Goal: Transaction & Acquisition: Purchase product/service

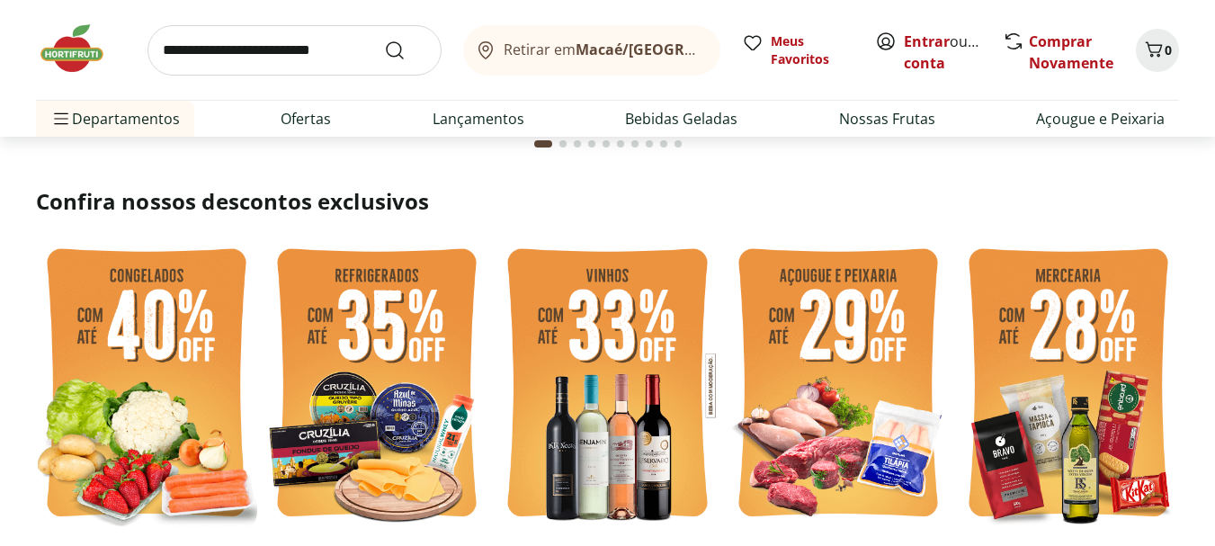
scroll to position [360, 0]
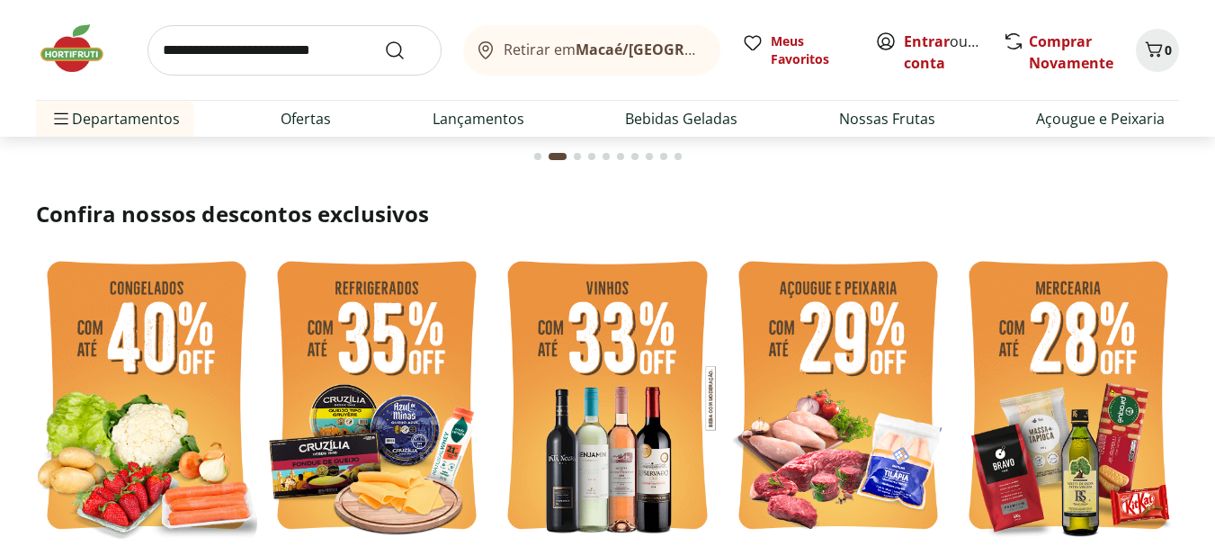
click at [831, 371] on img at bounding box center [838, 398] width 221 height 296
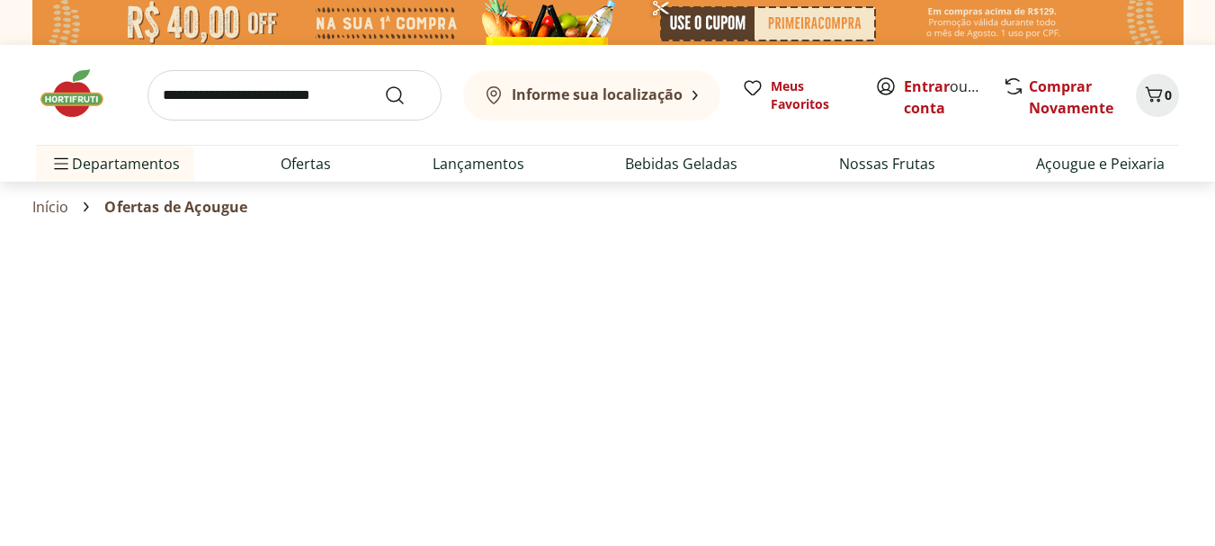
select select "**********"
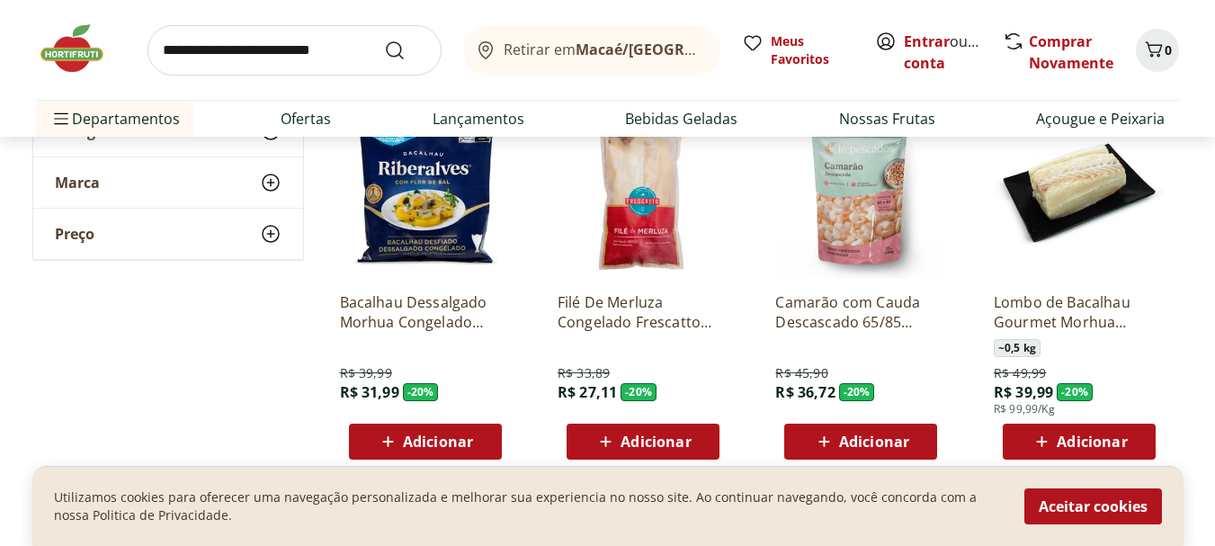
scroll to position [989, 0]
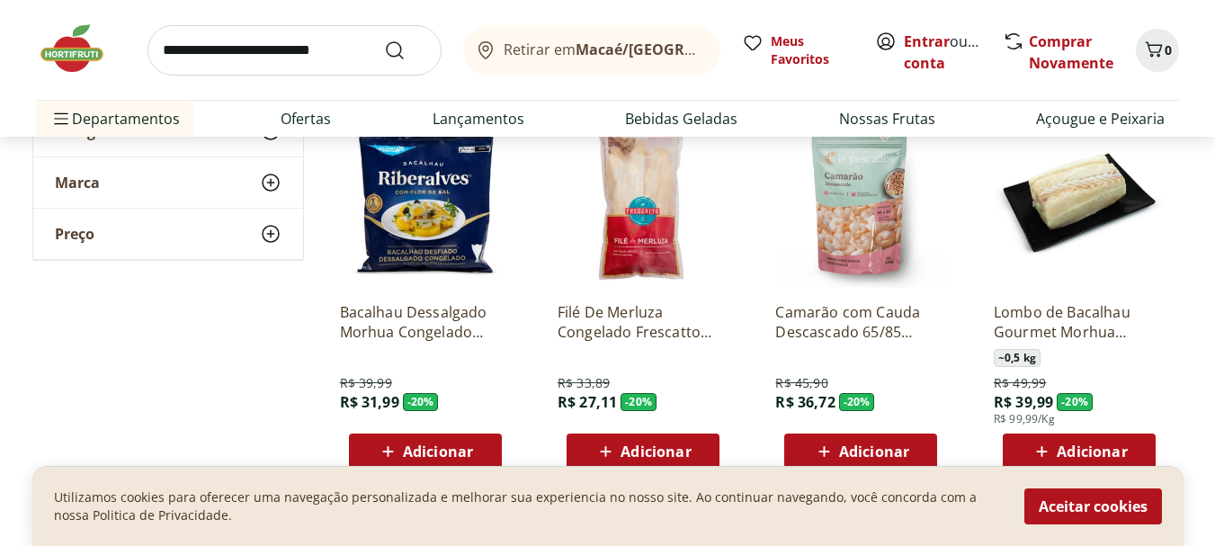
click at [444, 192] on img at bounding box center [425, 202] width 171 height 171
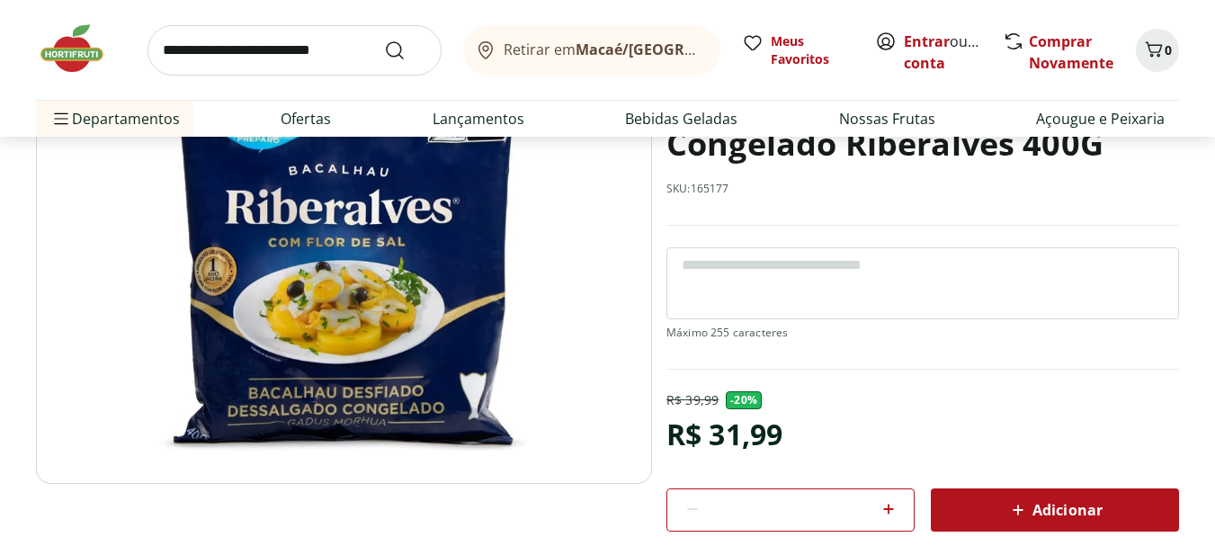
scroll to position [90, 0]
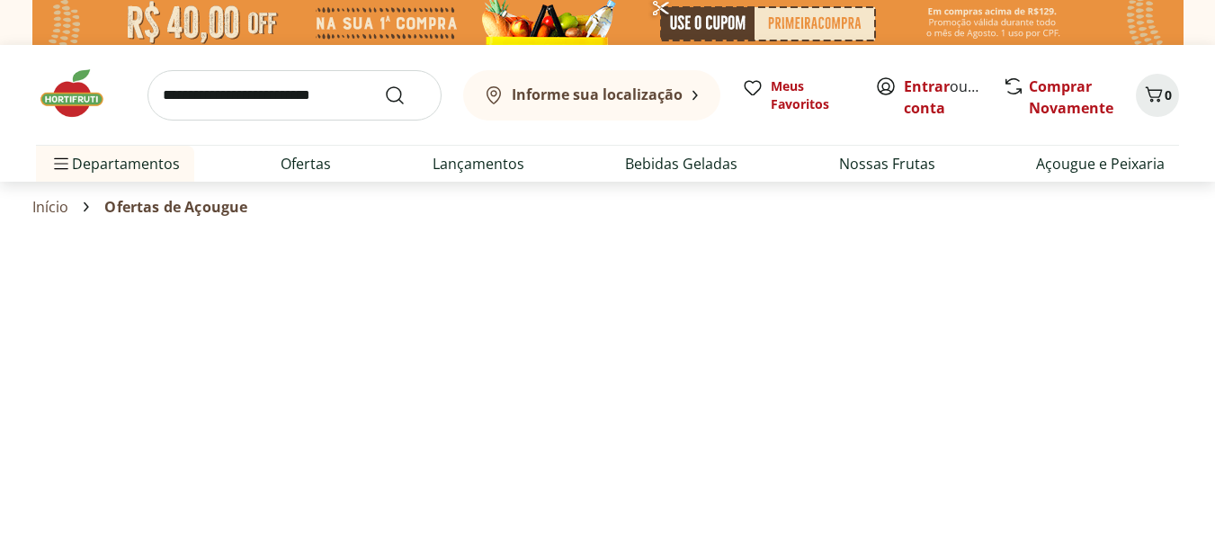
select select "**********"
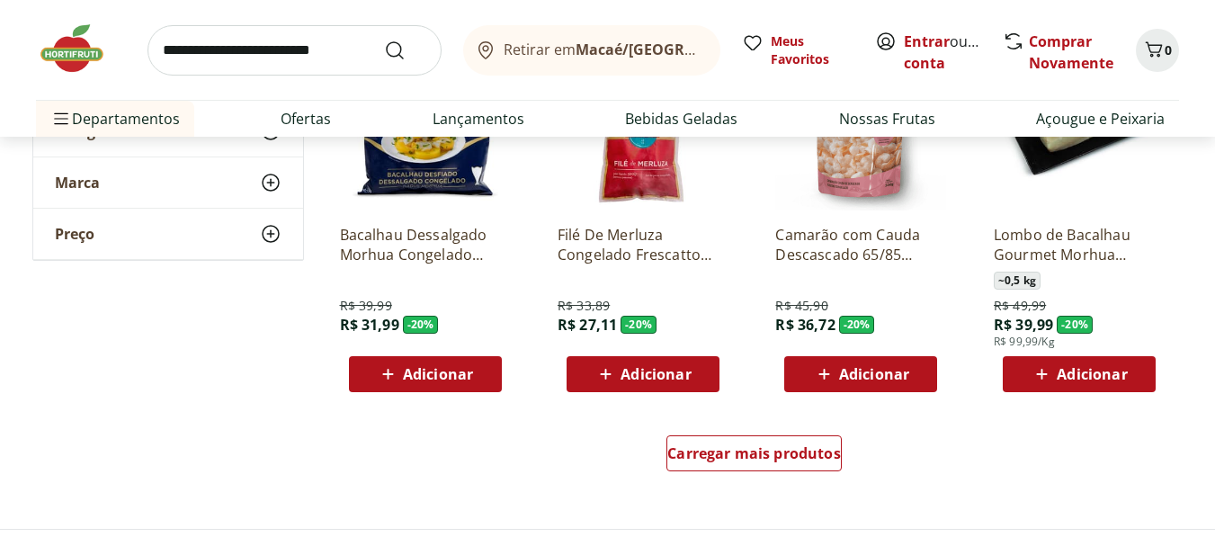
scroll to position [1169, 0]
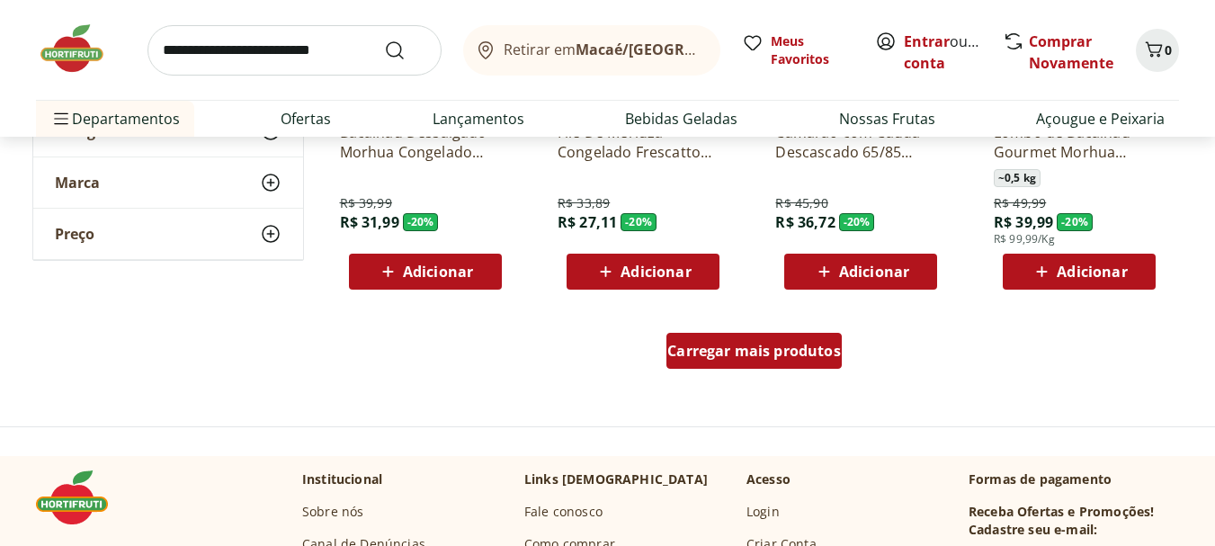
click at [770, 354] on span "Carregar mais produtos" at bounding box center [754, 351] width 174 height 14
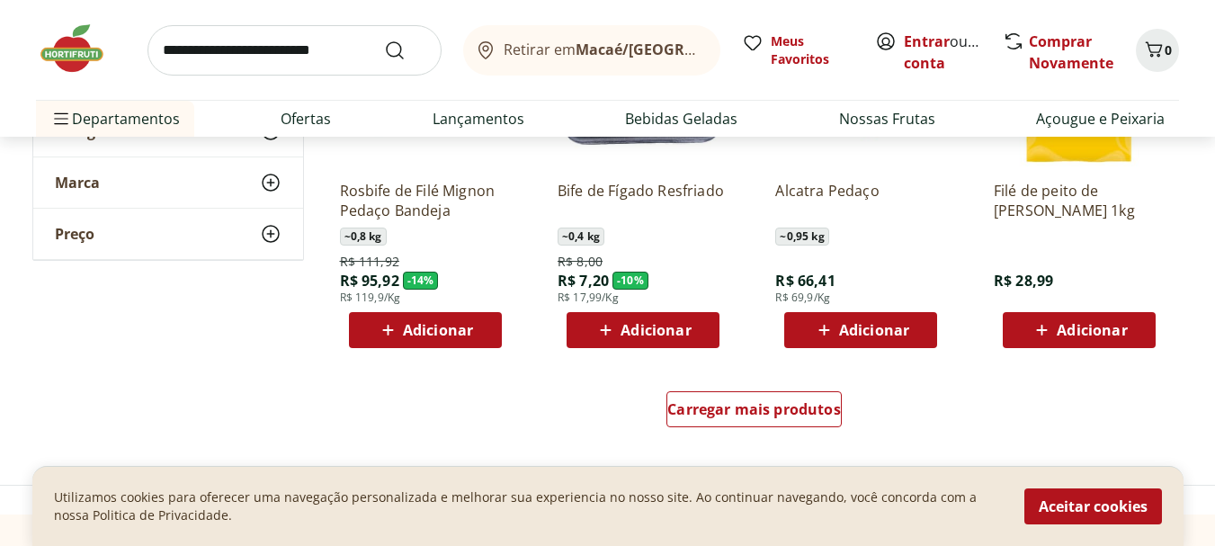
scroll to position [2338, 0]
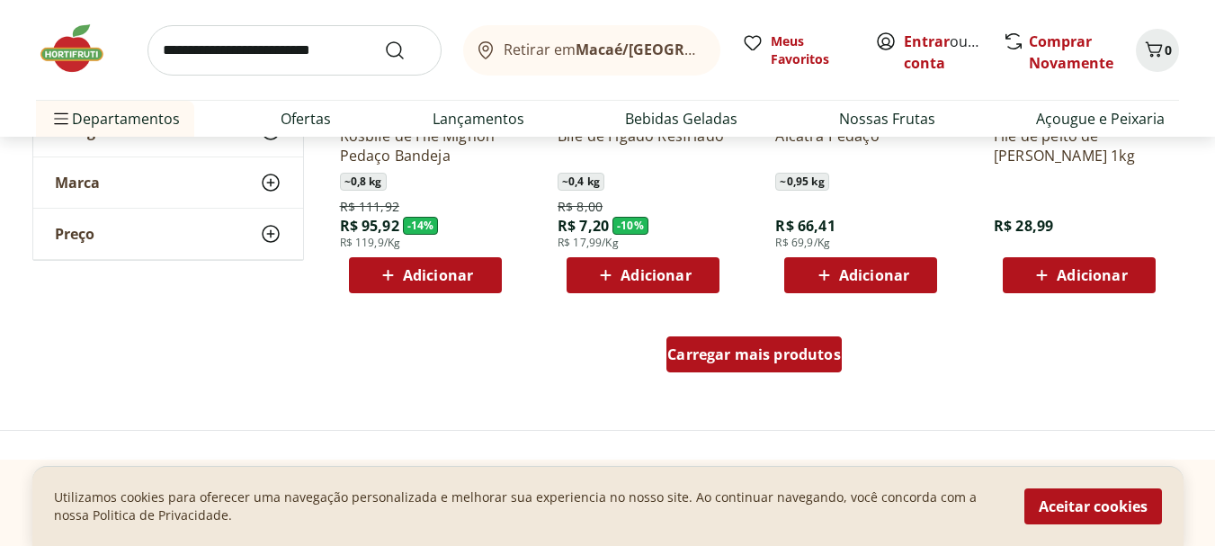
click at [782, 361] on span "Carregar mais produtos" at bounding box center [754, 354] width 174 height 14
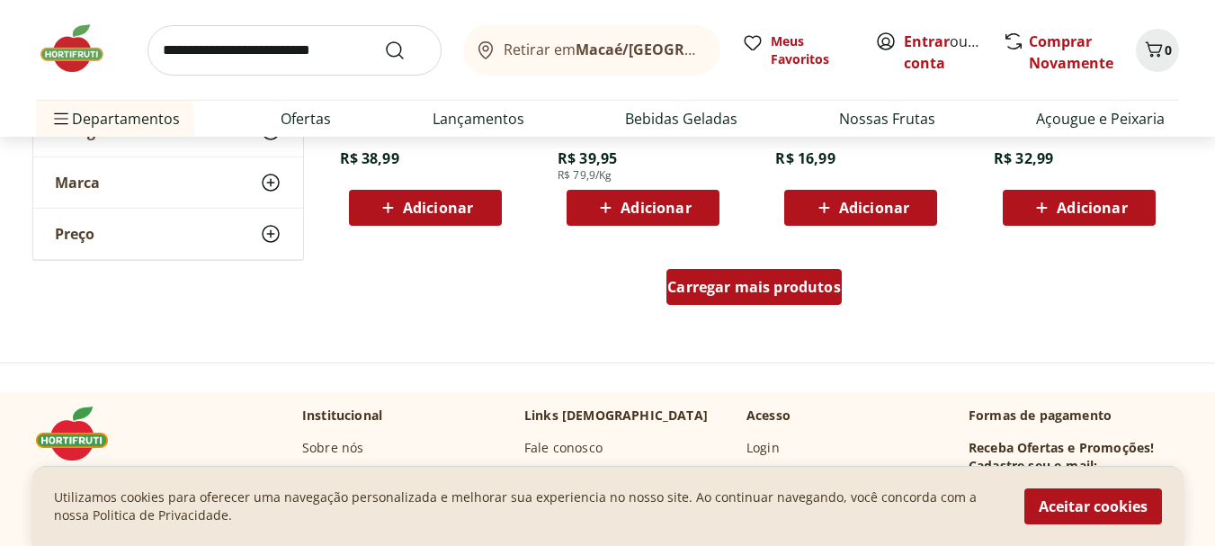
scroll to position [3508, 0]
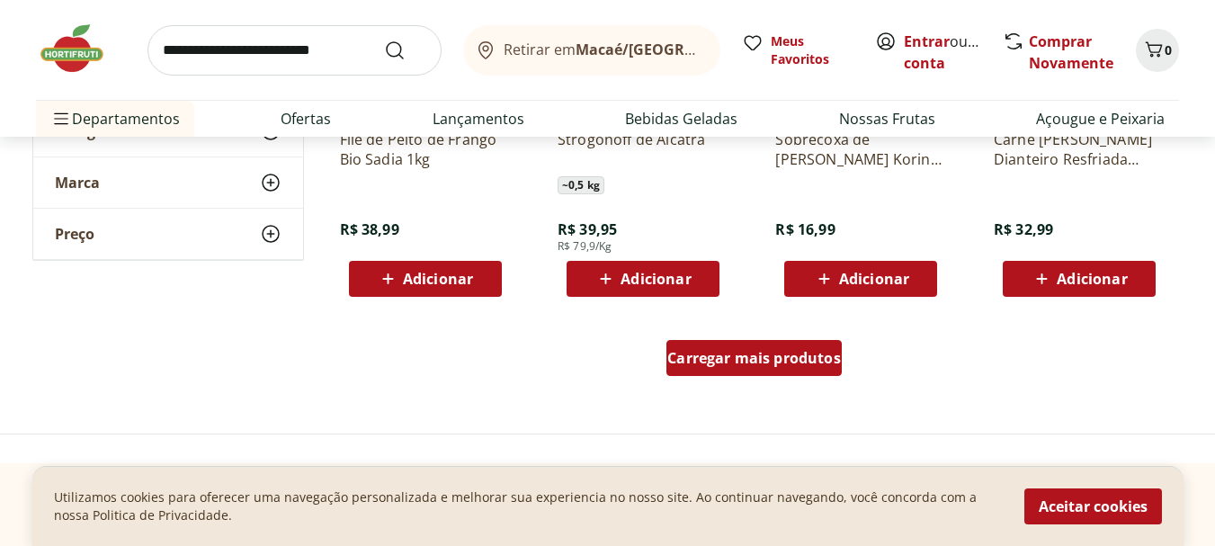
click at [744, 368] on div "Carregar mais produtos" at bounding box center [753, 358] width 175 height 36
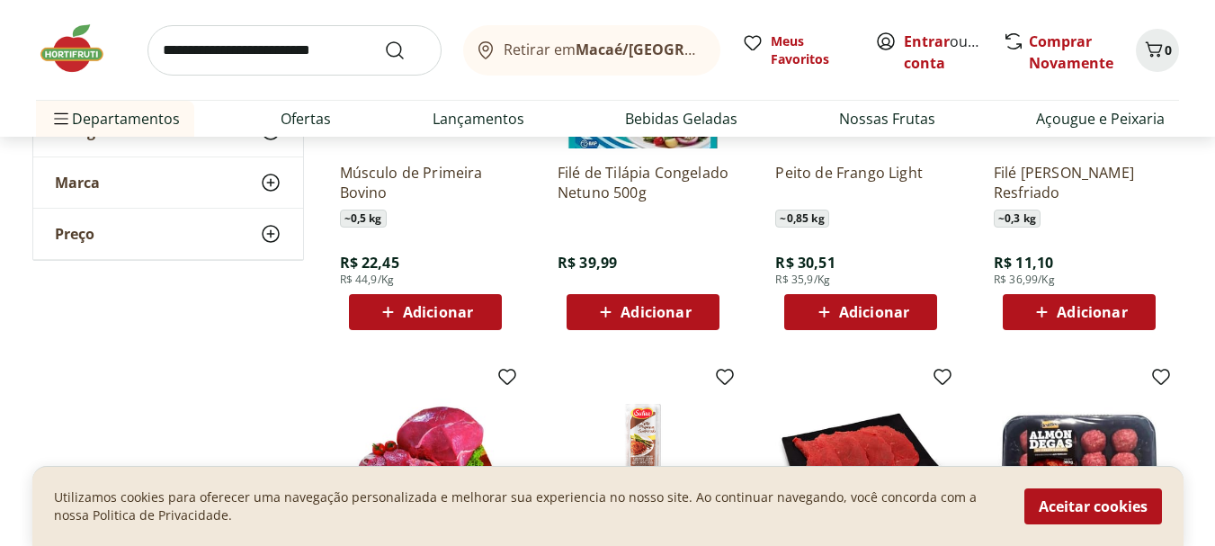
scroll to position [4137, 0]
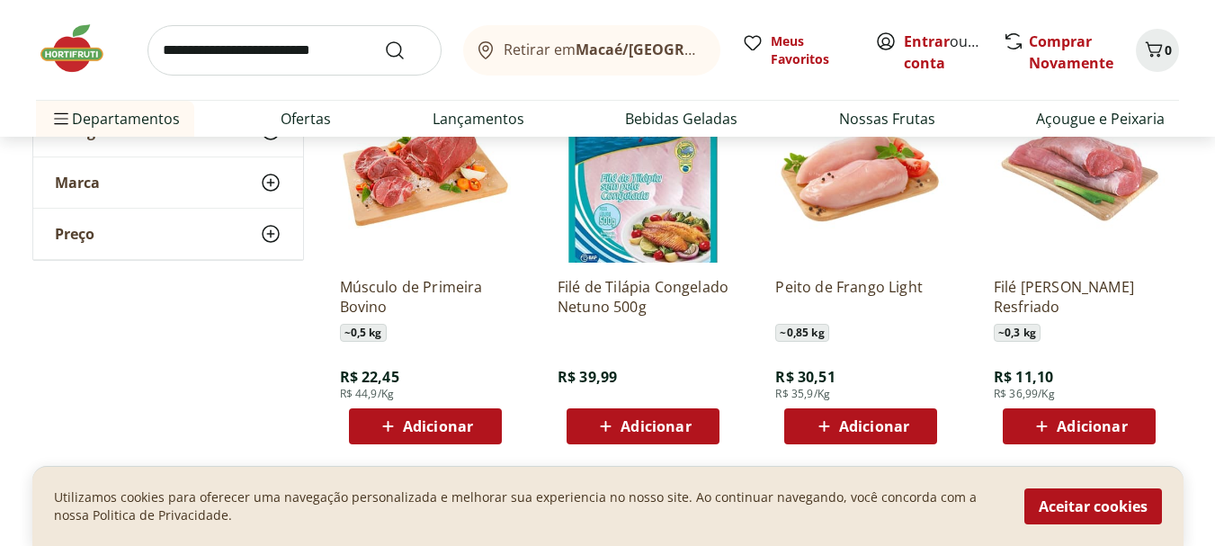
drag, startPoint x: 650, startPoint y: 420, endPoint x: 414, endPoint y: 251, distance: 290.8
click at [650, 420] on span "Adicionar" at bounding box center [656, 426] width 70 height 14
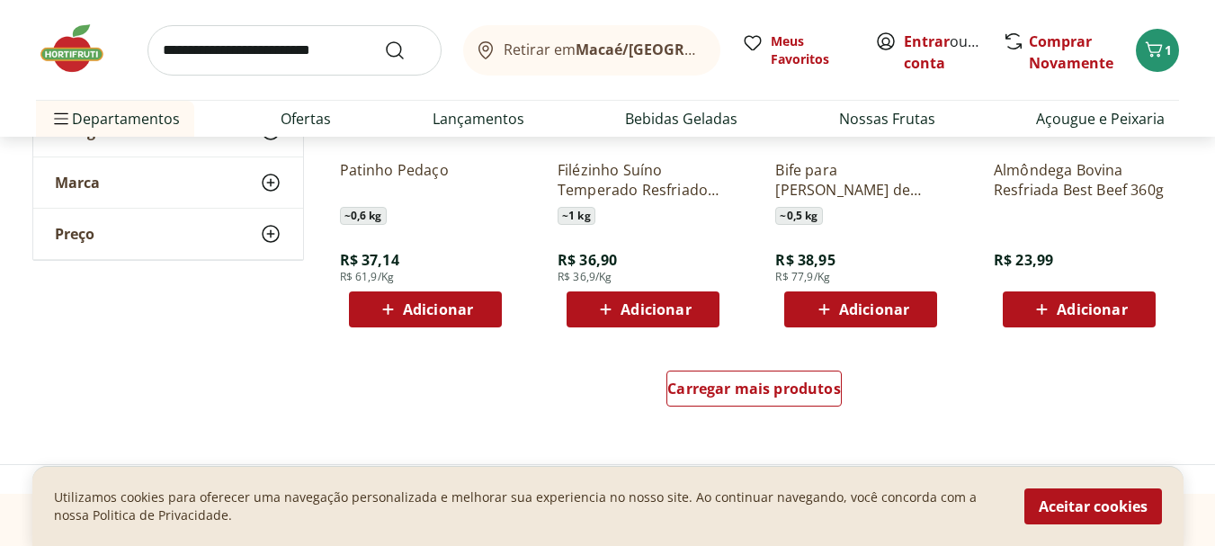
scroll to position [4677, 0]
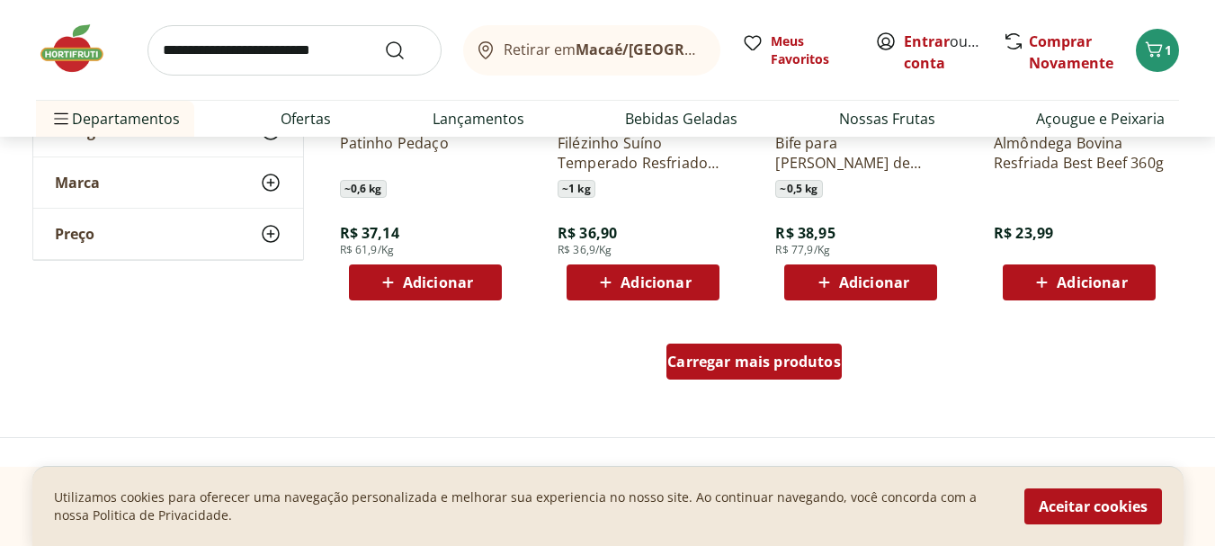
click at [720, 369] on span "Carregar mais produtos" at bounding box center [754, 361] width 174 height 14
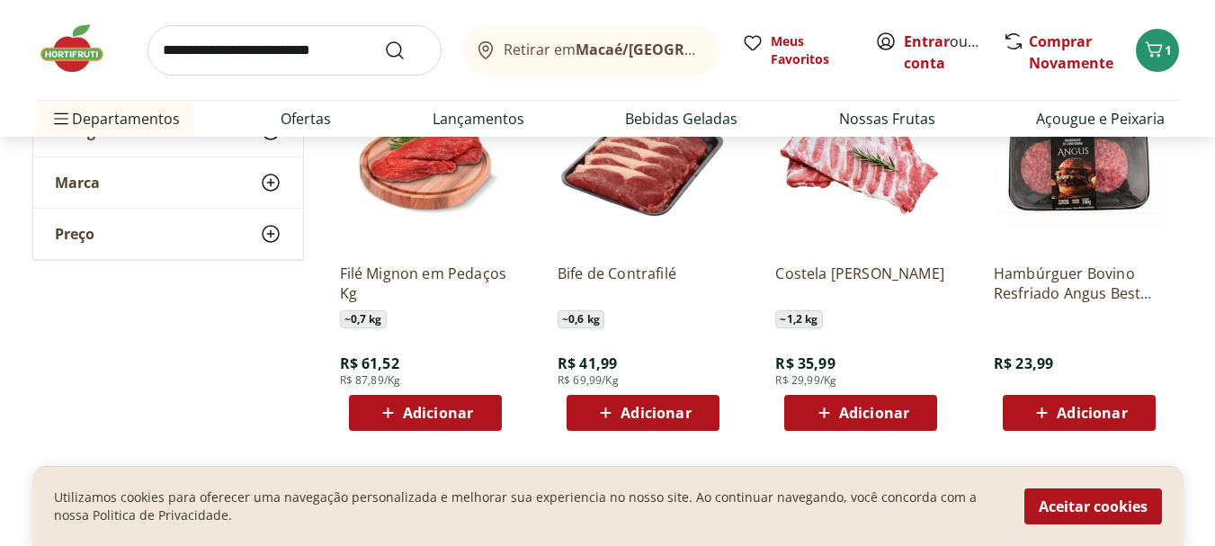
scroll to position [4857, 0]
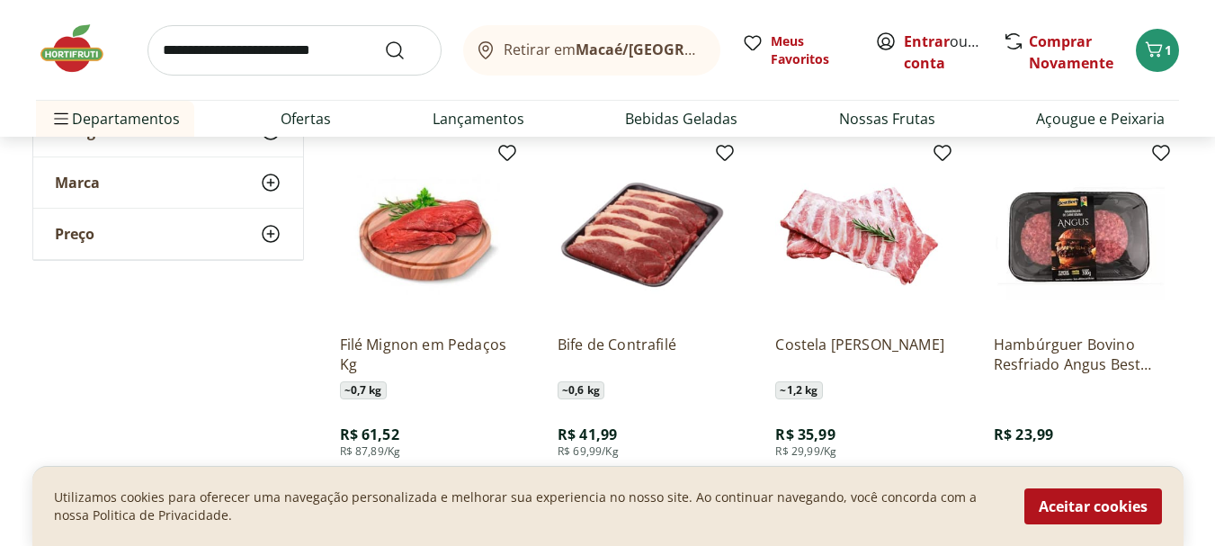
click at [207, 56] on input "search" at bounding box center [295, 50] width 294 height 50
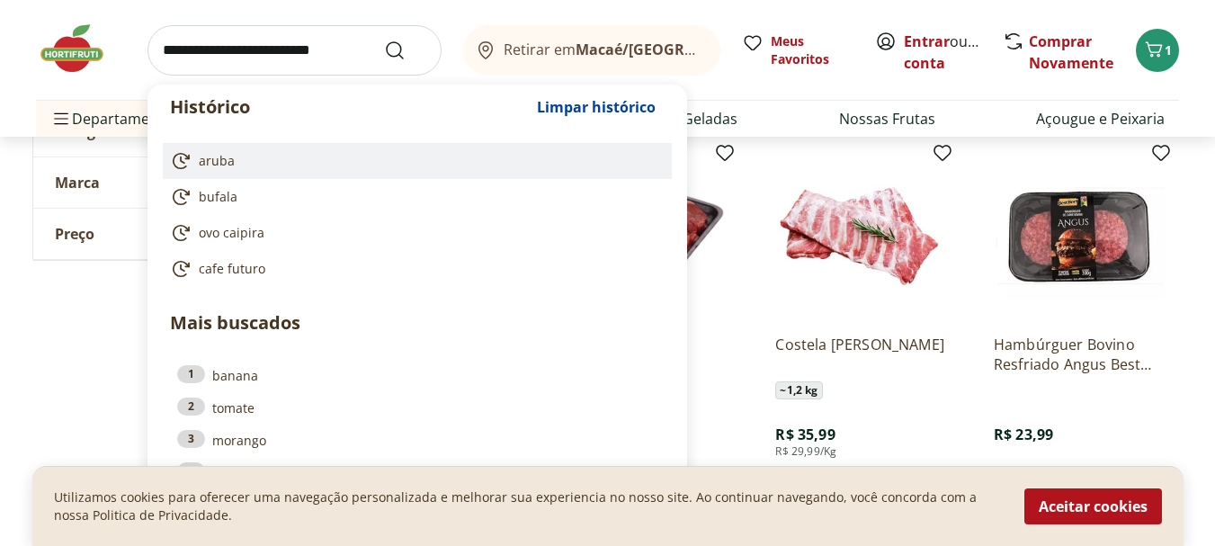
click at [222, 154] on span "aruba" at bounding box center [217, 161] width 36 height 18
type input "*****"
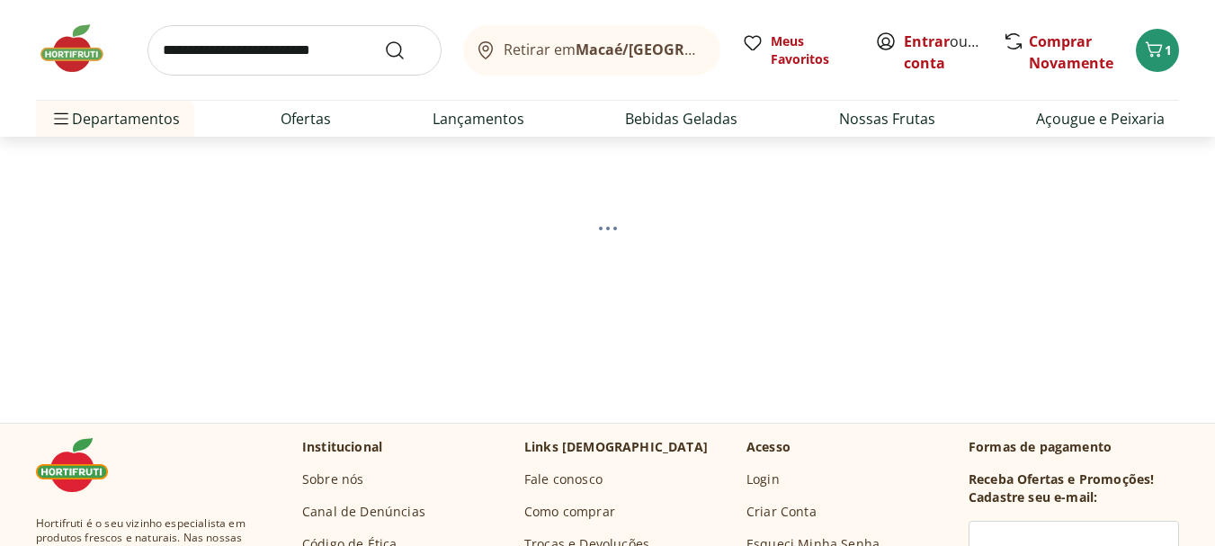
scroll to position [113, 0]
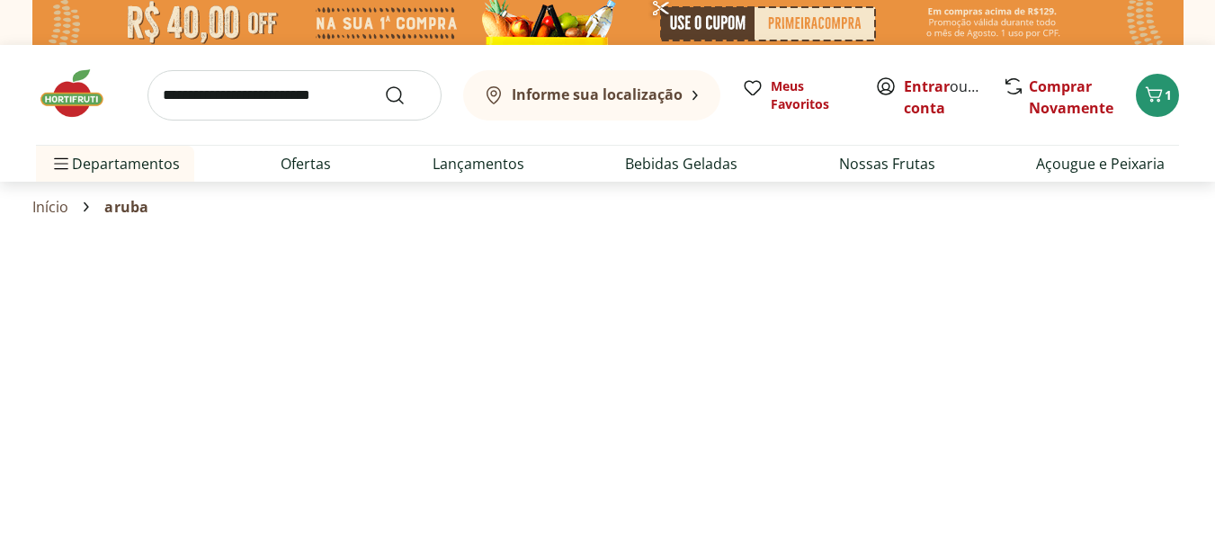
select select "**********"
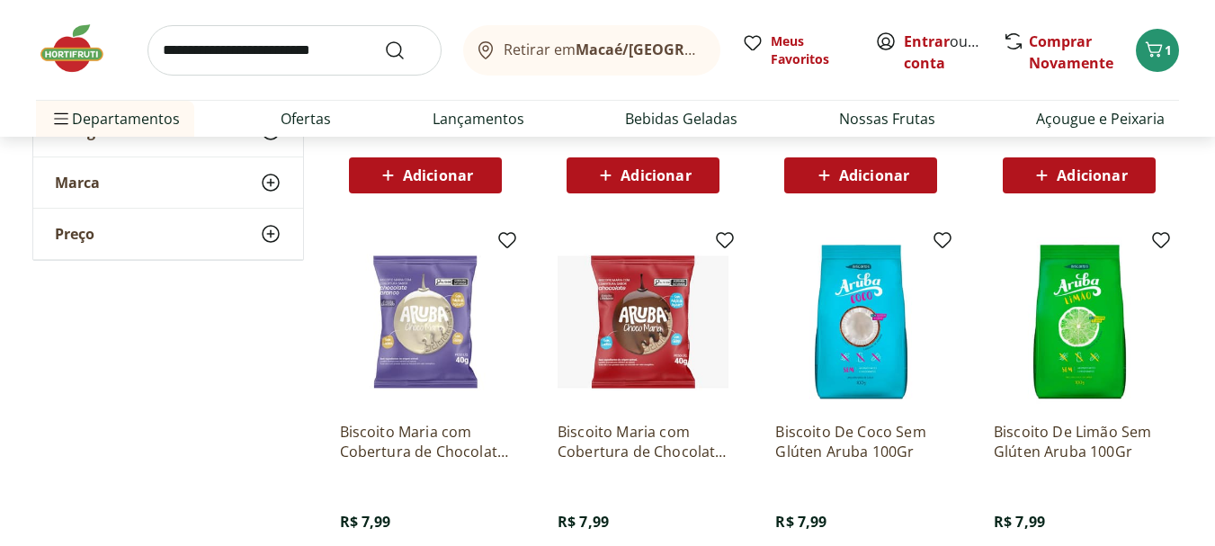
scroll to position [720, 0]
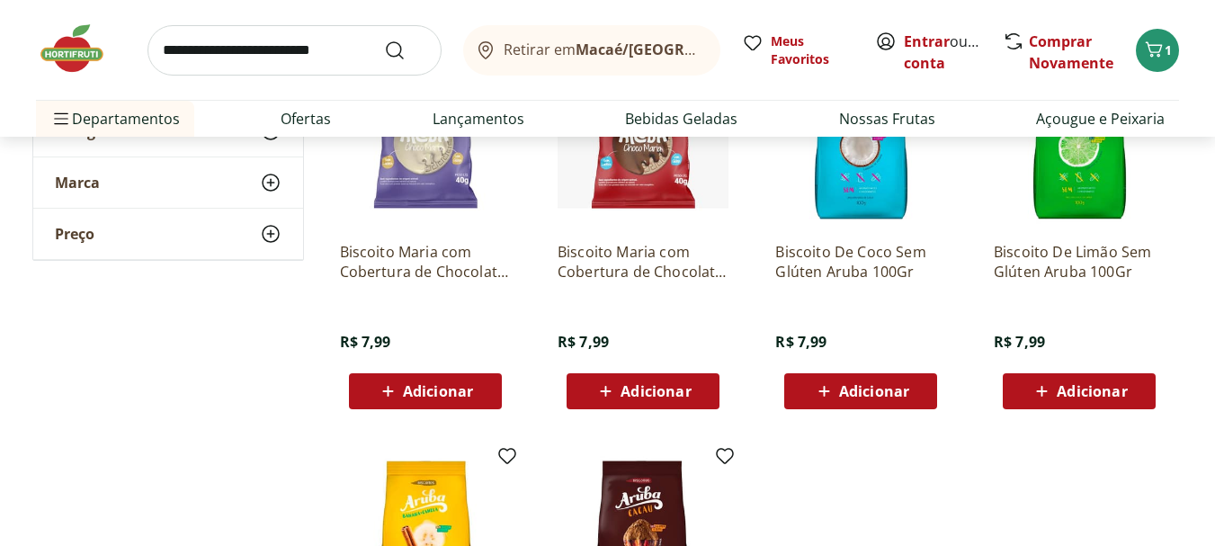
click at [1104, 394] on span "Adicionar" at bounding box center [1092, 391] width 70 height 14
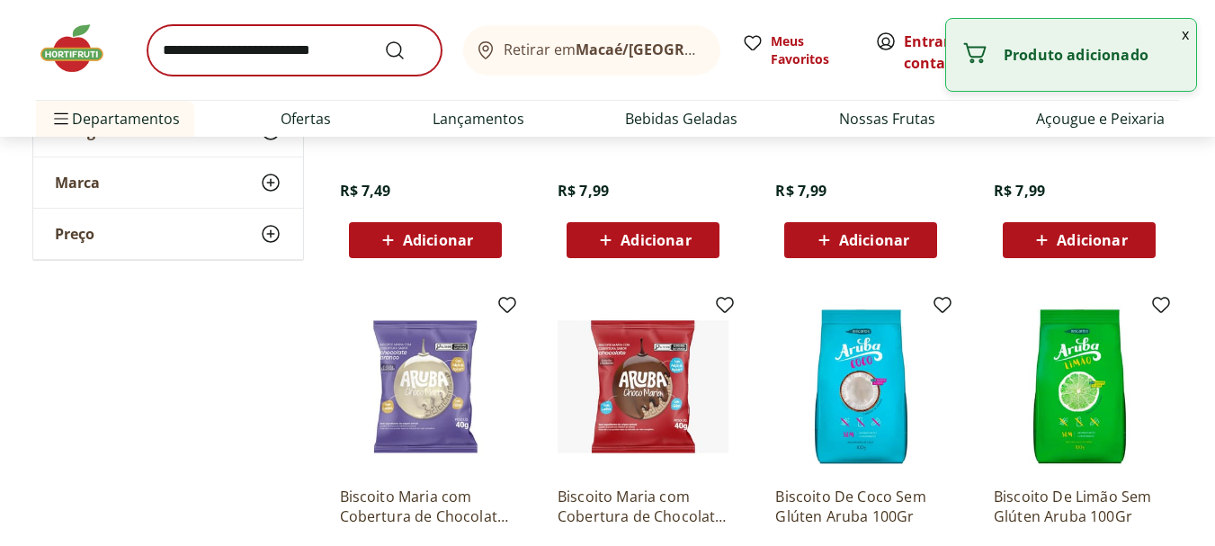
scroll to position [360, 0]
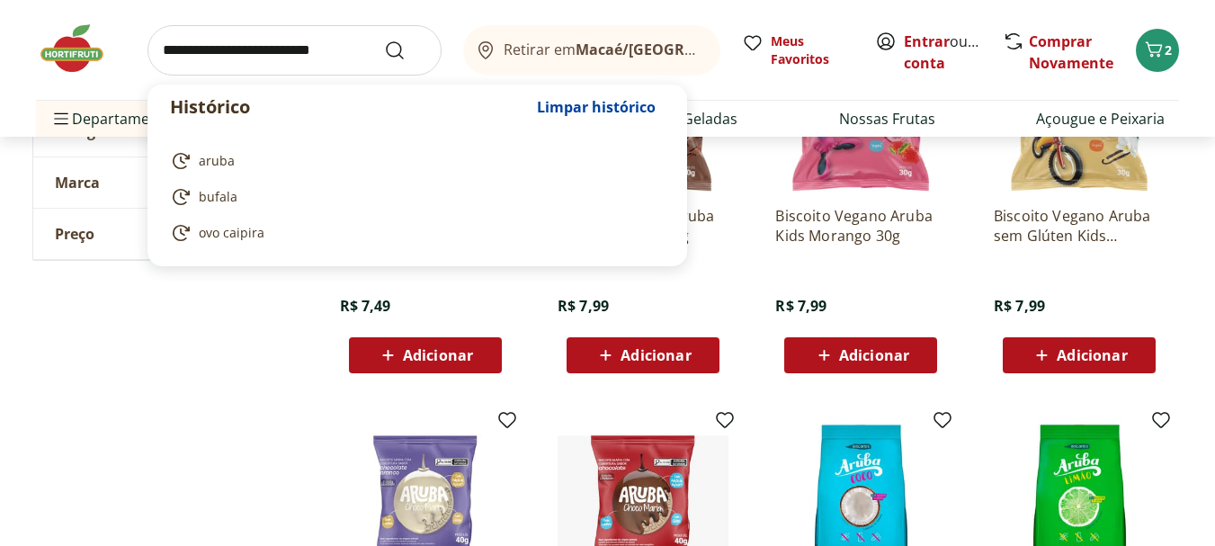
click at [190, 48] on input "search" at bounding box center [295, 50] width 294 height 50
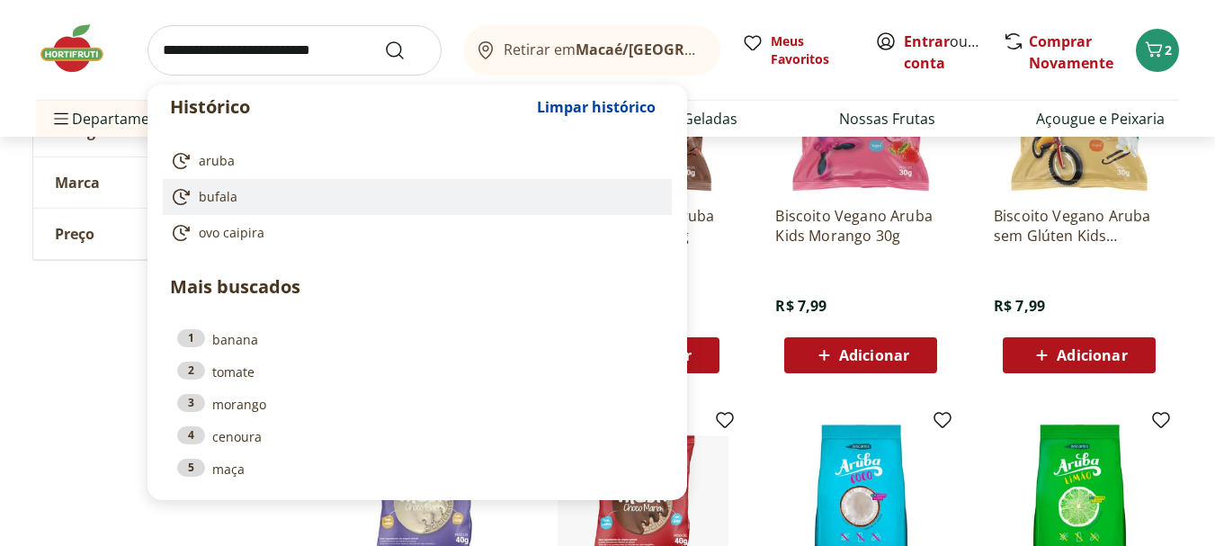
click at [235, 199] on span "bufala" at bounding box center [218, 197] width 39 height 18
type input "******"
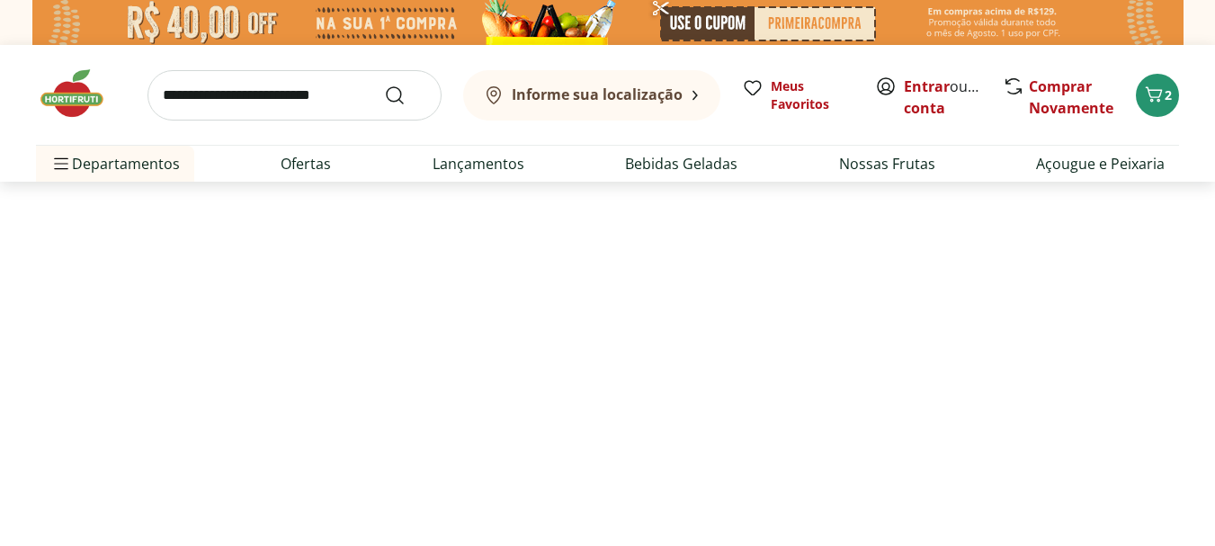
select select "**********"
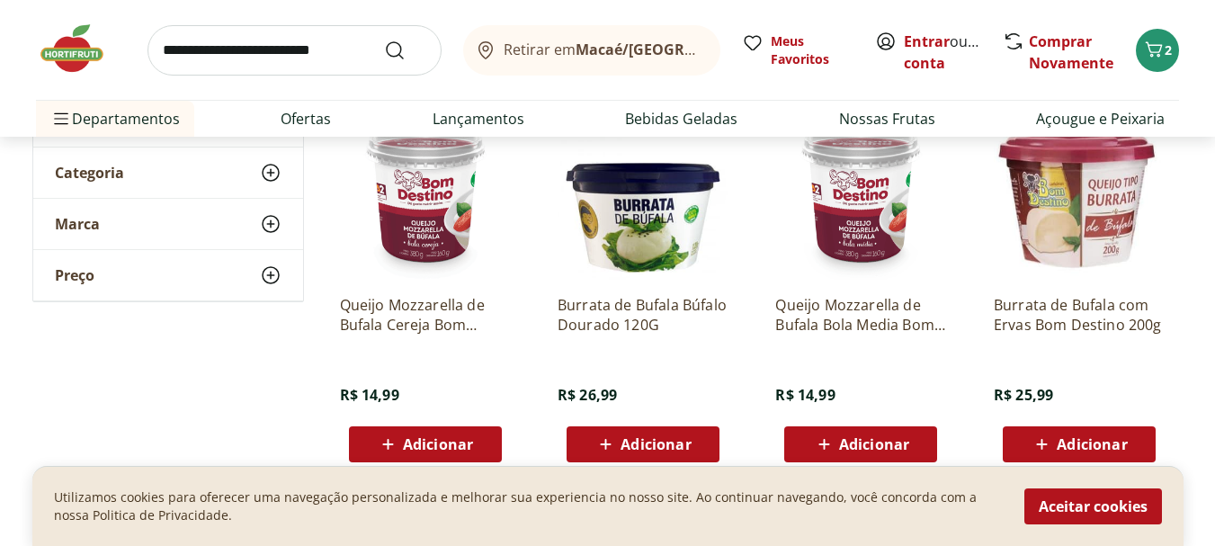
scroll to position [270, 0]
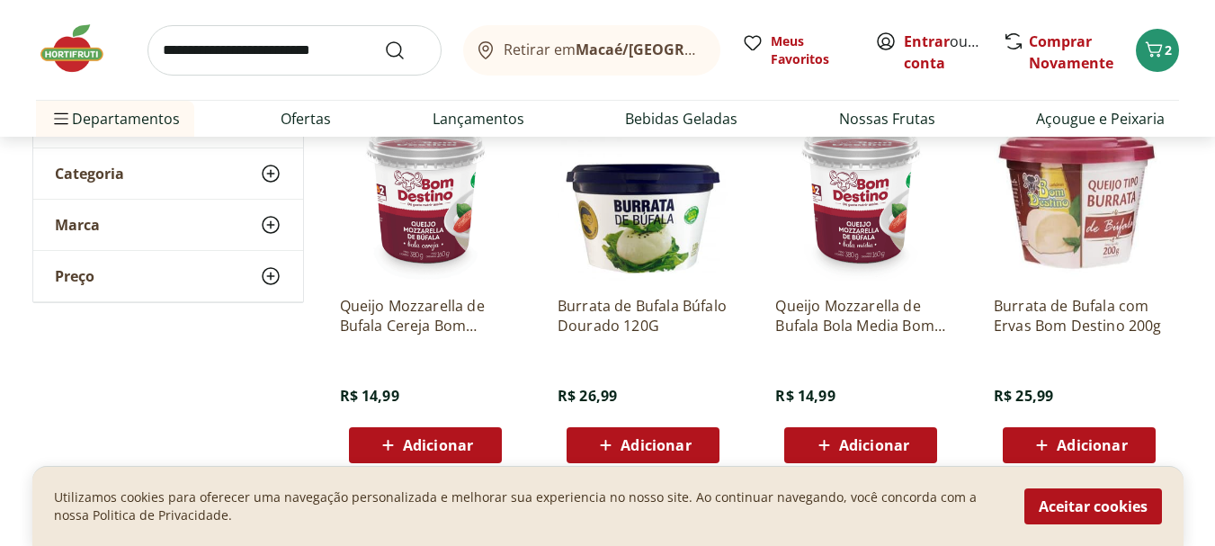
click at [432, 447] on span "Adicionar" at bounding box center [438, 445] width 70 height 14
click at [476, 445] on icon at bounding box center [475, 445] width 22 height 22
type input "*"
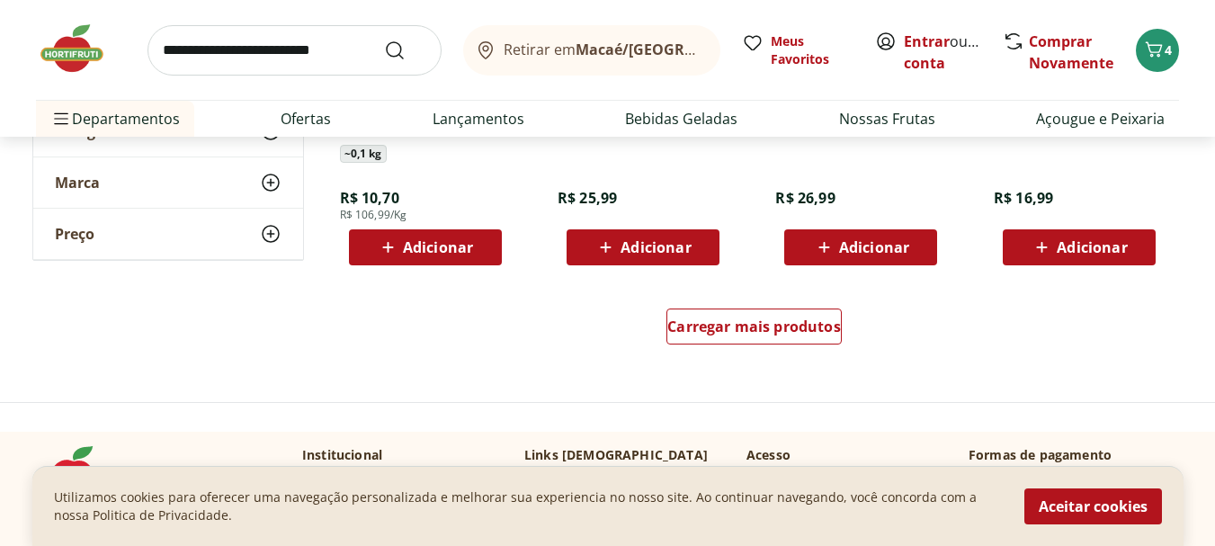
scroll to position [1169, 0]
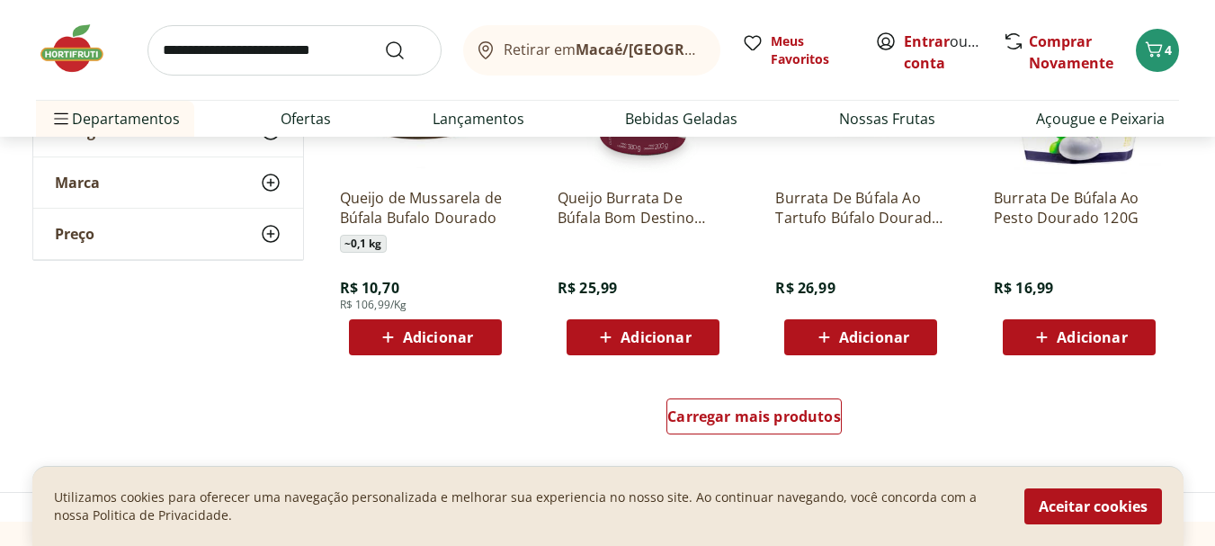
click at [1086, 338] on span "Adicionar" at bounding box center [1092, 337] width 70 height 14
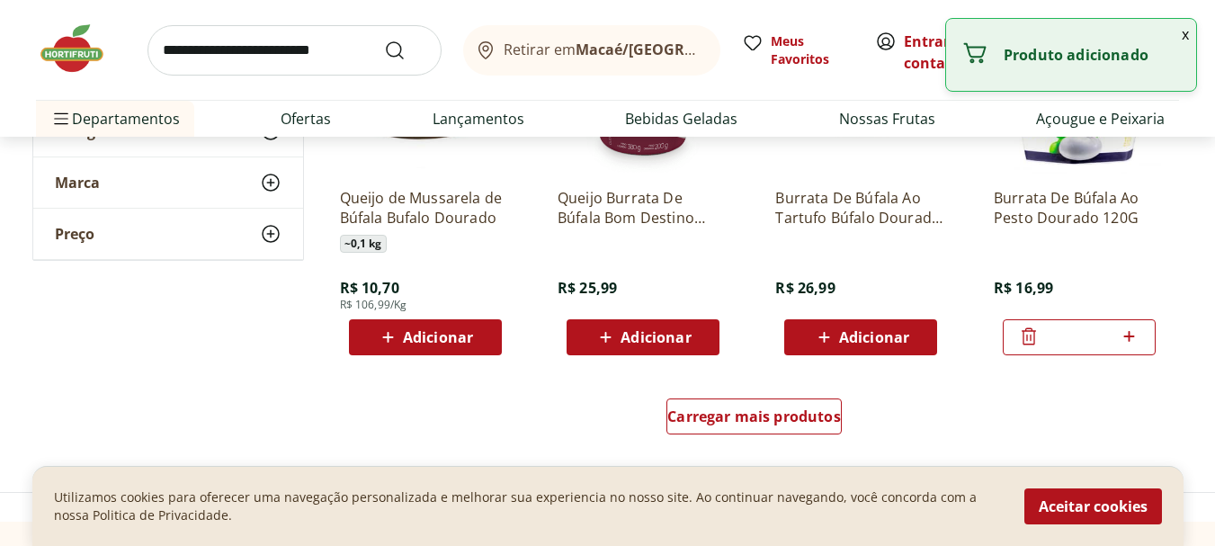
scroll to position [1259, 0]
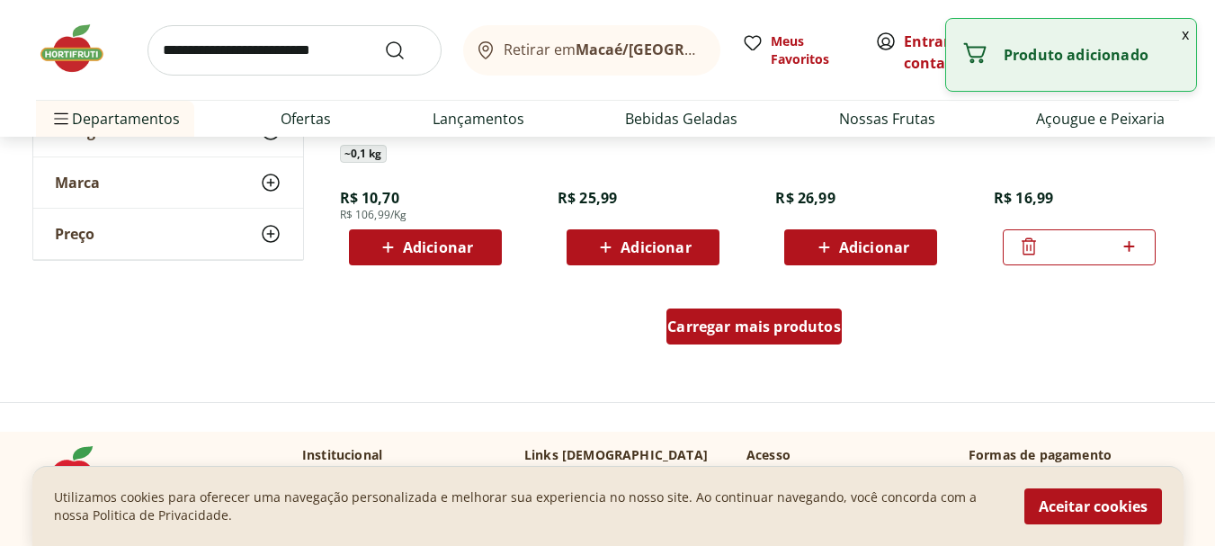
click at [764, 333] on span "Carregar mais produtos" at bounding box center [754, 326] width 174 height 14
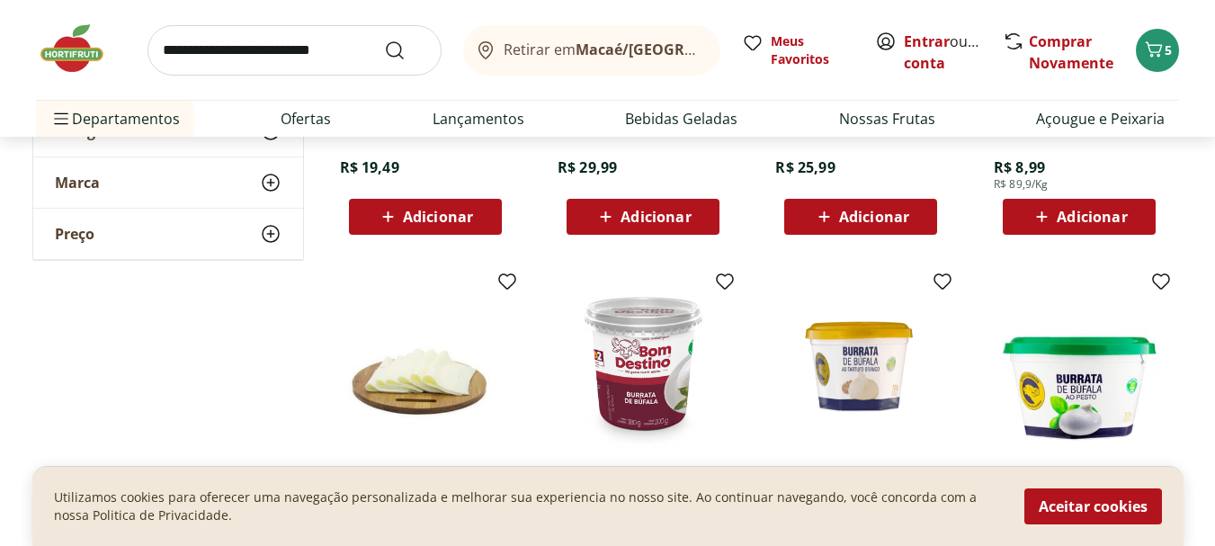
scroll to position [540, 0]
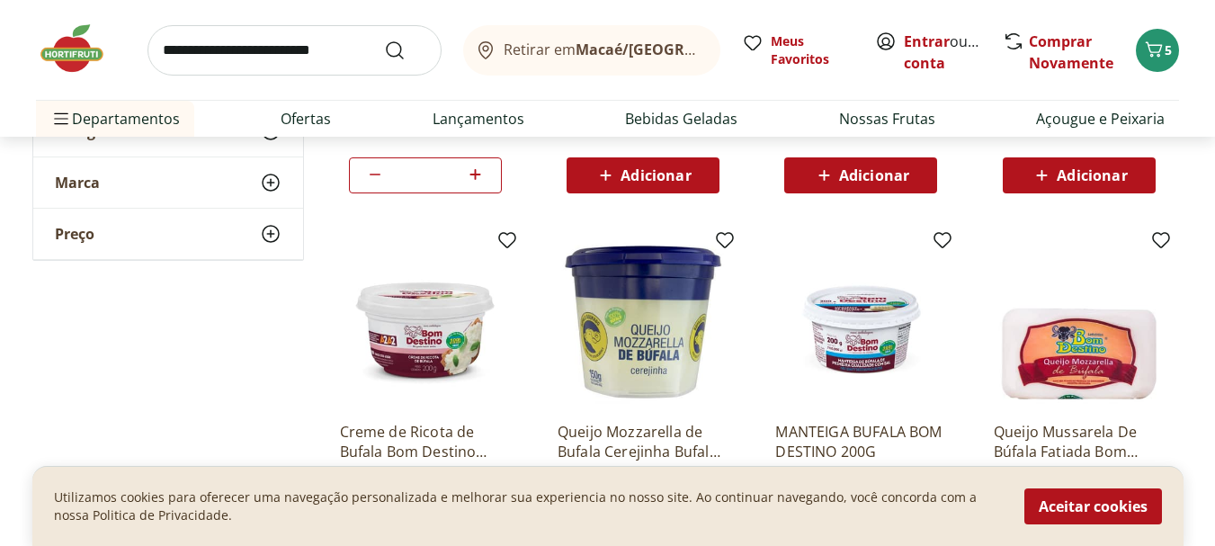
click at [217, 55] on input "search" at bounding box center [295, 50] width 294 height 50
type input "**********"
click at [384, 40] on button "Submit Search" at bounding box center [405, 51] width 43 height 22
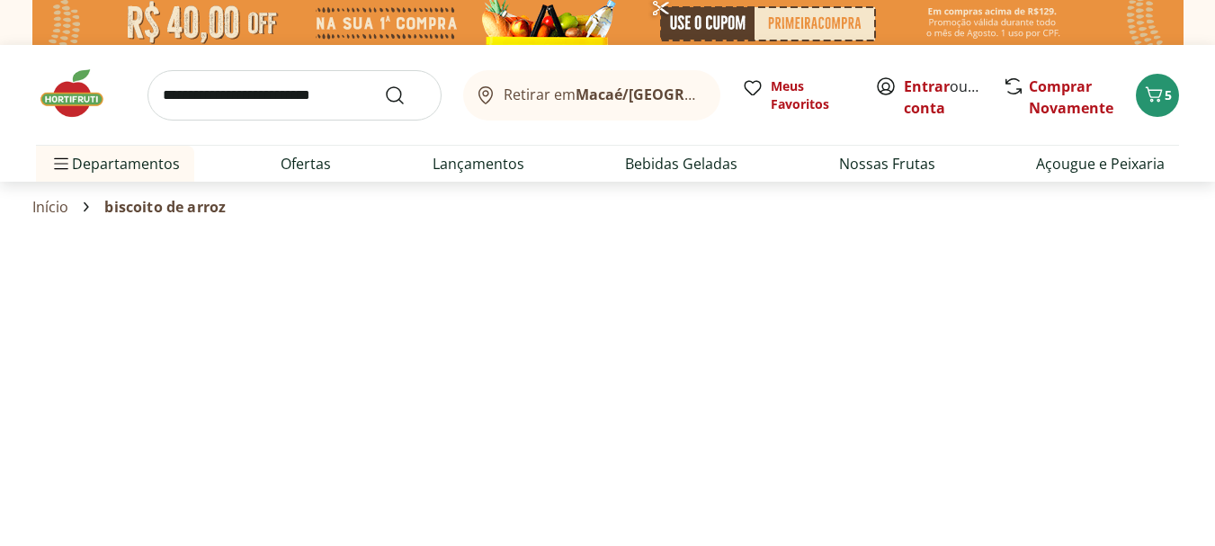
select select "**********"
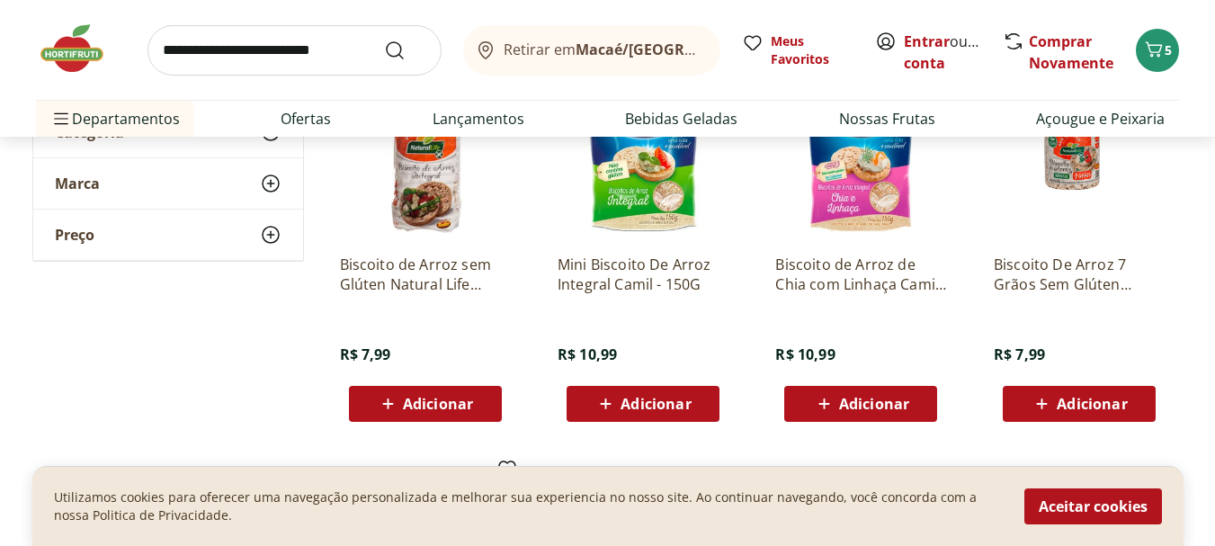
scroll to position [270, 0]
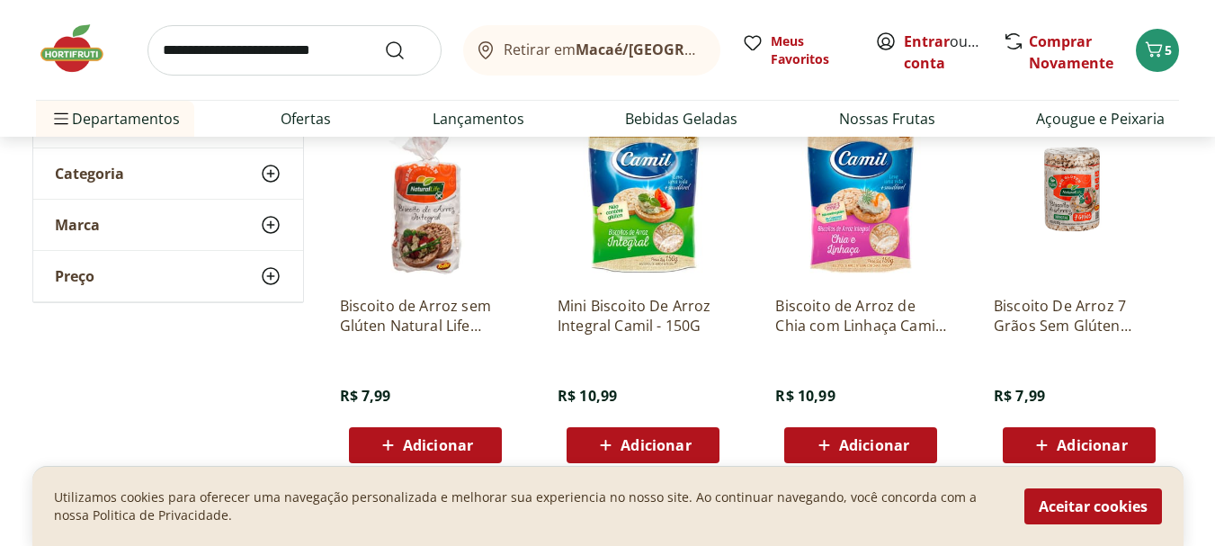
click at [680, 442] on span "Adicionar" at bounding box center [656, 445] width 70 height 14
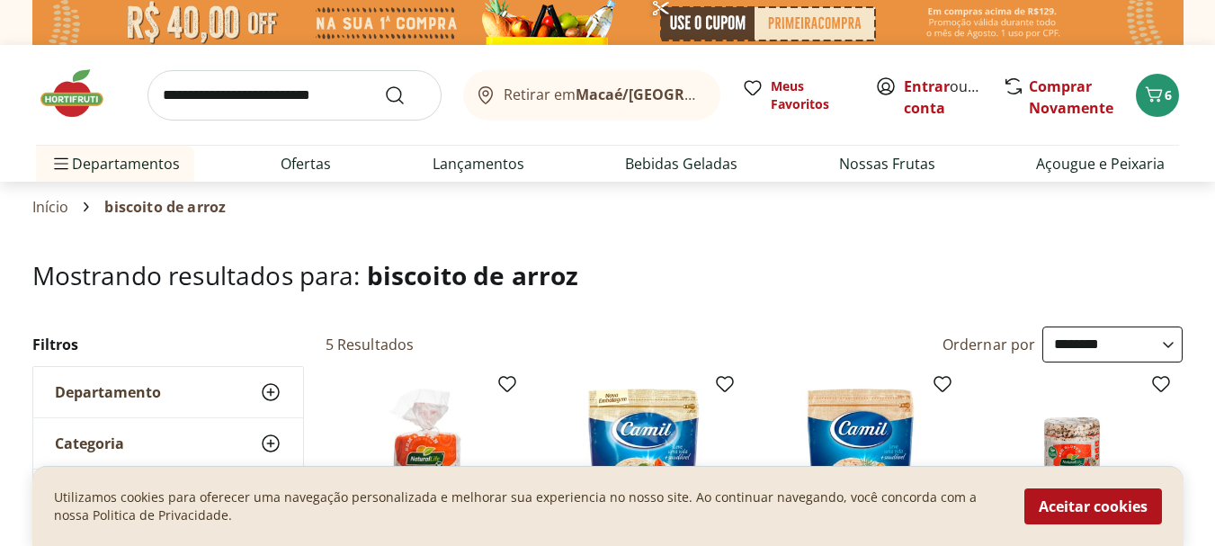
scroll to position [180, 0]
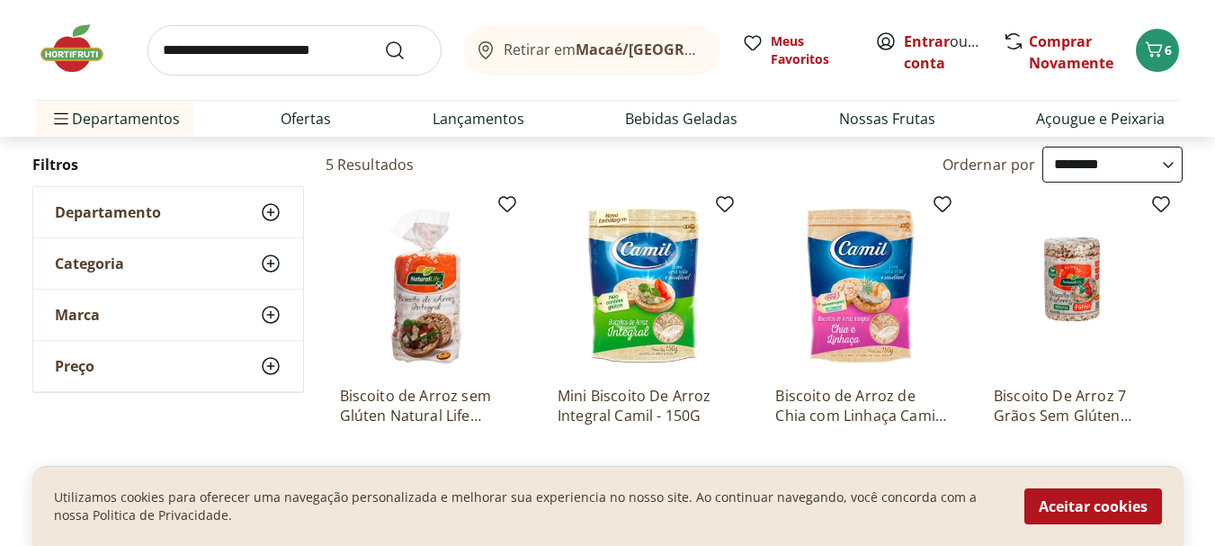
click at [235, 55] on input "search" at bounding box center [295, 50] width 294 height 50
type input "*******"
click at [384, 40] on button "Submit Search" at bounding box center [405, 51] width 43 height 22
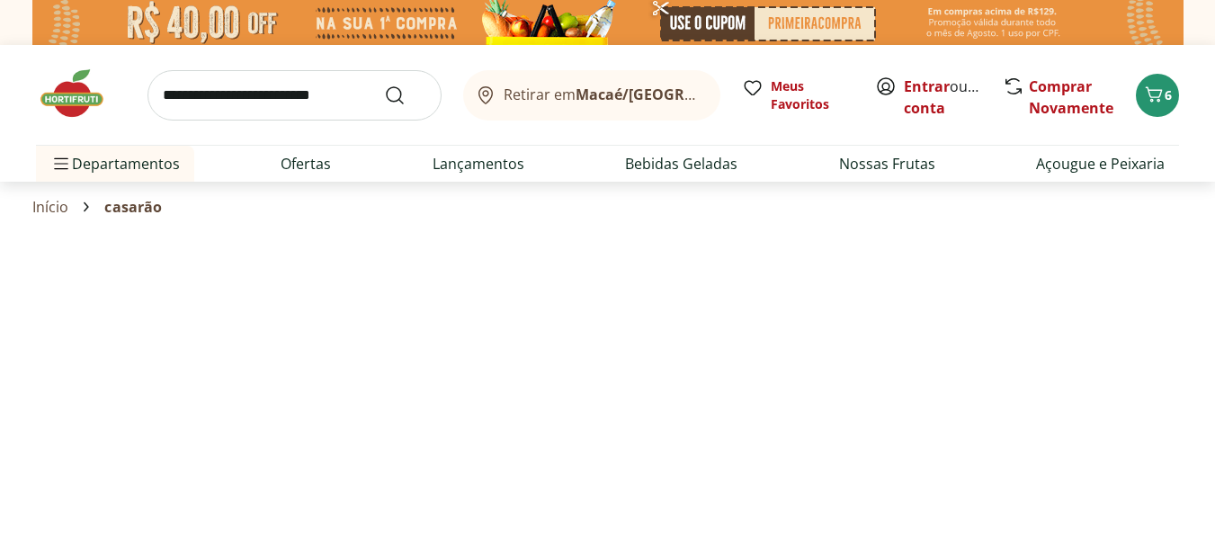
select select "**********"
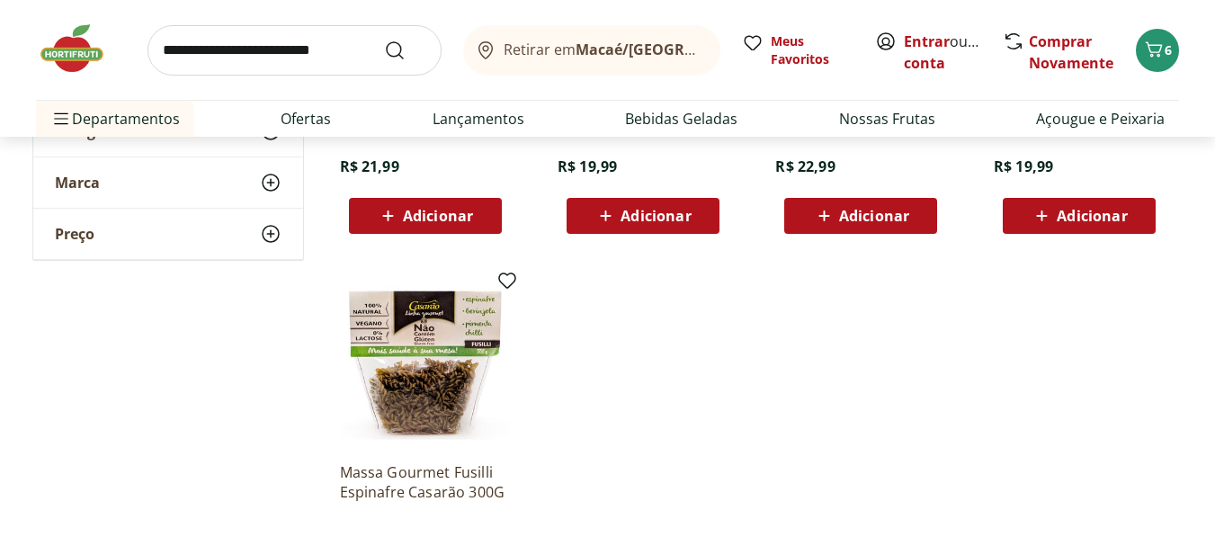
scroll to position [540, 0]
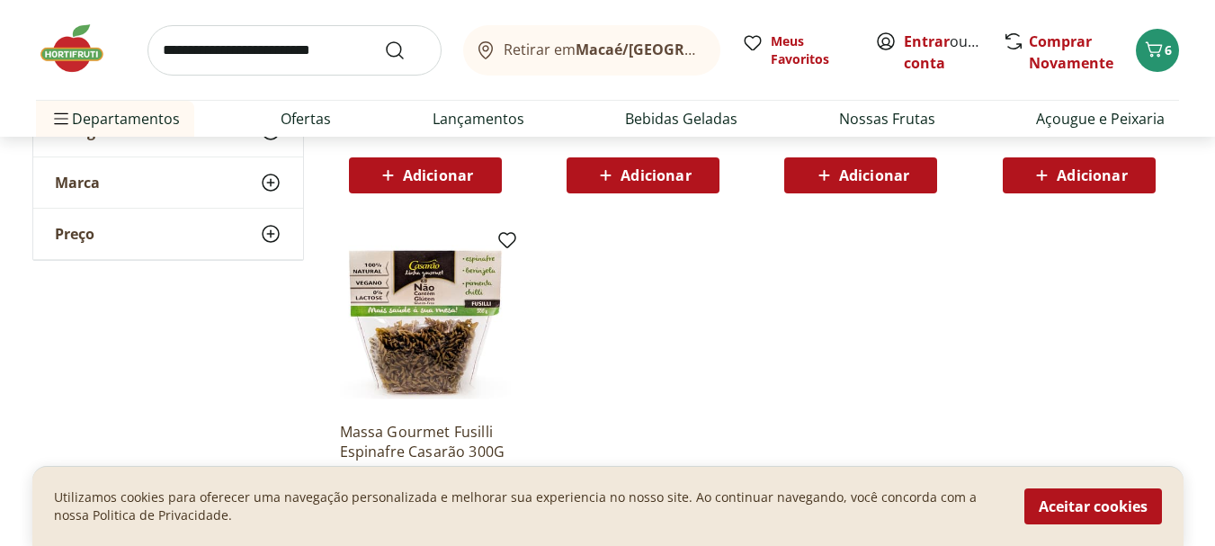
click at [415, 319] on img at bounding box center [425, 322] width 171 height 171
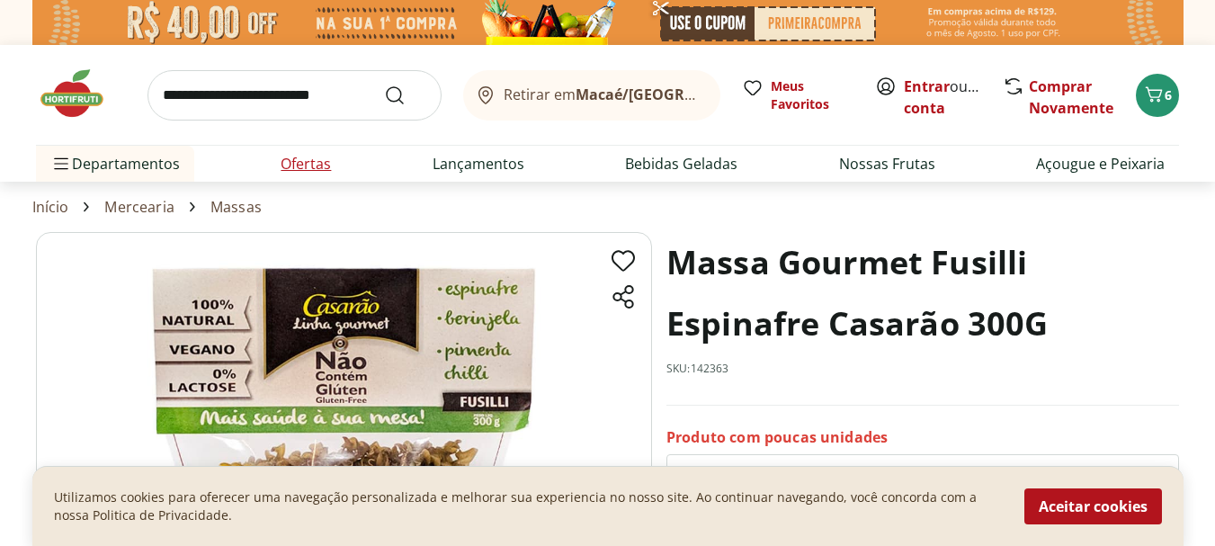
click at [294, 162] on link "Ofertas" at bounding box center [306, 164] width 50 height 22
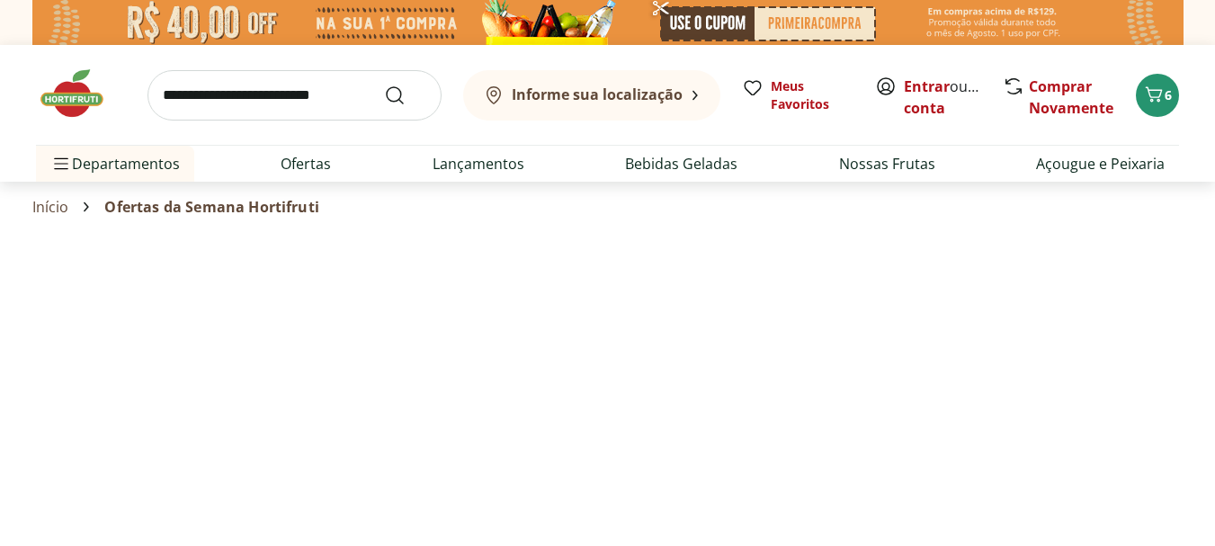
select select "**********"
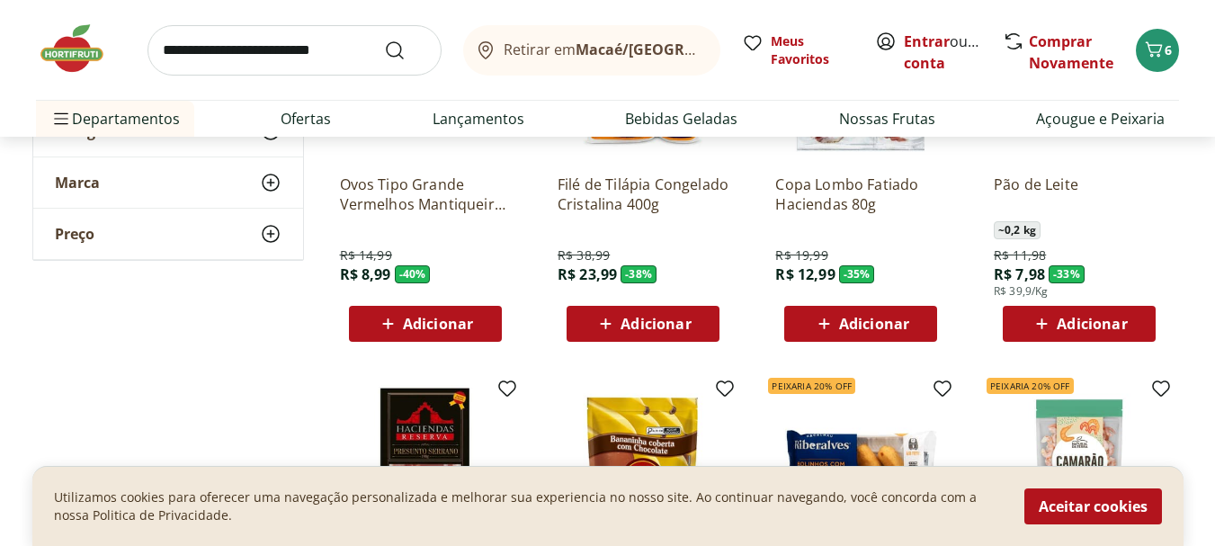
scroll to position [360, 0]
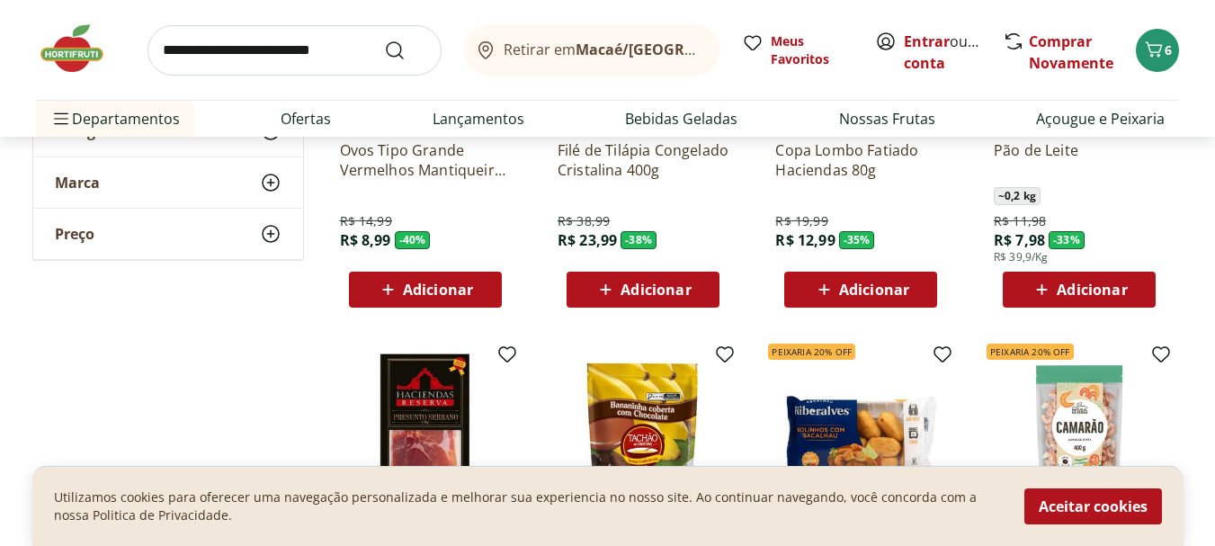
click at [441, 290] on span "Adicionar" at bounding box center [438, 289] width 70 height 14
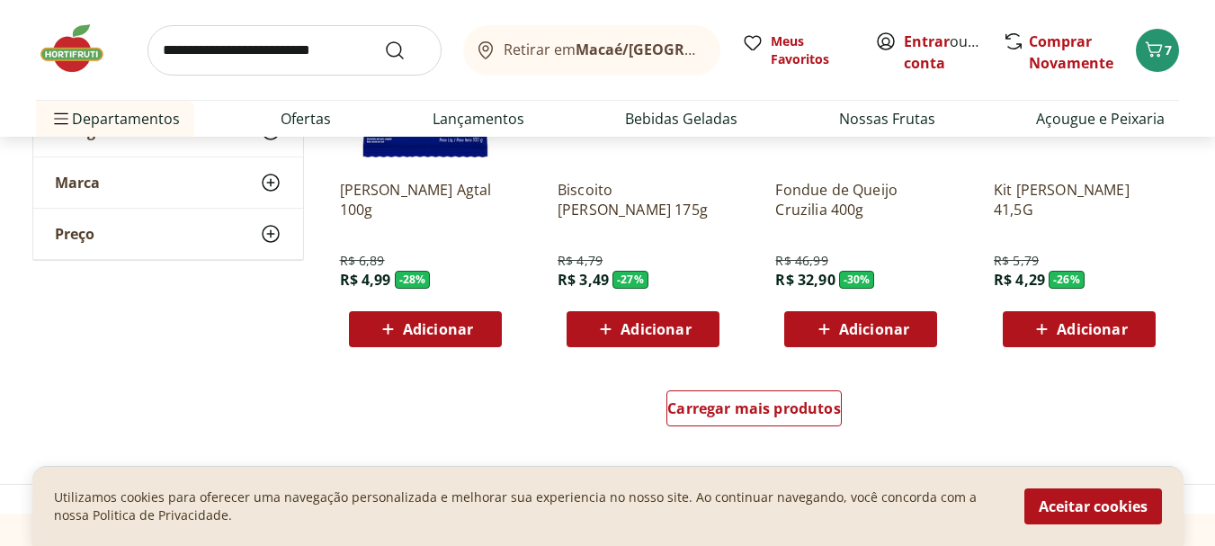
scroll to position [1079, 0]
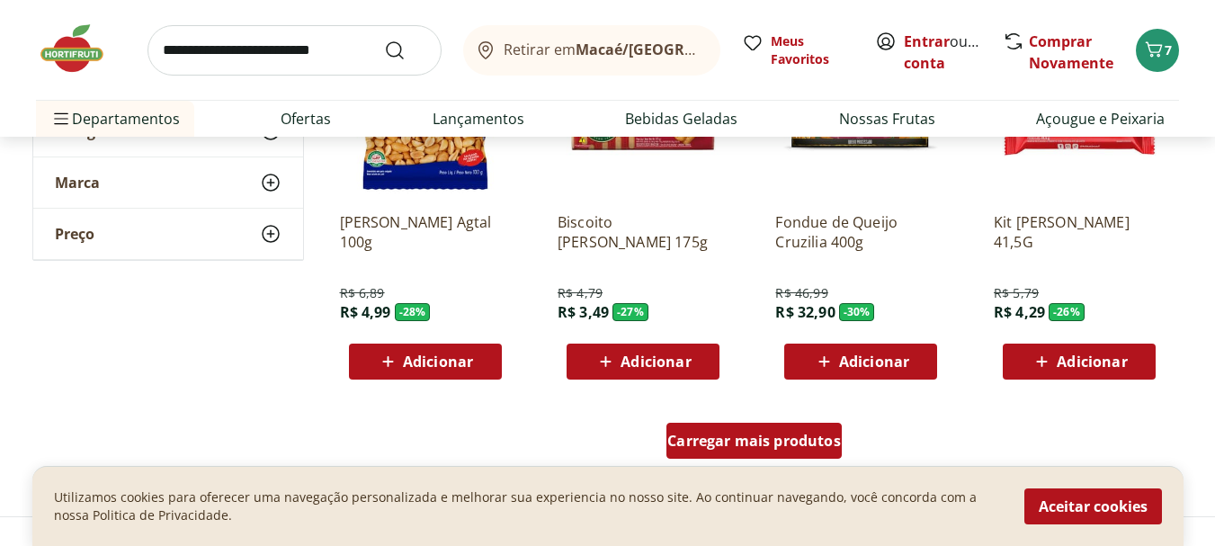
click at [719, 434] on span "Carregar mais produtos" at bounding box center [754, 441] width 174 height 14
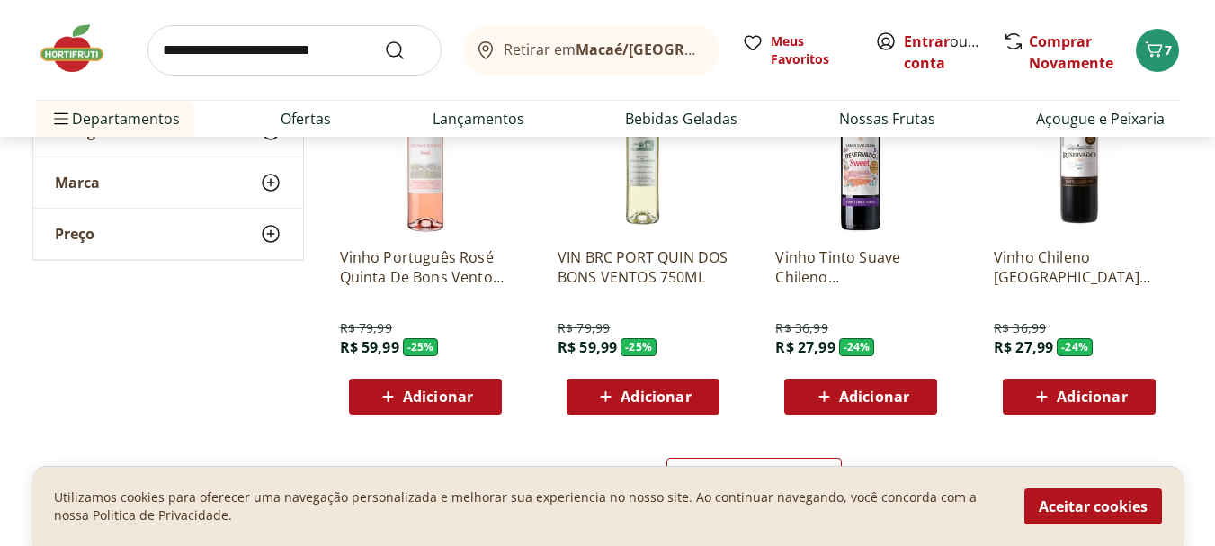
scroll to position [2249, 0]
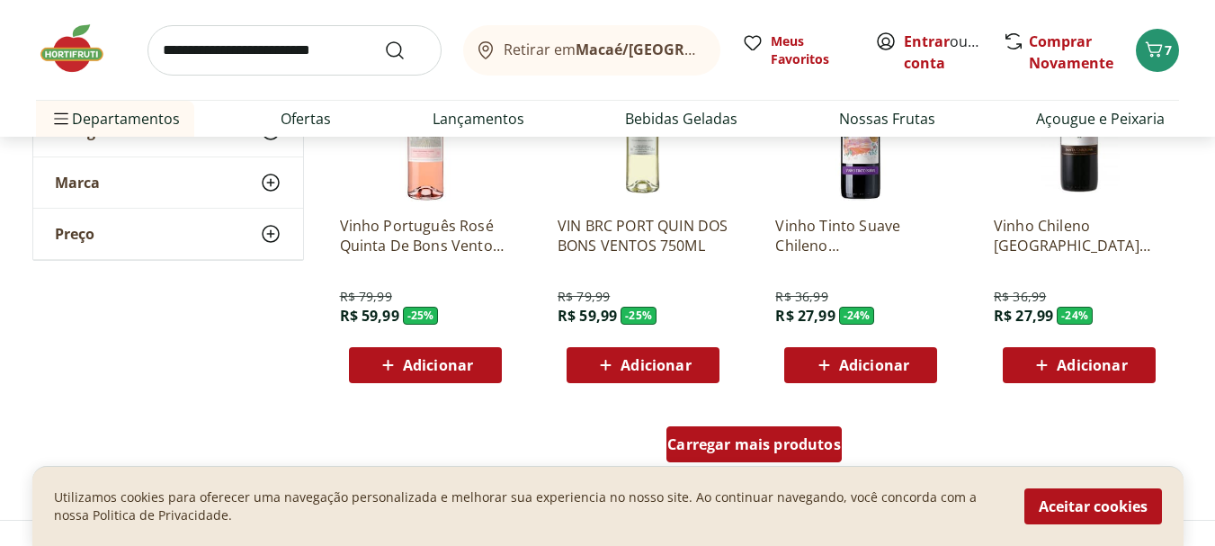
drag, startPoint x: 726, startPoint y: 446, endPoint x: 664, endPoint y: 326, distance: 134.8
click at [726, 447] on span "Carregar mais produtos" at bounding box center [754, 444] width 174 height 14
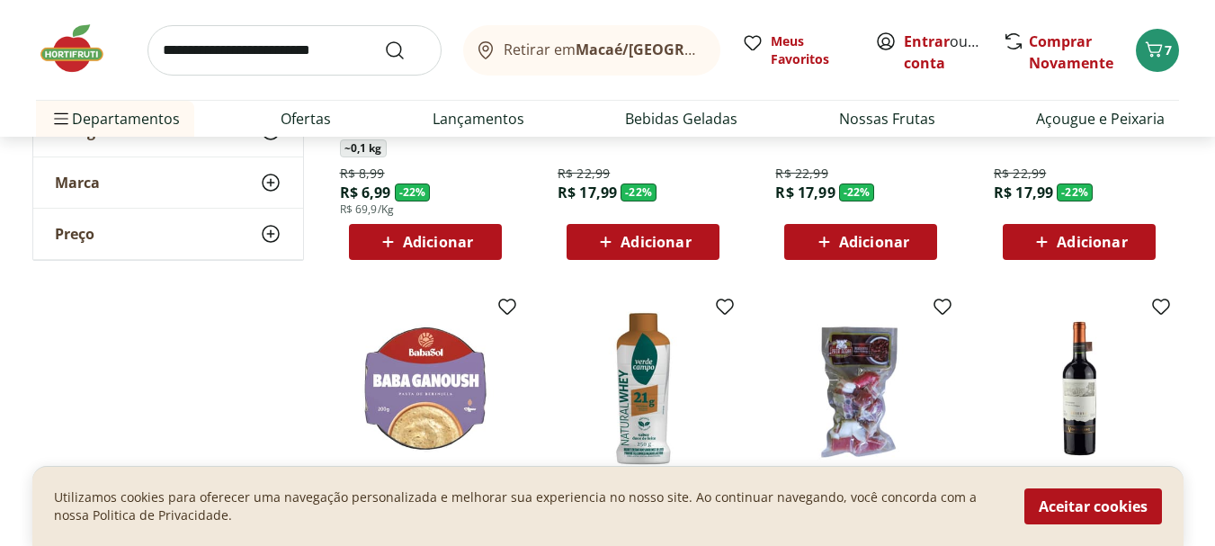
scroll to position [3148, 0]
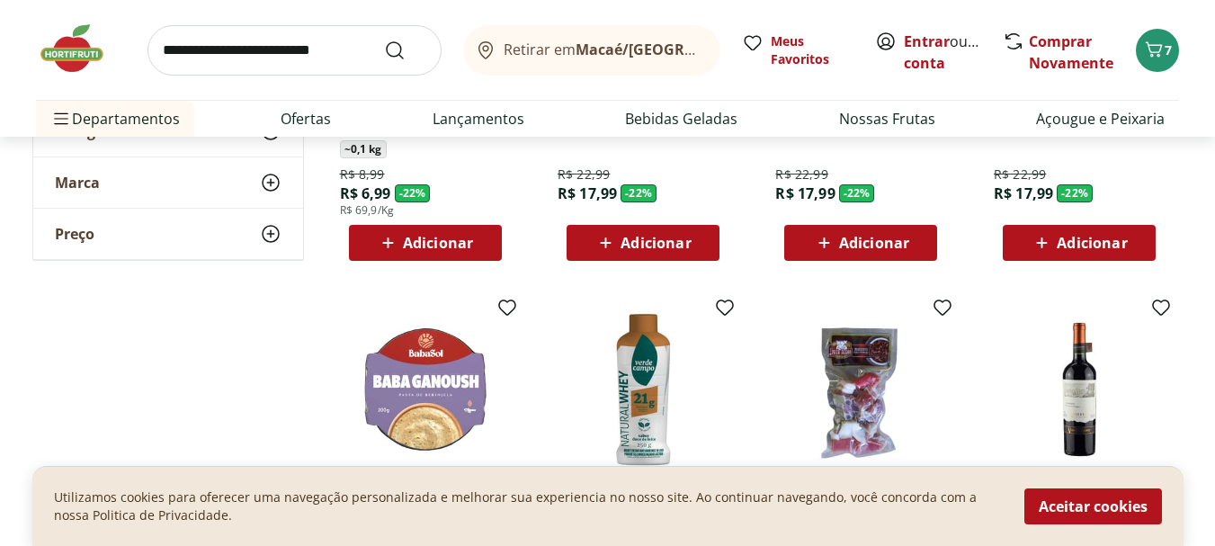
click at [1081, 250] on span "Adicionar" at bounding box center [1092, 243] width 70 height 14
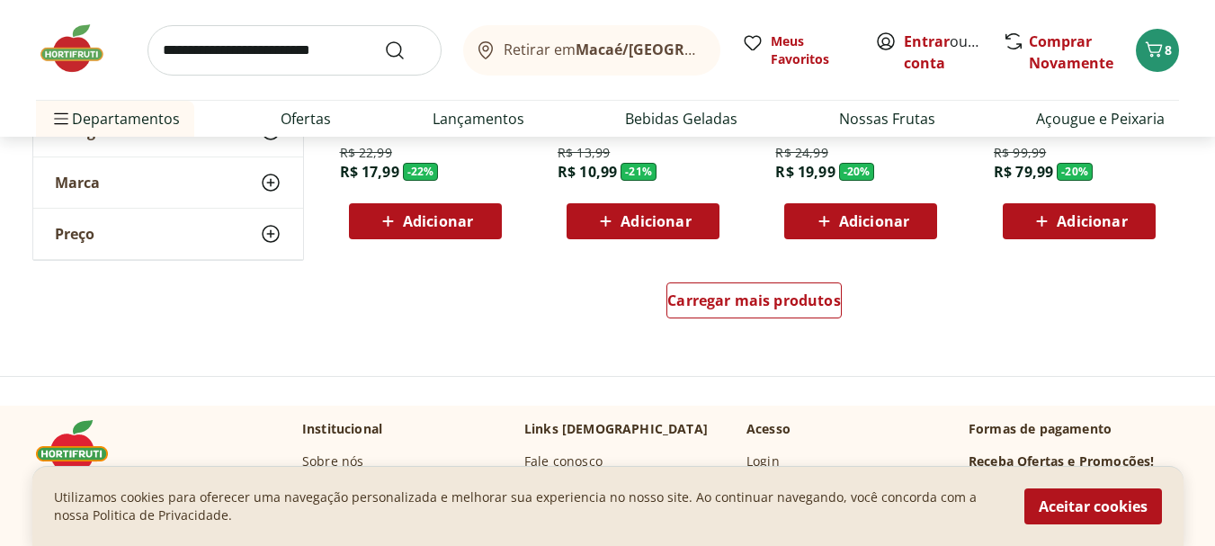
scroll to position [3598, 0]
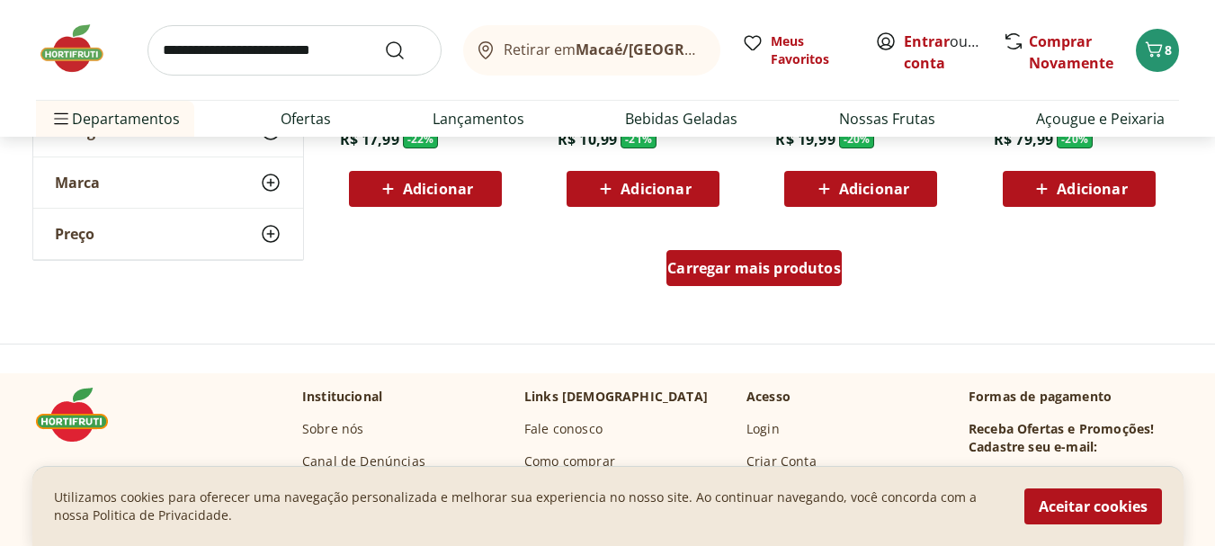
click at [749, 265] on span "Carregar mais produtos" at bounding box center [754, 268] width 174 height 14
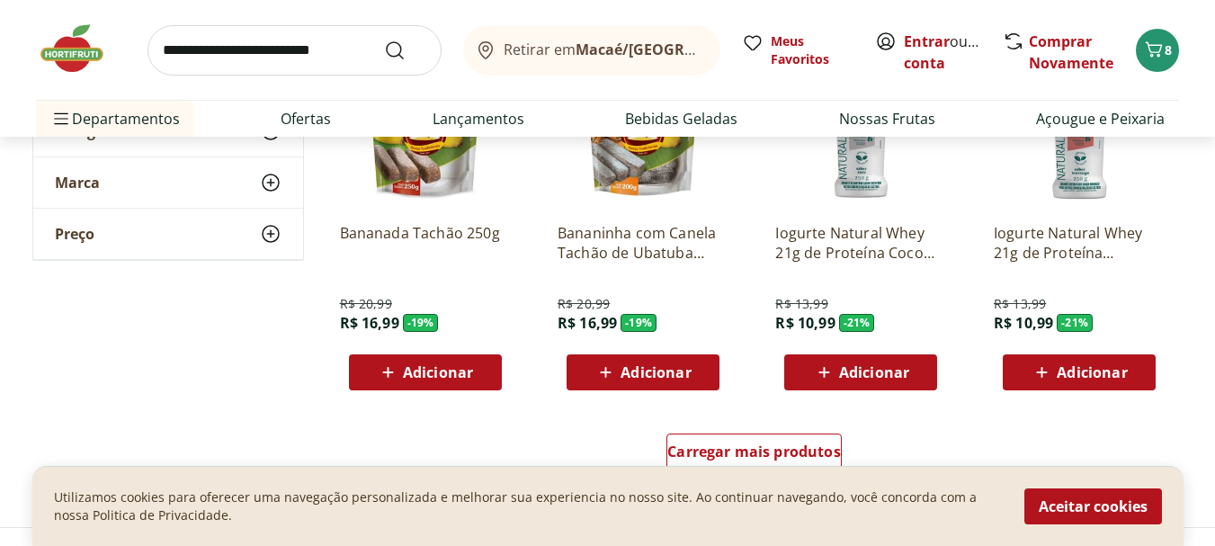
scroll to position [4767, 0]
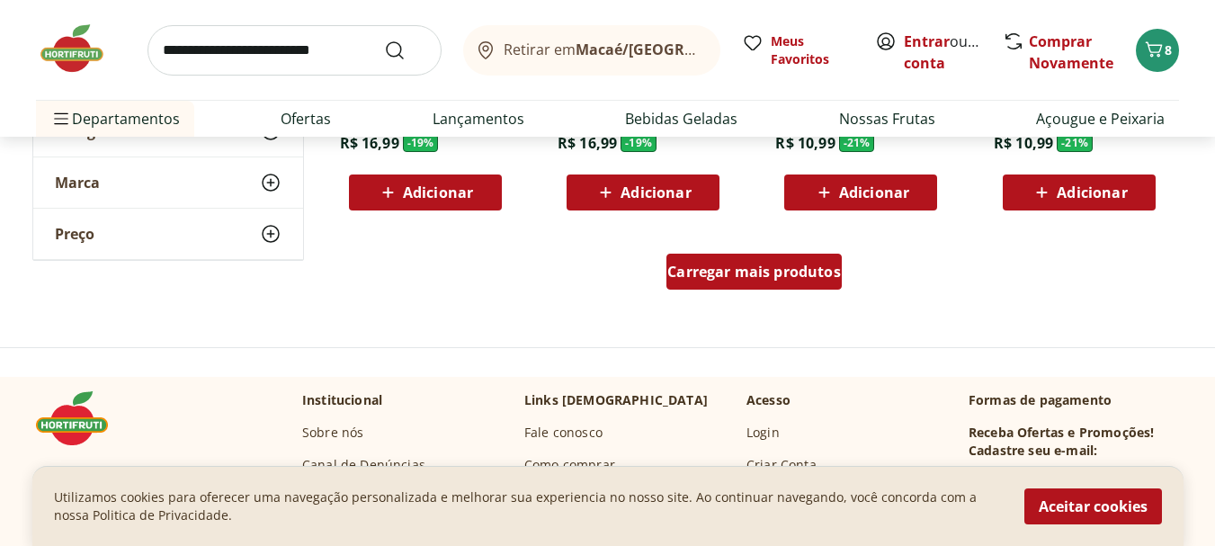
click at [763, 276] on span "Carregar mais produtos" at bounding box center [754, 271] width 174 height 14
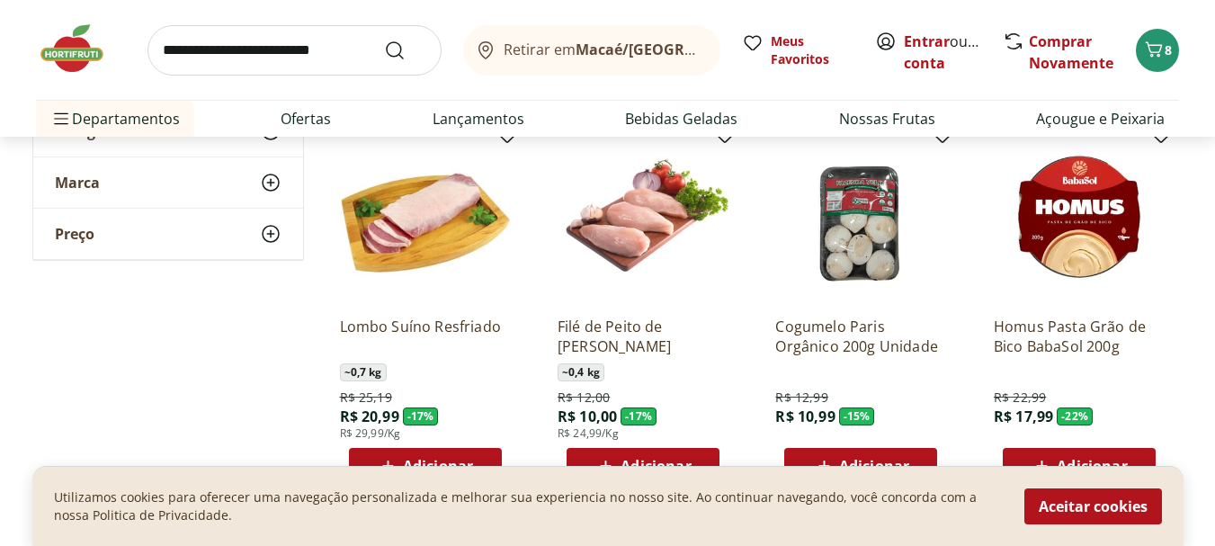
scroll to position [5756, 0]
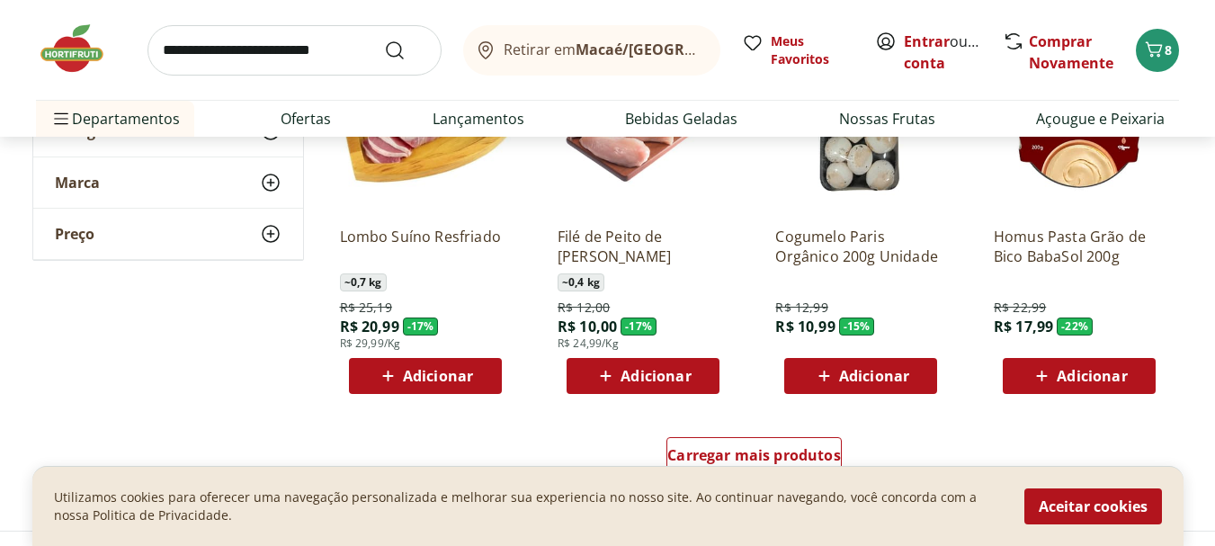
click at [871, 374] on span "Adicionar" at bounding box center [874, 376] width 70 height 14
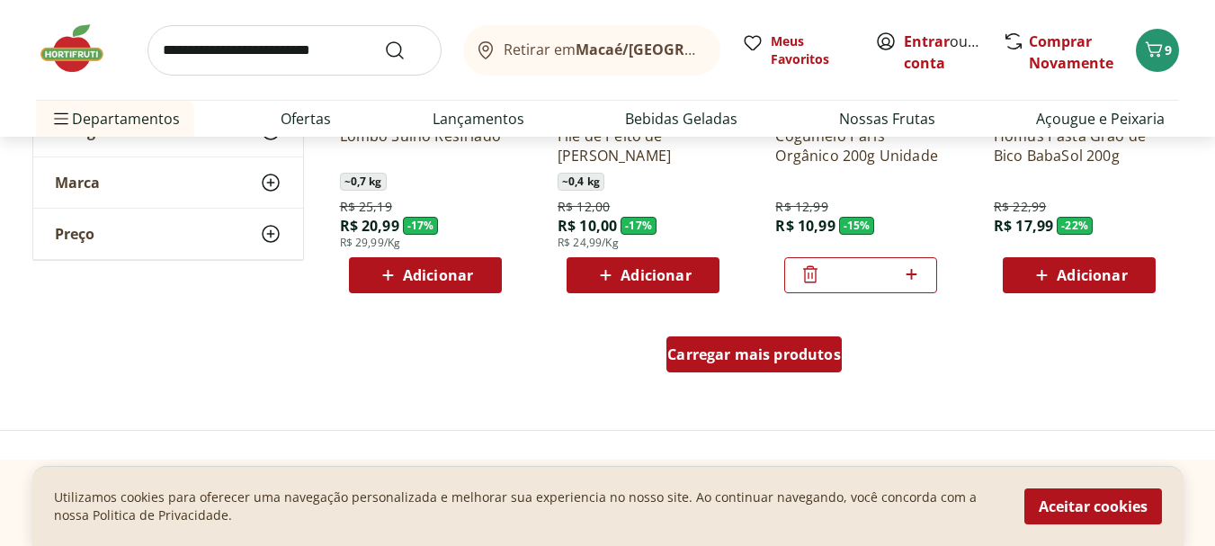
scroll to position [5846, 0]
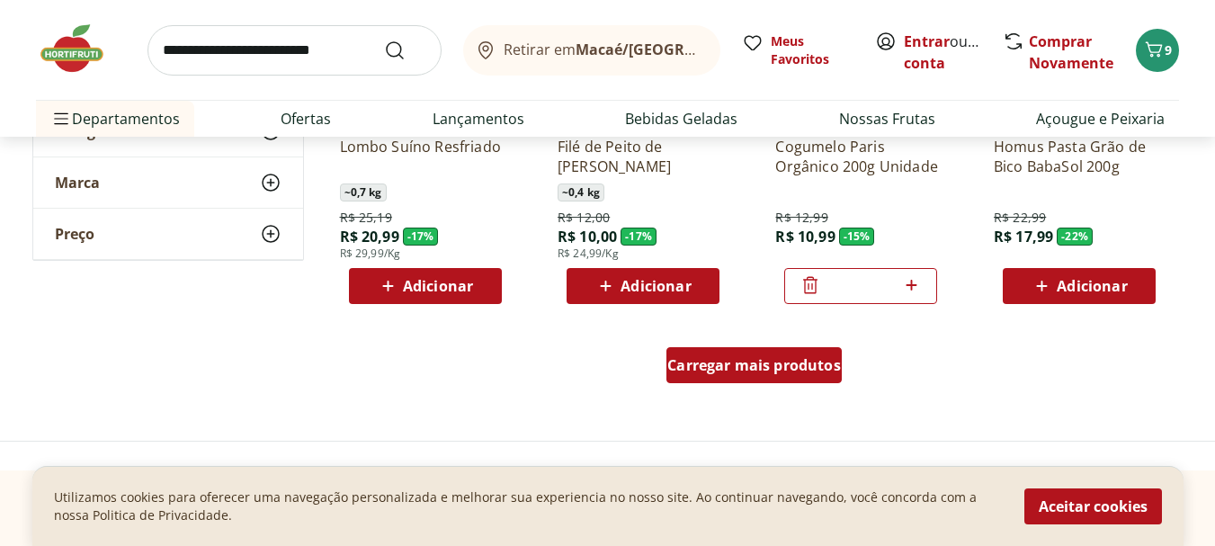
click at [766, 363] on span "Carregar mais produtos" at bounding box center [754, 365] width 174 height 14
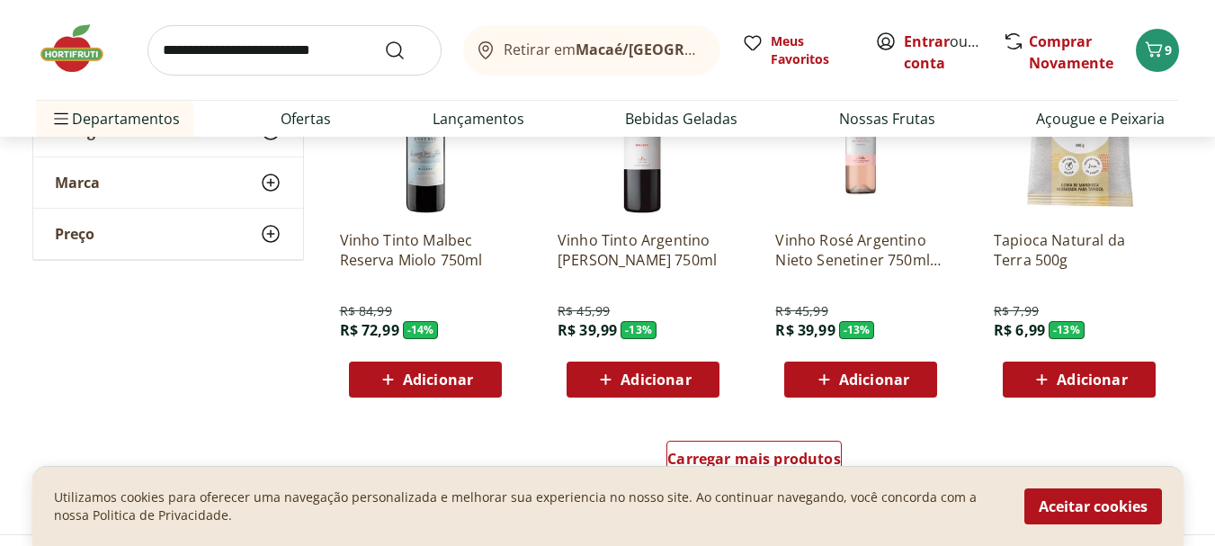
scroll to position [7015, 0]
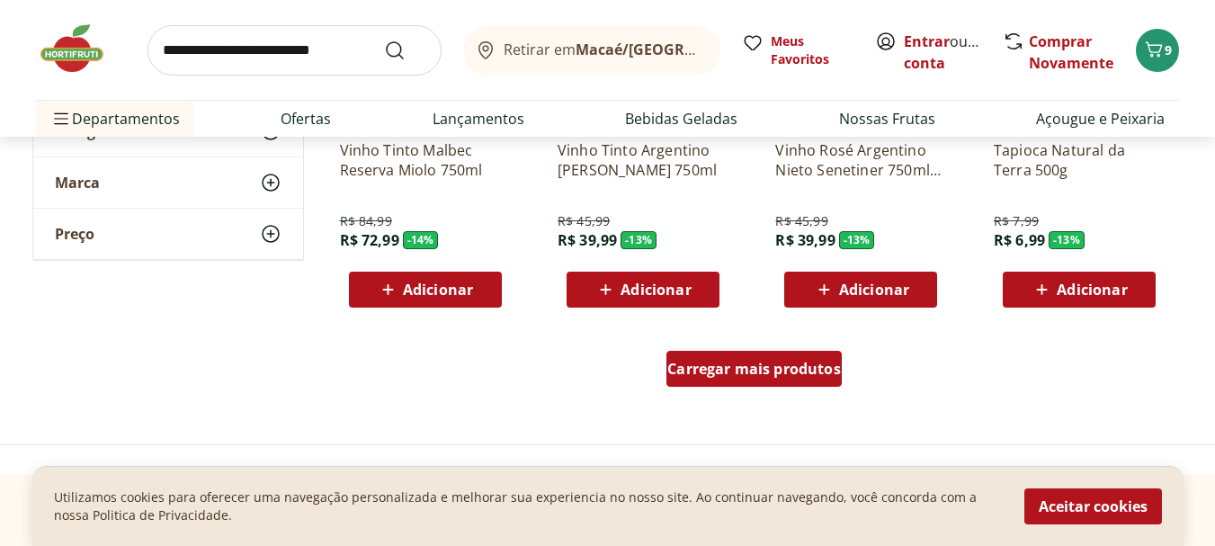
click at [757, 374] on span "Carregar mais produtos" at bounding box center [754, 369] width 174 height 14
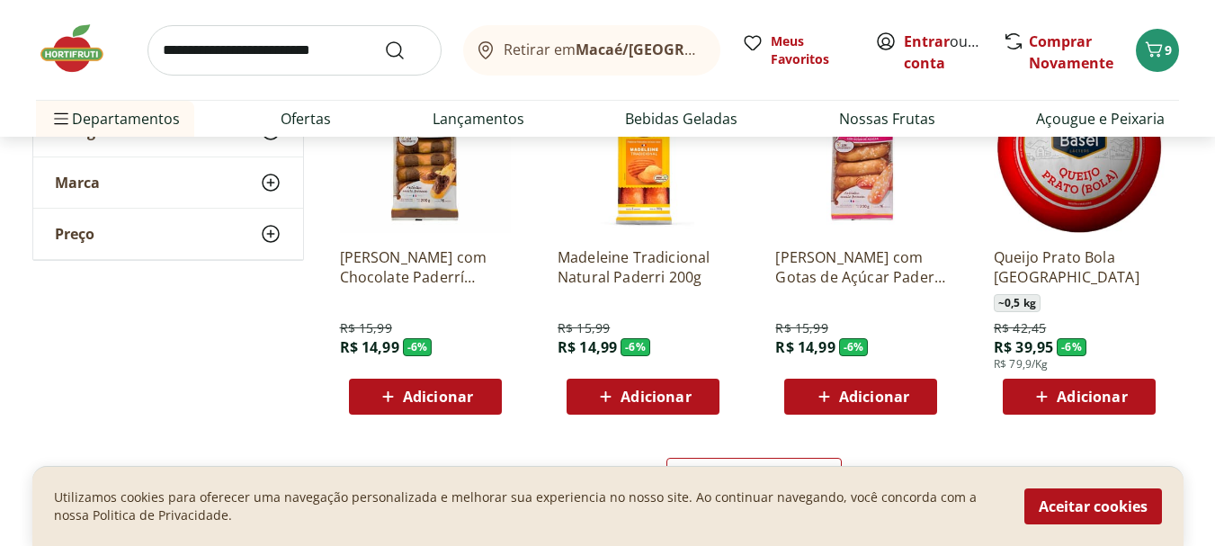
scroll to position [8095, 0]
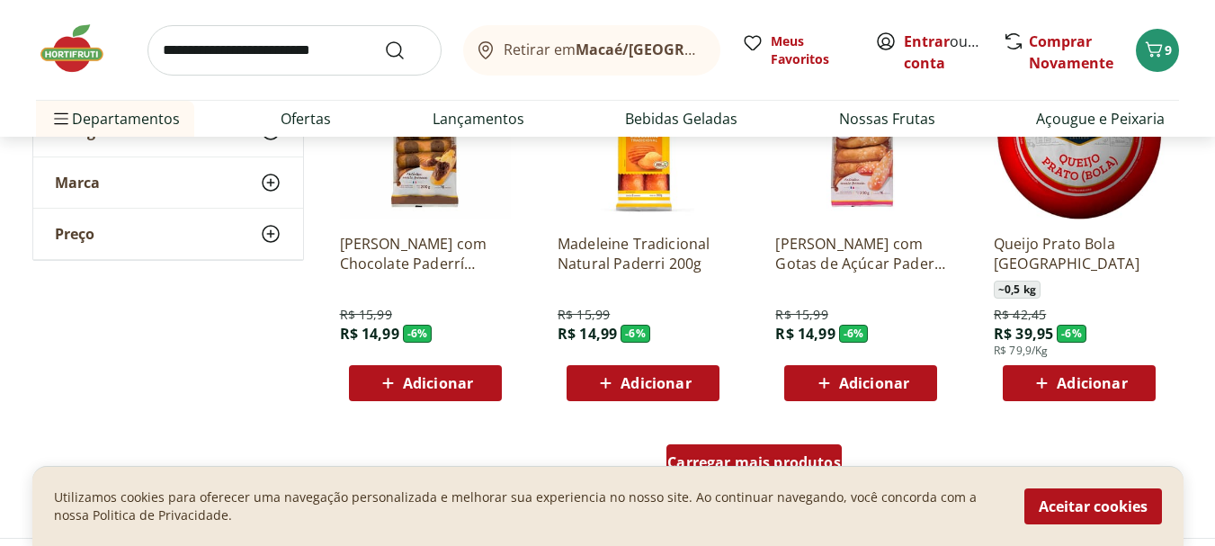
click at [768, 452] on div "Carregar mais produtos" at bounding box center [753, 462] width 175 height 36
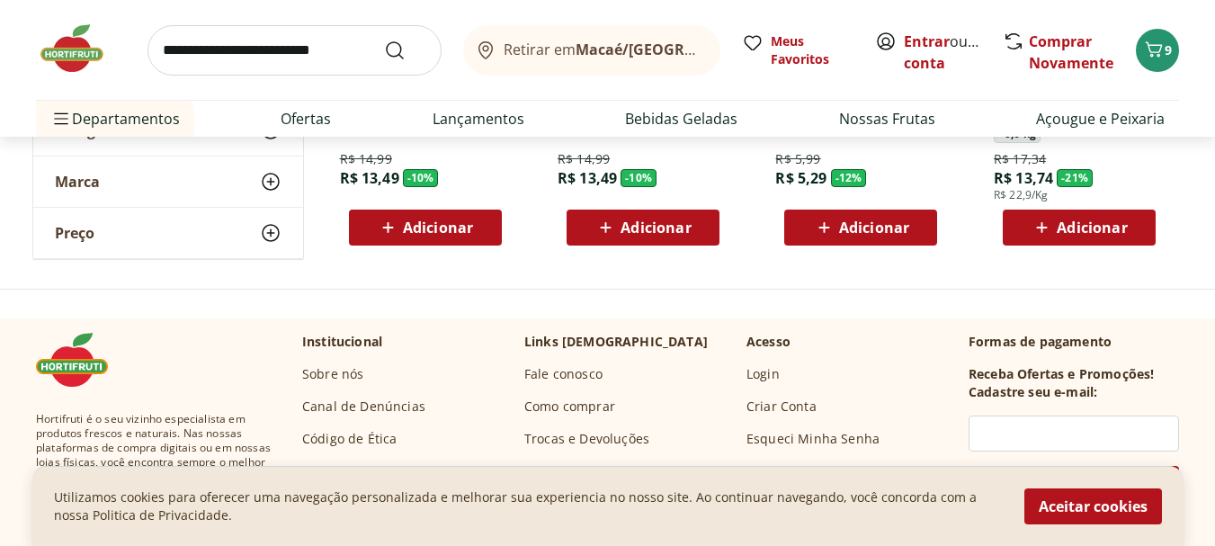
scroll to position [9444, 0]
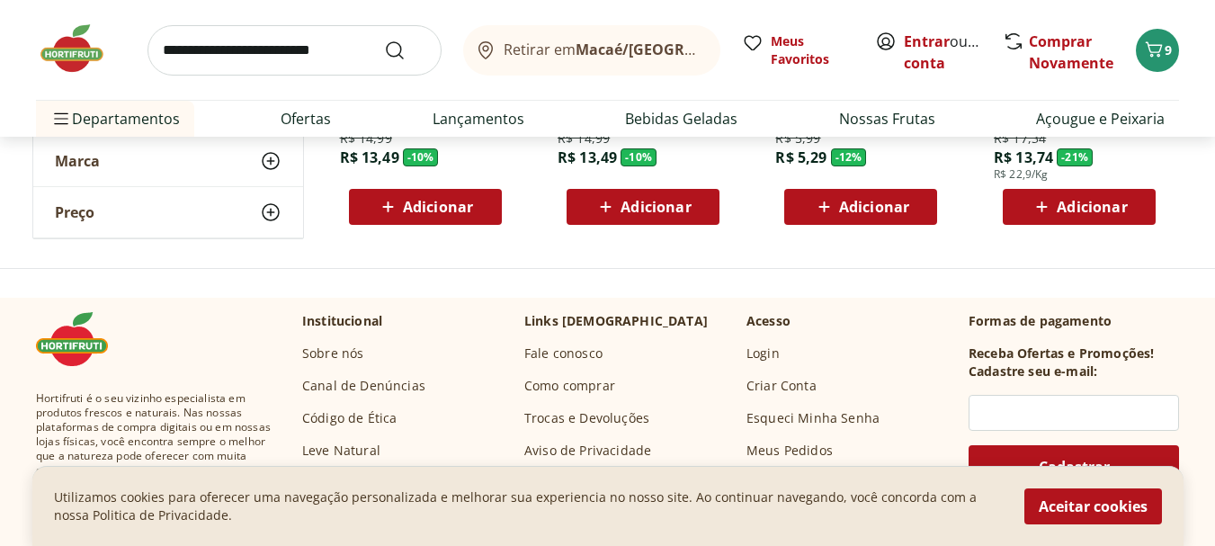
click at [210, 51] on input "search" at bounding box center [295, 50] width 294 height 50
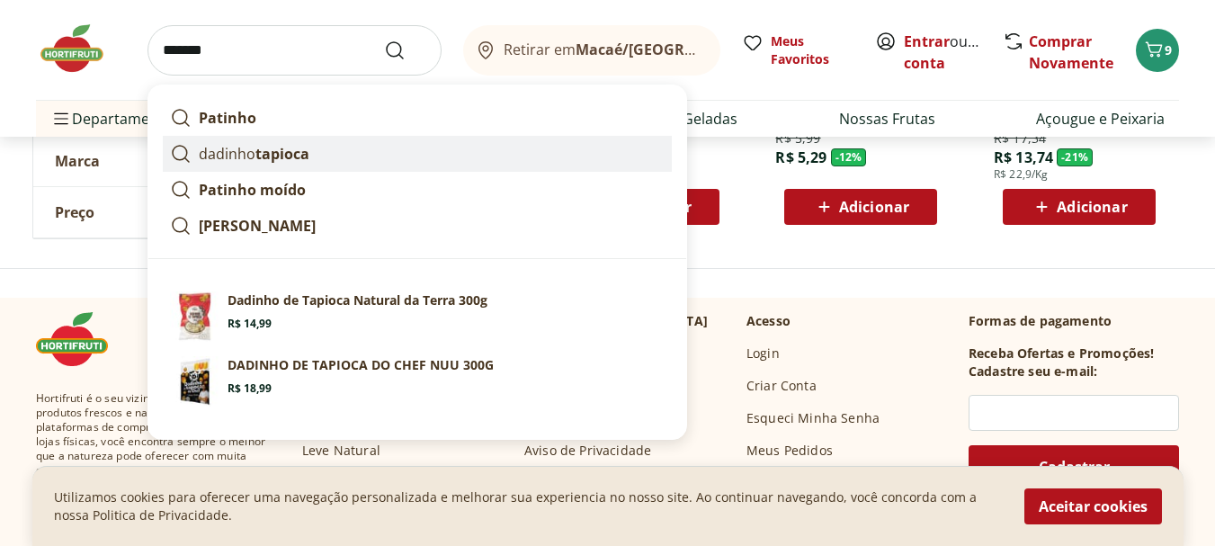
click at [261, 156] on strong "tapioca" at bounding box center [282, 154] width 54 height 20
type input "**********"
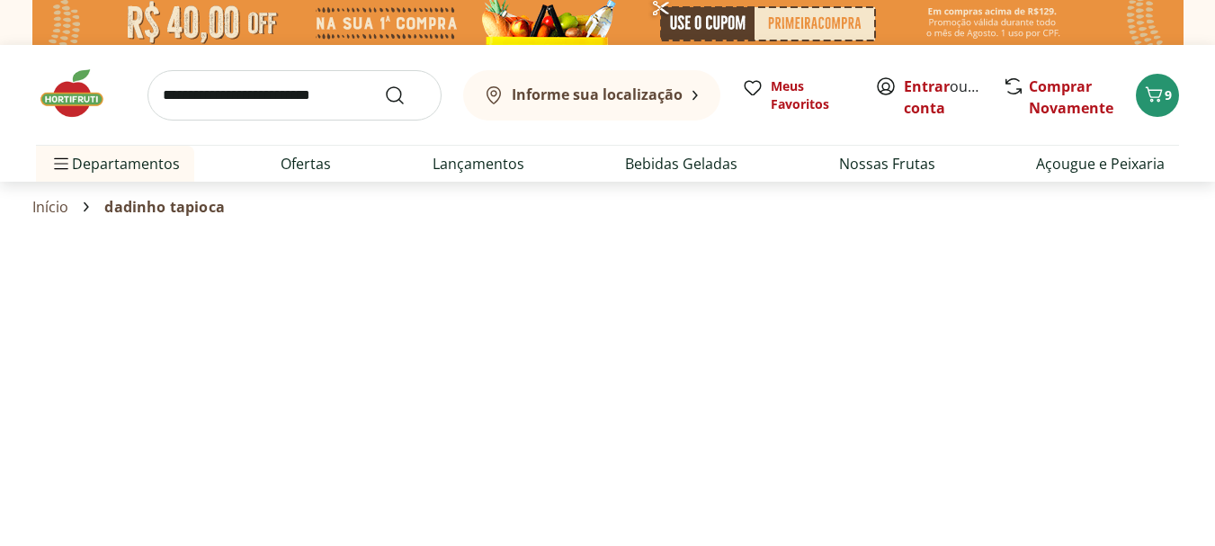
select select "**********"
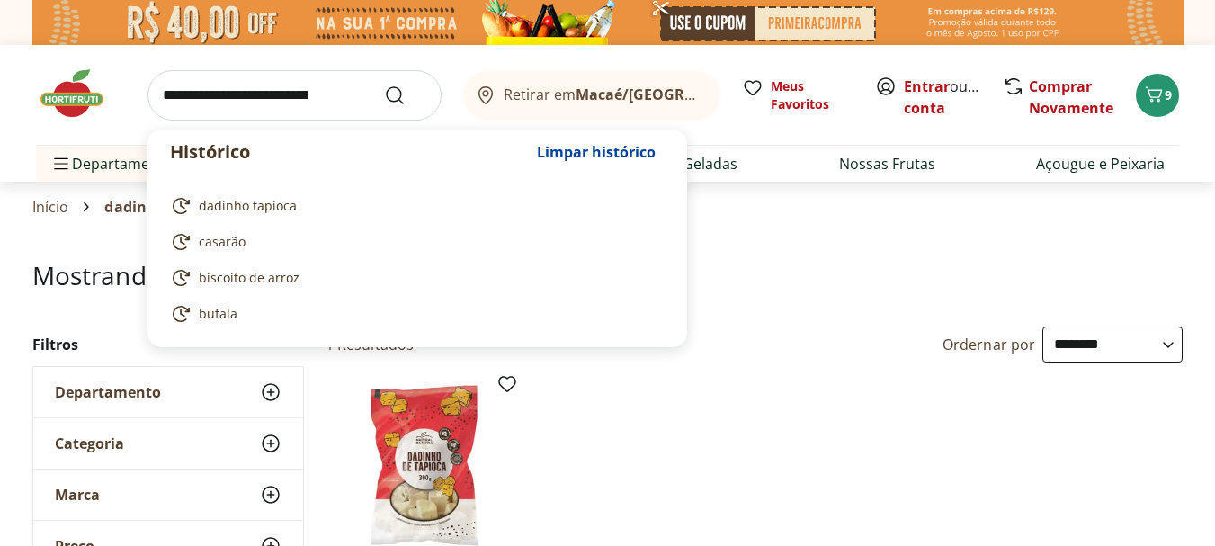
click at [231, 98] on input "search" at bounding box center [295, 95] width 294 height 50
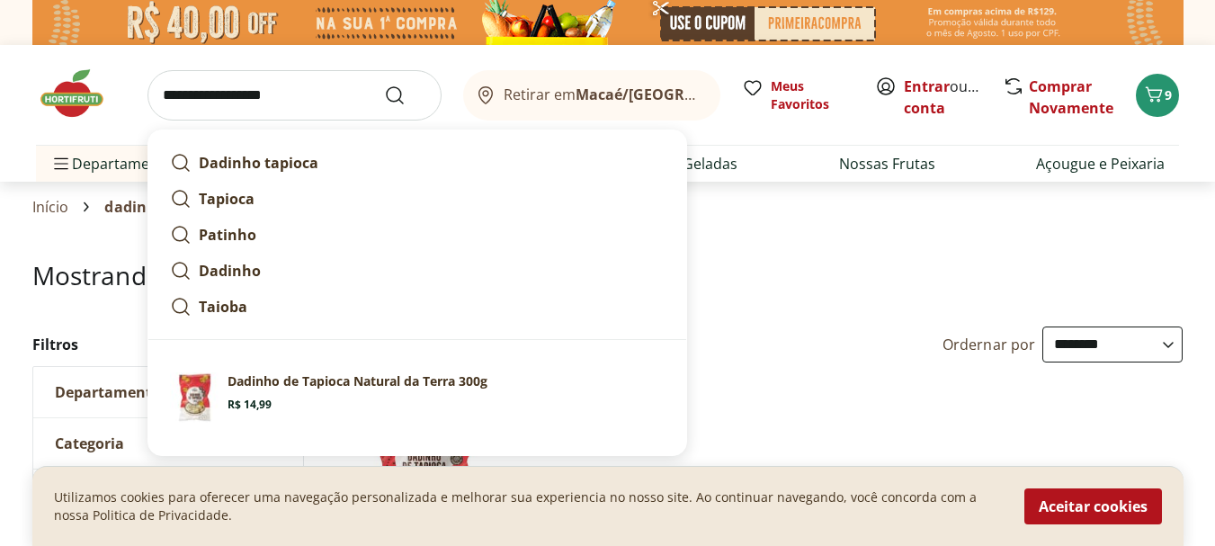
type input "**********"
click at [384, 85] on button "Submit Search" at bounding box center [405, 96] width 43 height 22
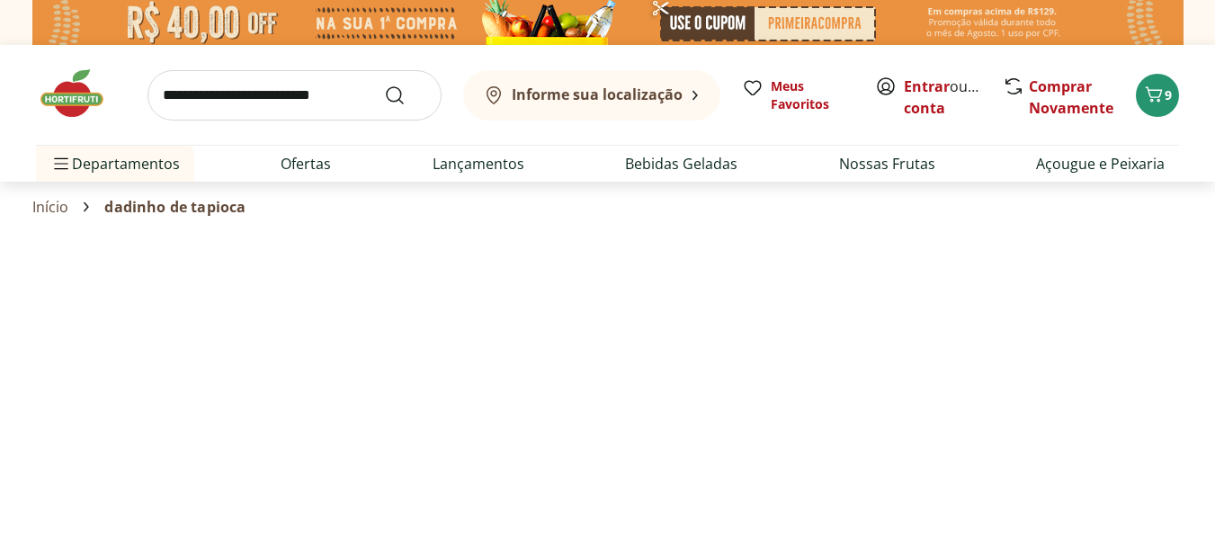
select select "**********"
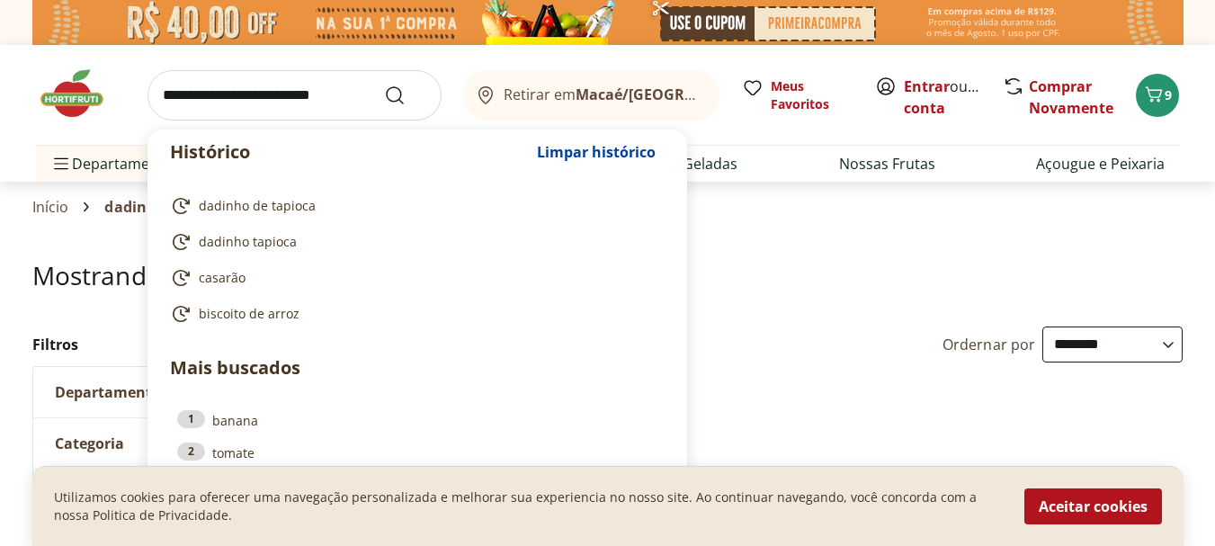
click at [246, 84] on input "search" at bounding box center [295, 95] width 294 height 50
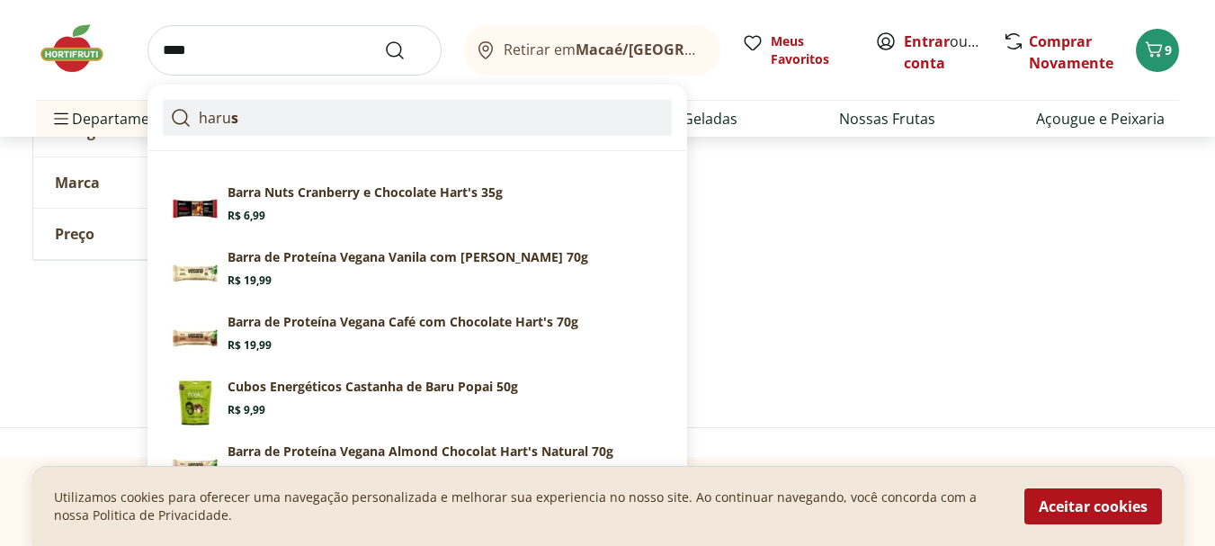
scroll to position [360, 0]
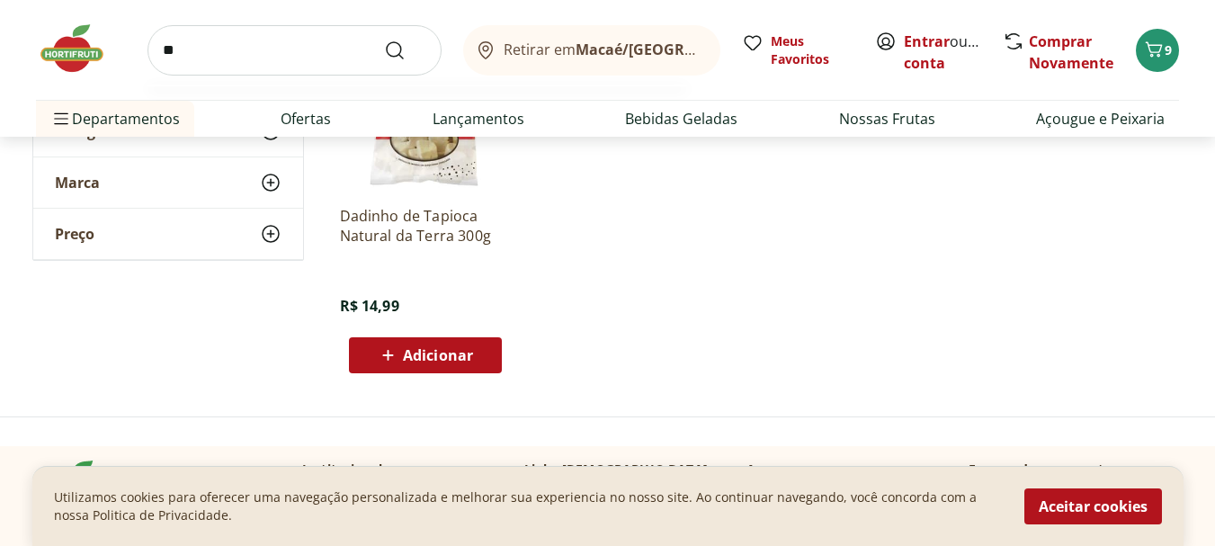
type input "*"
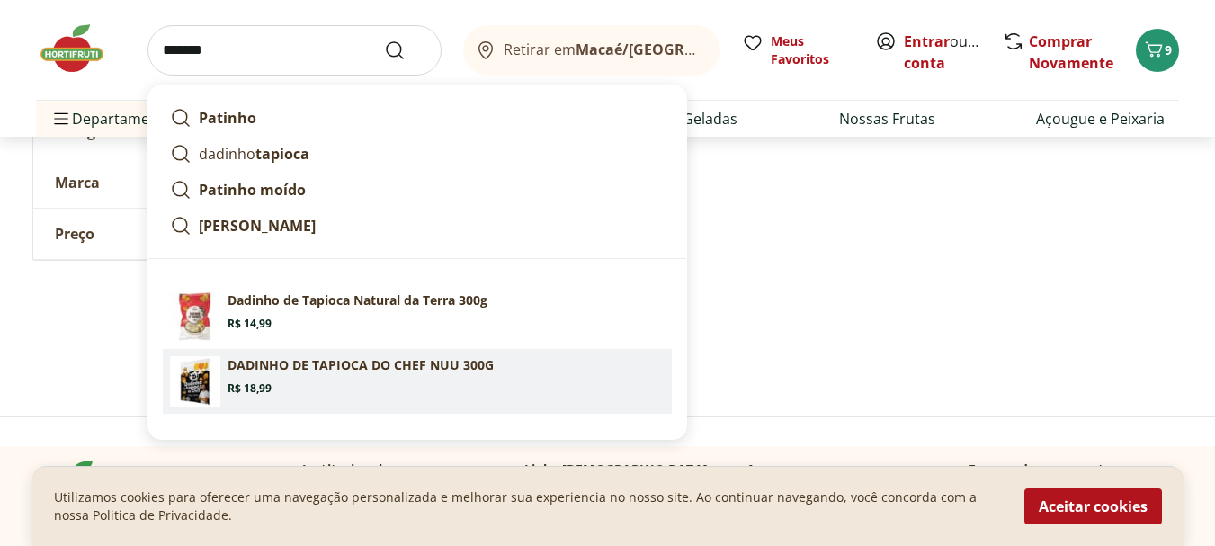
scroll to position [450, 0]
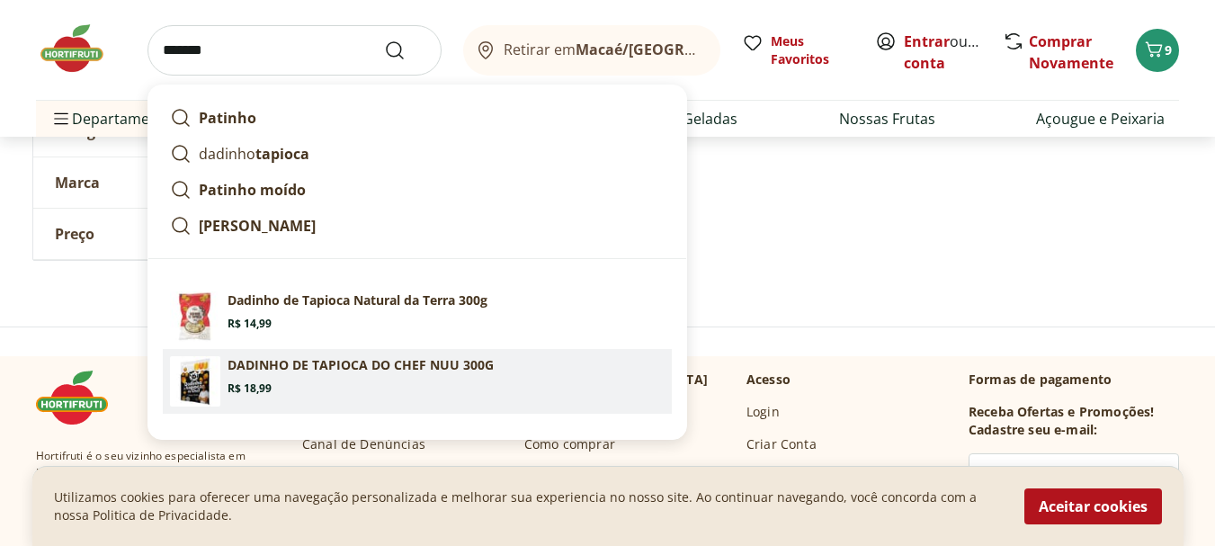
click at [293, 370] on p "DADINHO DE TAPIOCA DO CHEF NUU 300G" at bounding box center [361, 365] width 266 height 18
type input "**********"
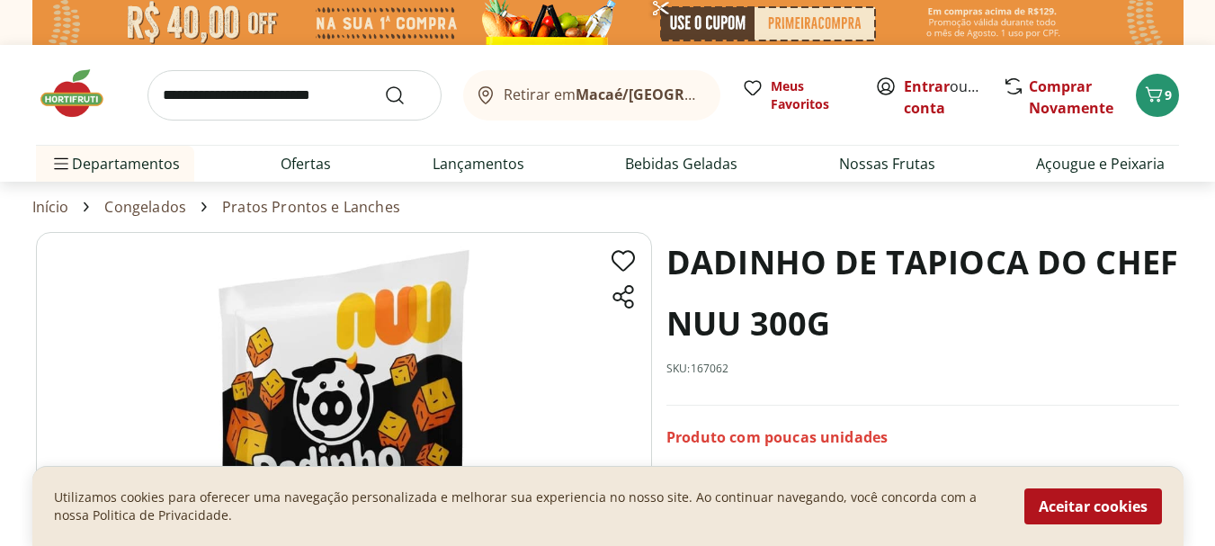
scroll to position [180, 0]
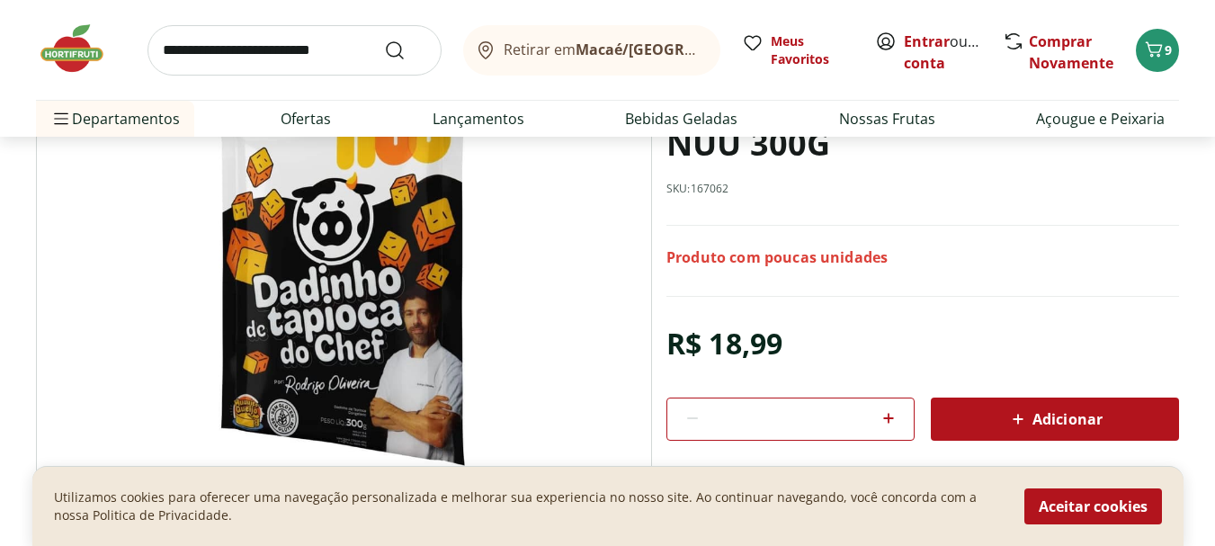
click at [1053, 416] on section "DADINHO DE TAPIOCA DO CHEF NUU 300G SKU: 167062 Produto com poucas unidades R$ …" at bounding box center [607, 322] width 1143 height 540
click at [1073, 422] on span "Adicionar" at bounding box center [1054, 419] width 95 height 22
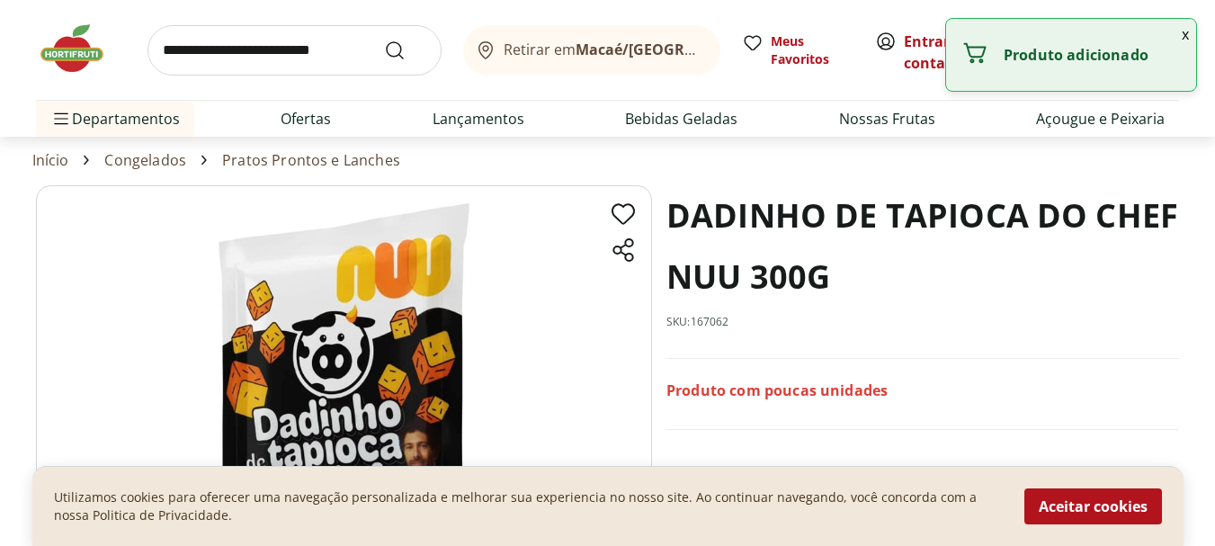
scroll to position [0, 0]
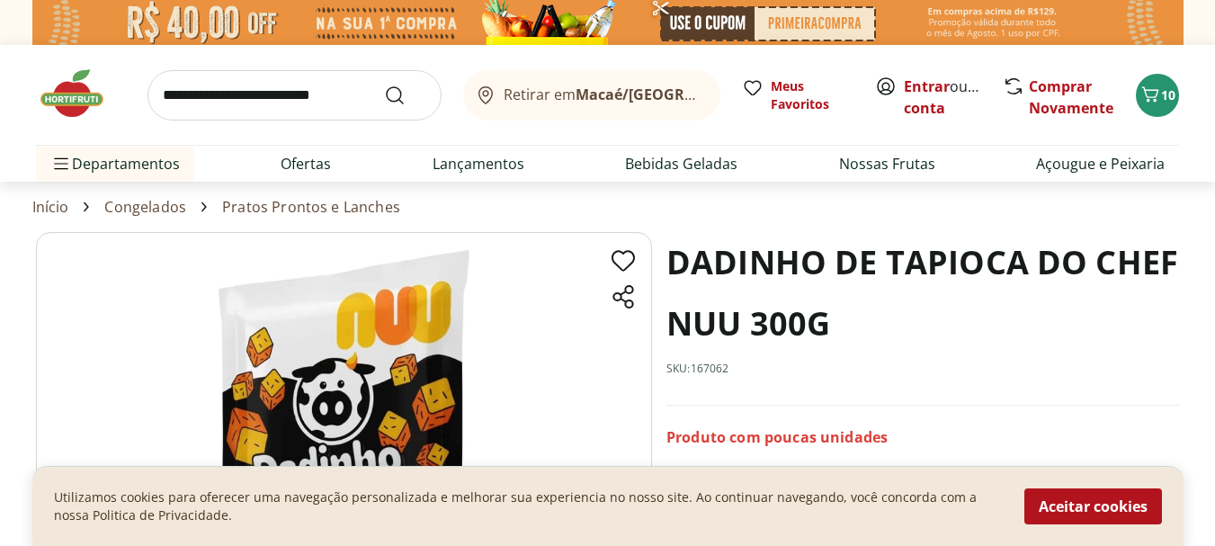
click at [206, 94] on input "search" at bounding box center [295, 95] width 294 height 50
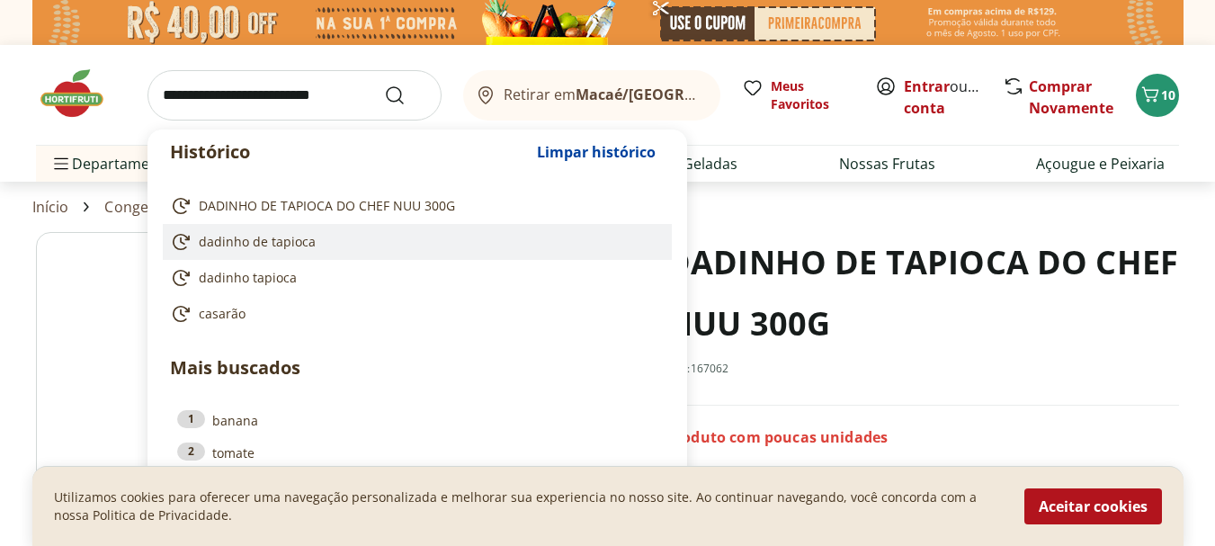
click at [281, 248] on span "dadinho de tapioca" at bounding box center [257, 242] width 117 height 18
type input "**********"
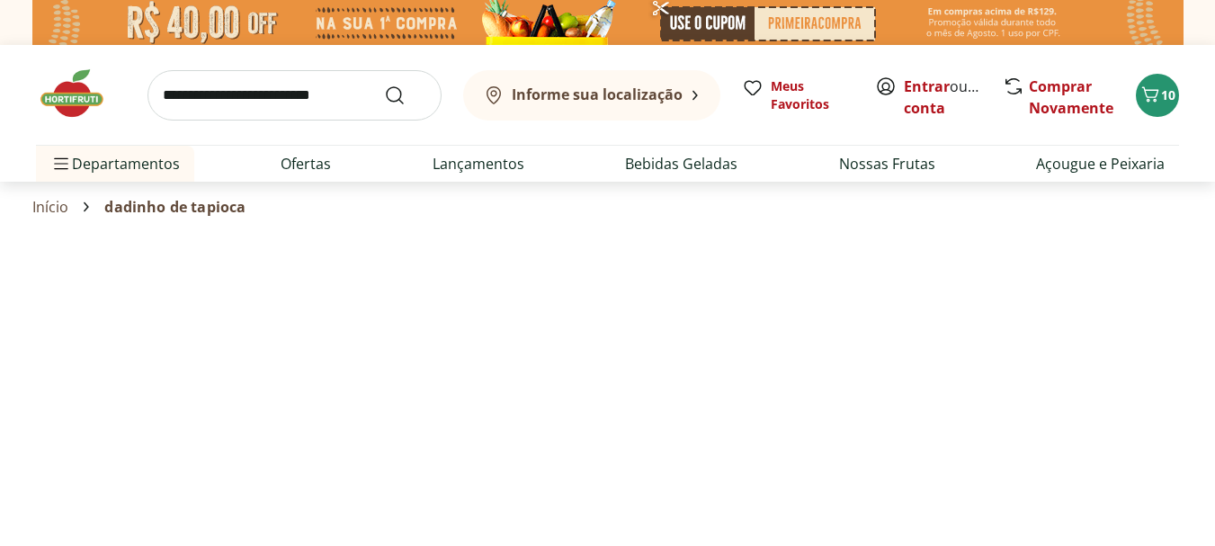
select select "**********"
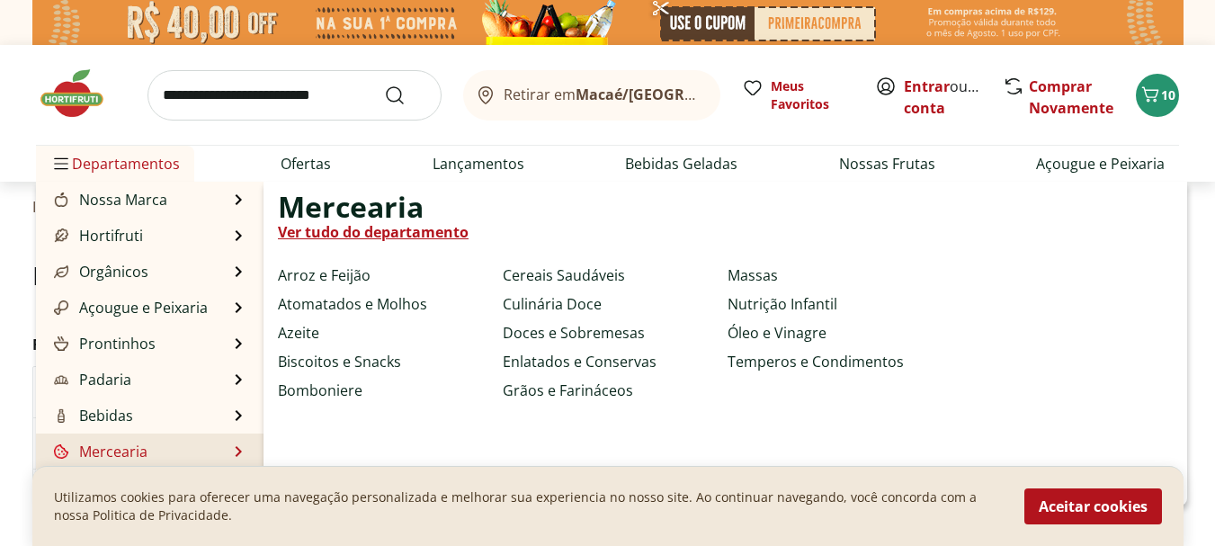
click at [134, 453] on link "Mercearia" at bounding box center [98, 452] width 97 height 22
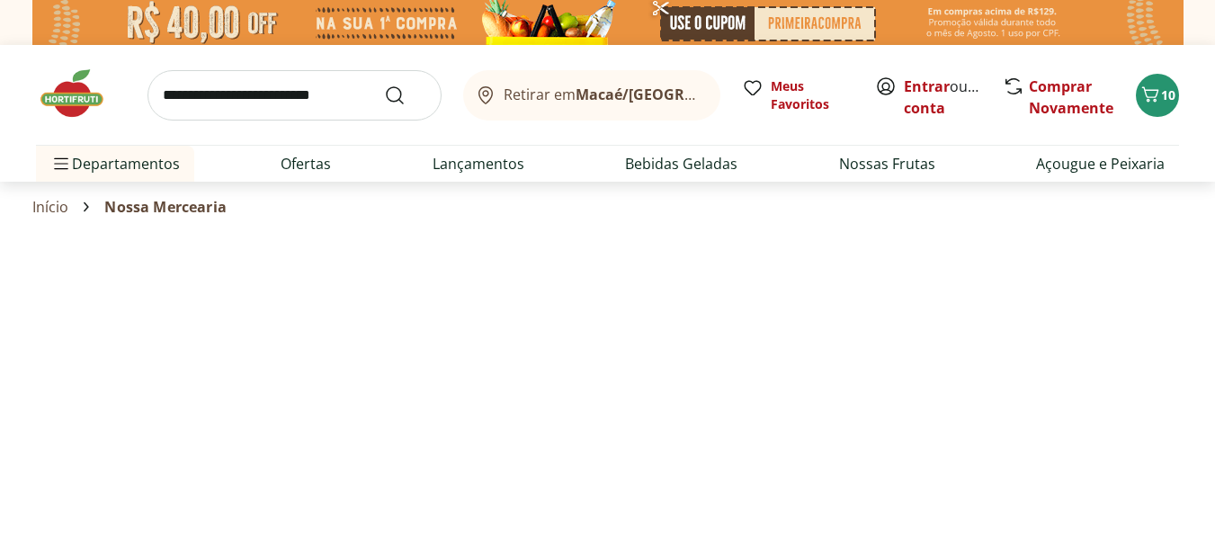
select select "**********"
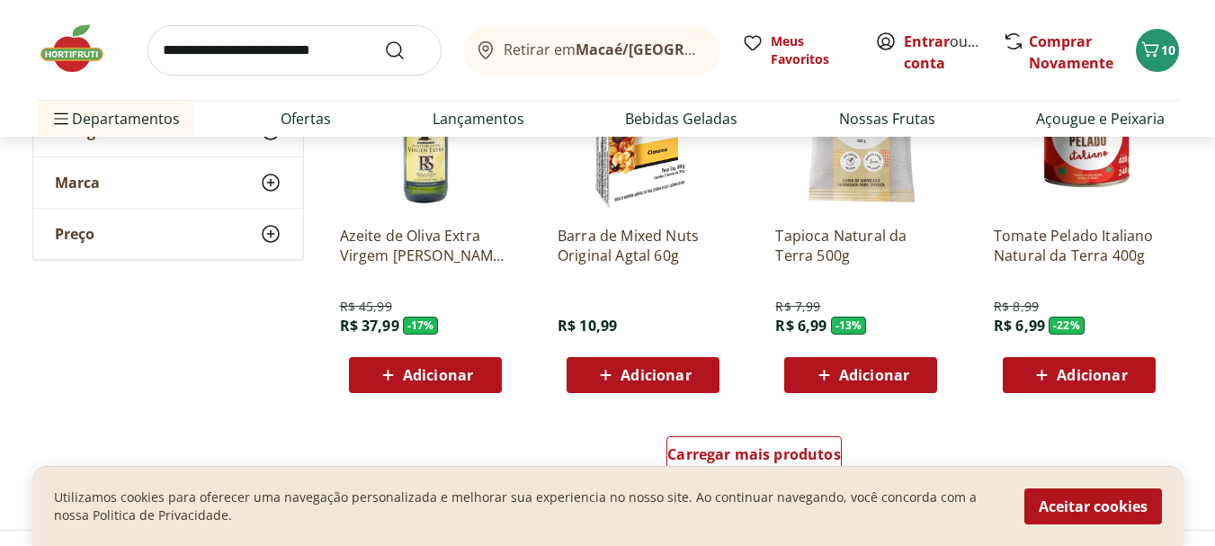
scroll to position [1169, 0]
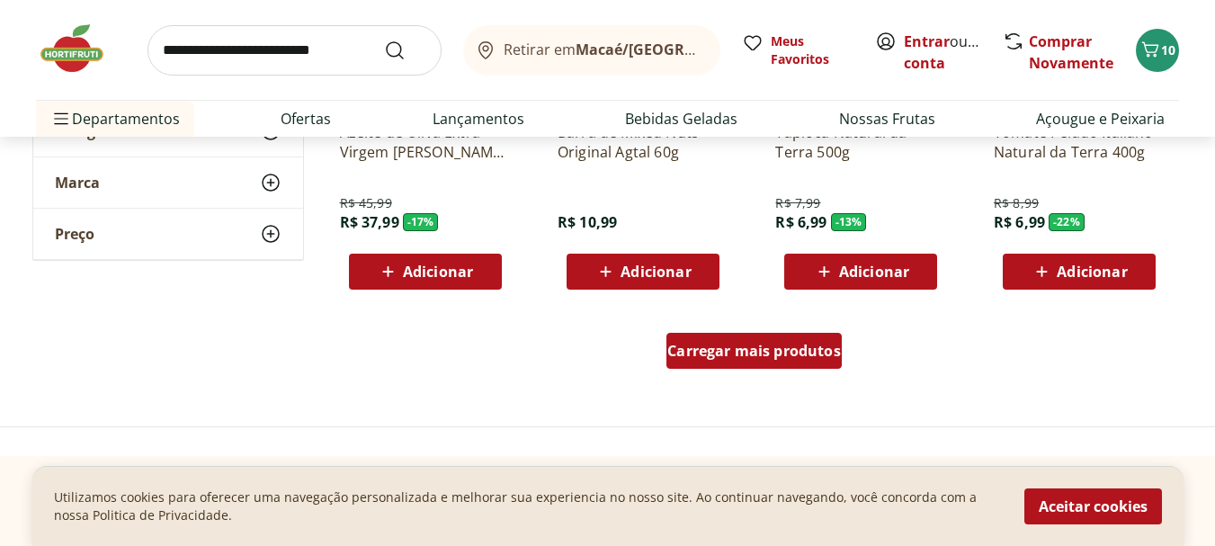
click at [747, 352] on span "Carregar mais produtos" at bounding box center [754, 351] width 174 height 14
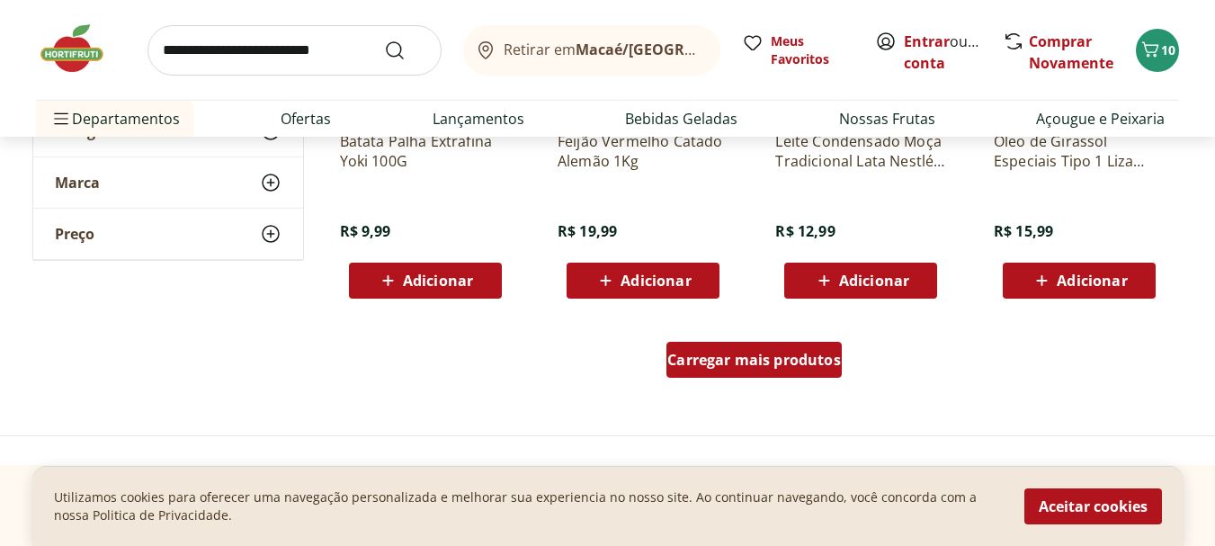
scroll to position [2338, 0]
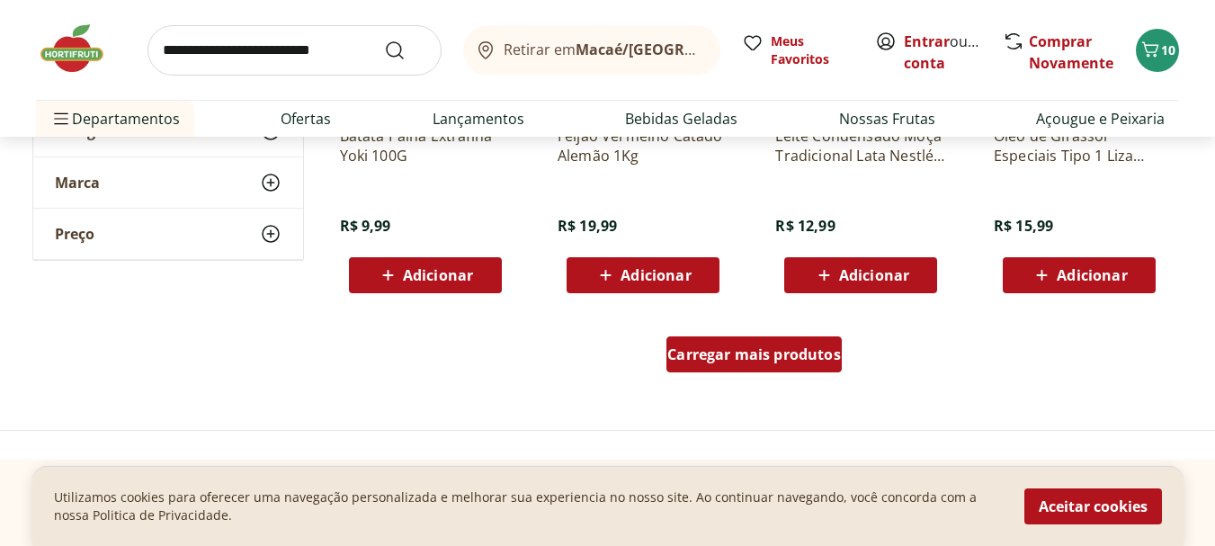
click at [719, 355] on span "Carregar mais produtos" at bounding box center [754, 354] width 174 height 14
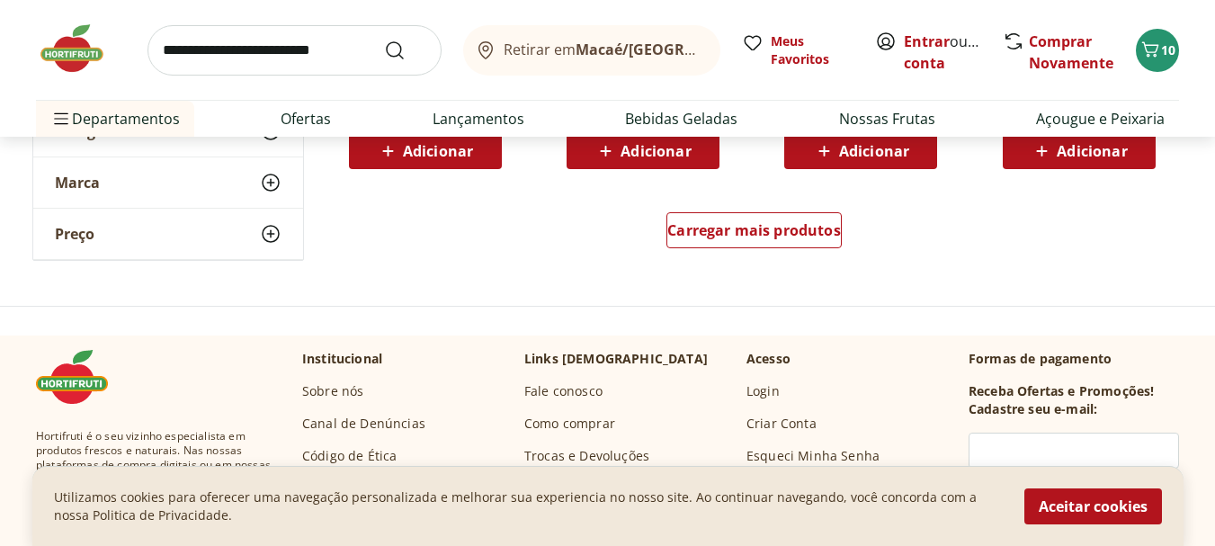
scroll to position [3508, 0]
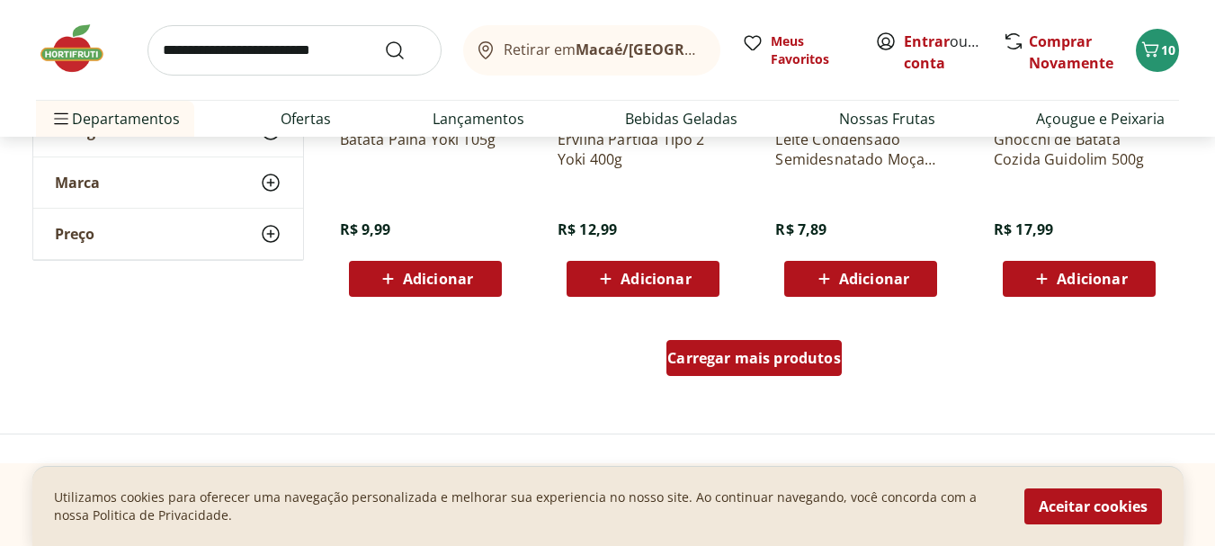
click at [720, 357] on span "Carregar mais produtos" at bounding box center [754, 358] width 174 height 14
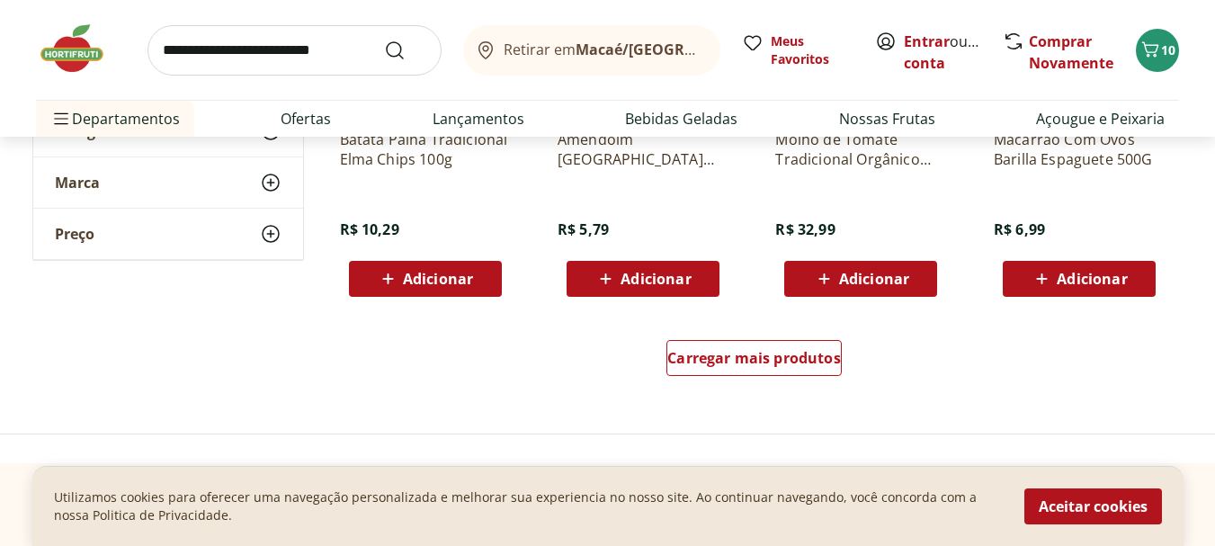
scroll to position [4677, 0]
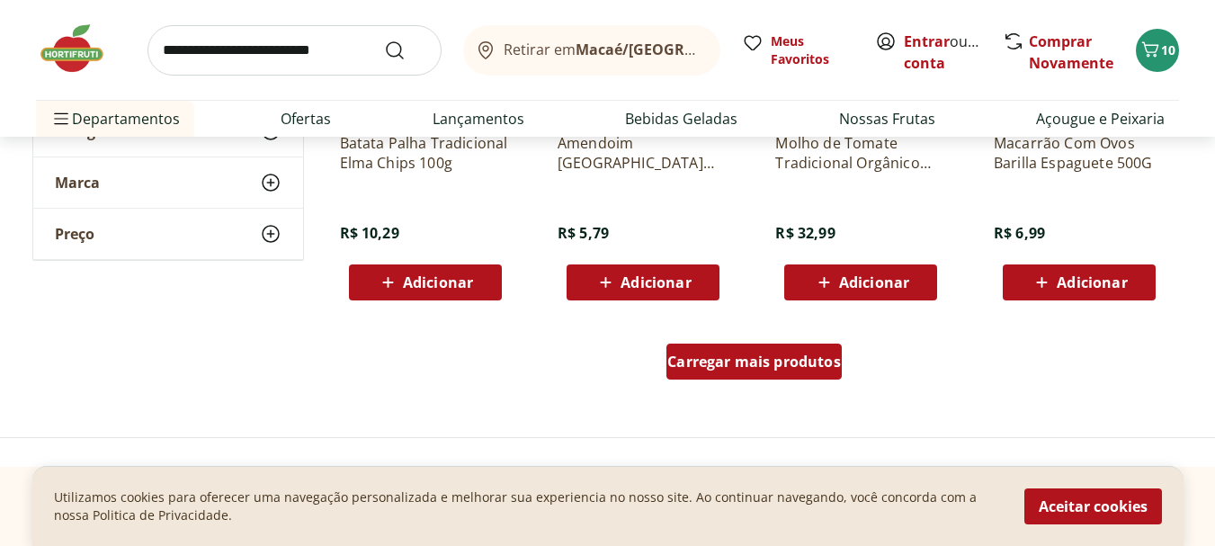
click at [720, 371] on div "Carregar mais produtos" at bounding box center [753, 362] width 175 height 36
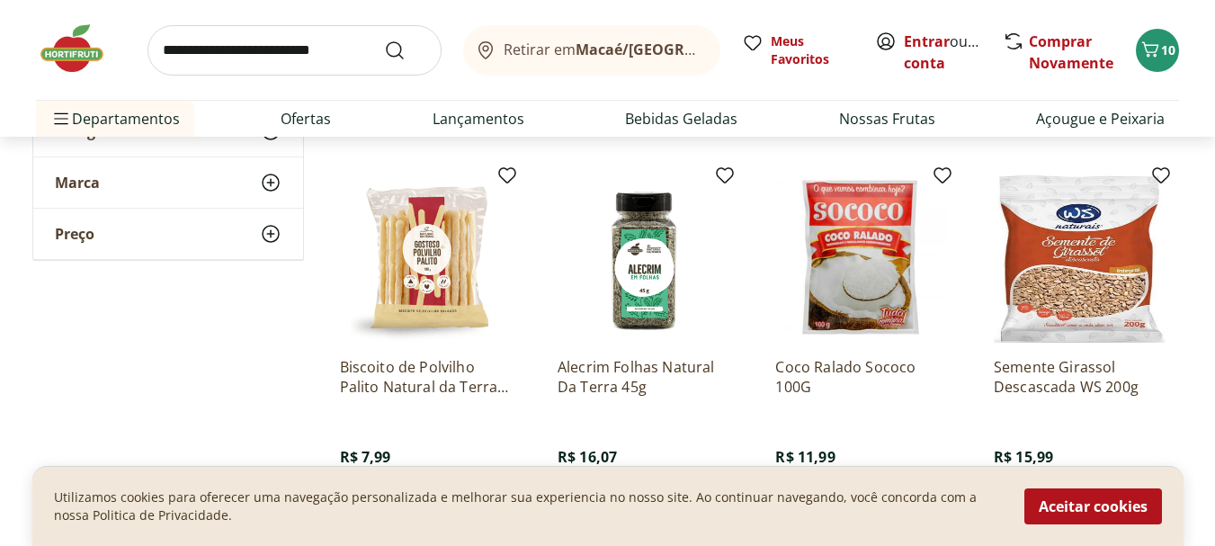
scroll to position [5846, 0]
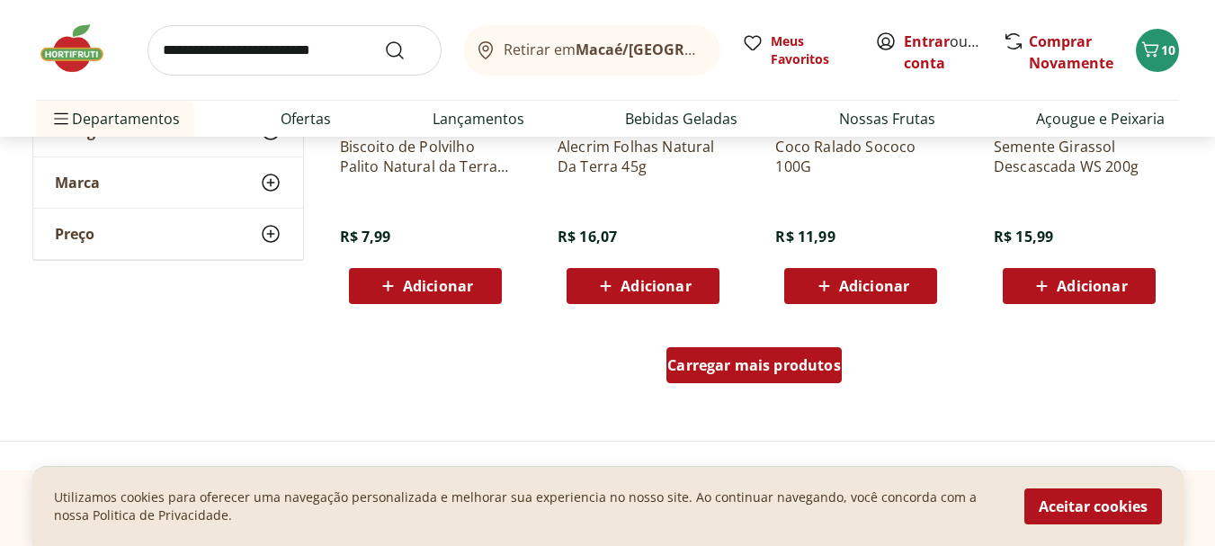
click at [720, 367] on span "Carregar mais produtos" at bounding box center [754, 365] width 174 height 14
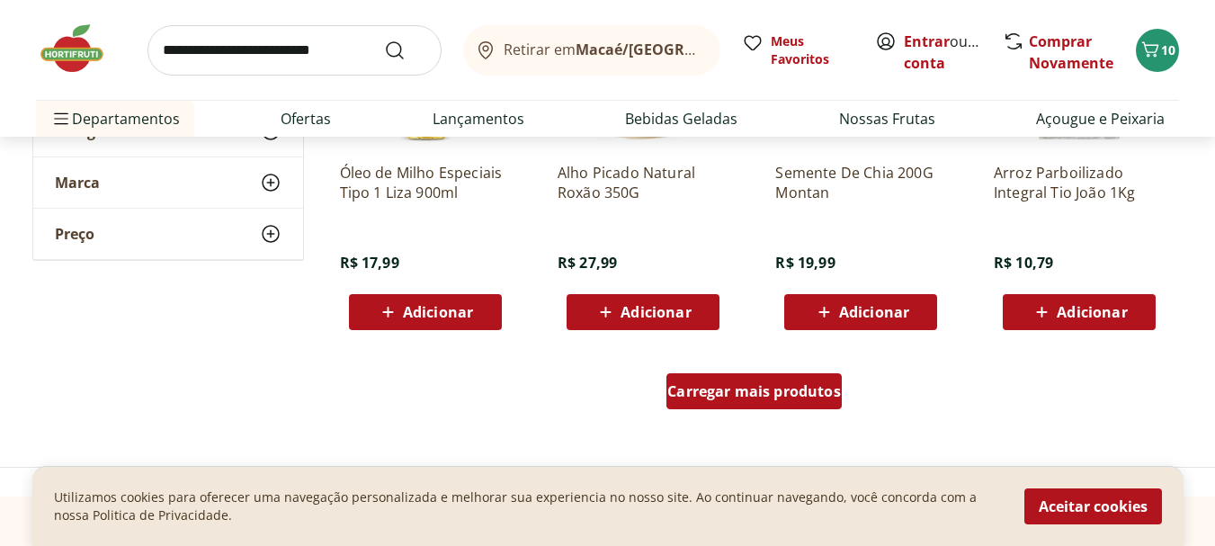
scroll to position [7015, 0]
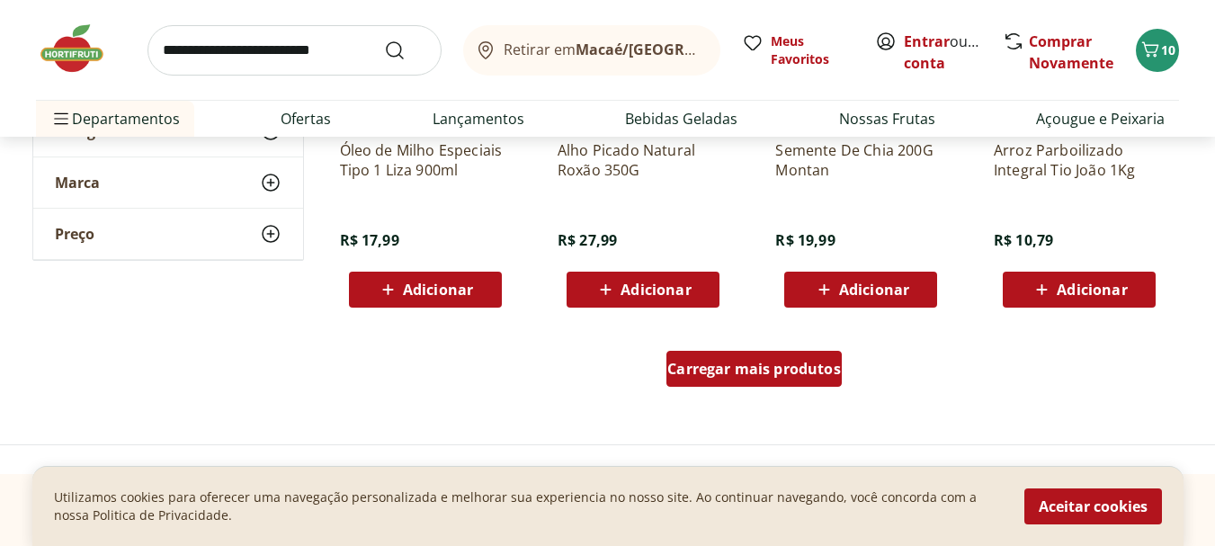
click at [720, 367] on span "Carregar mais produtos" at bounding box center [754, 369] width 174 height 14
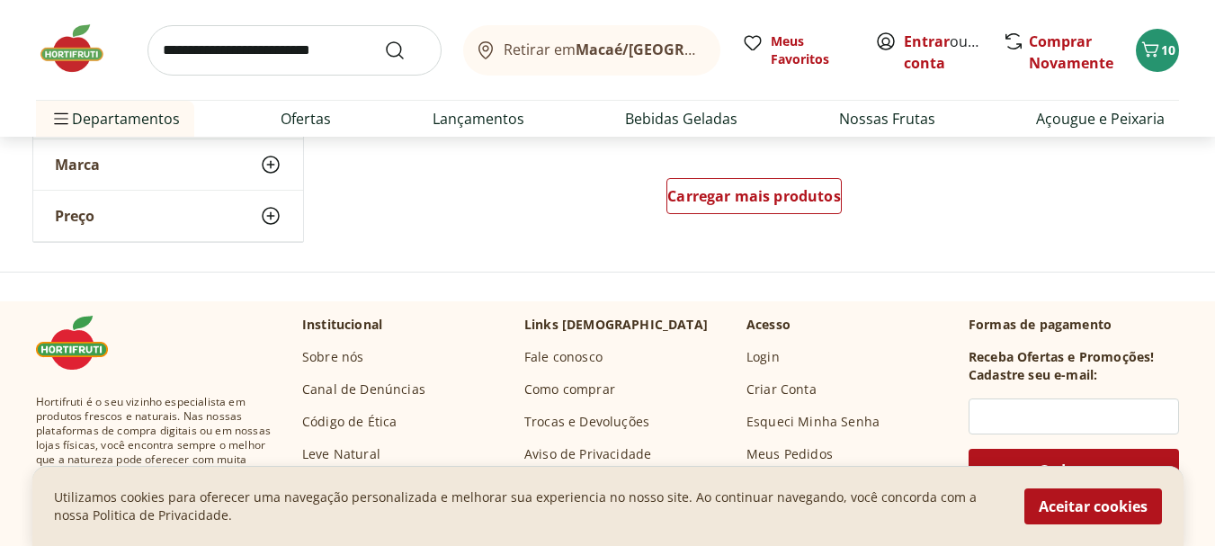
scroll to position [8365, 0]
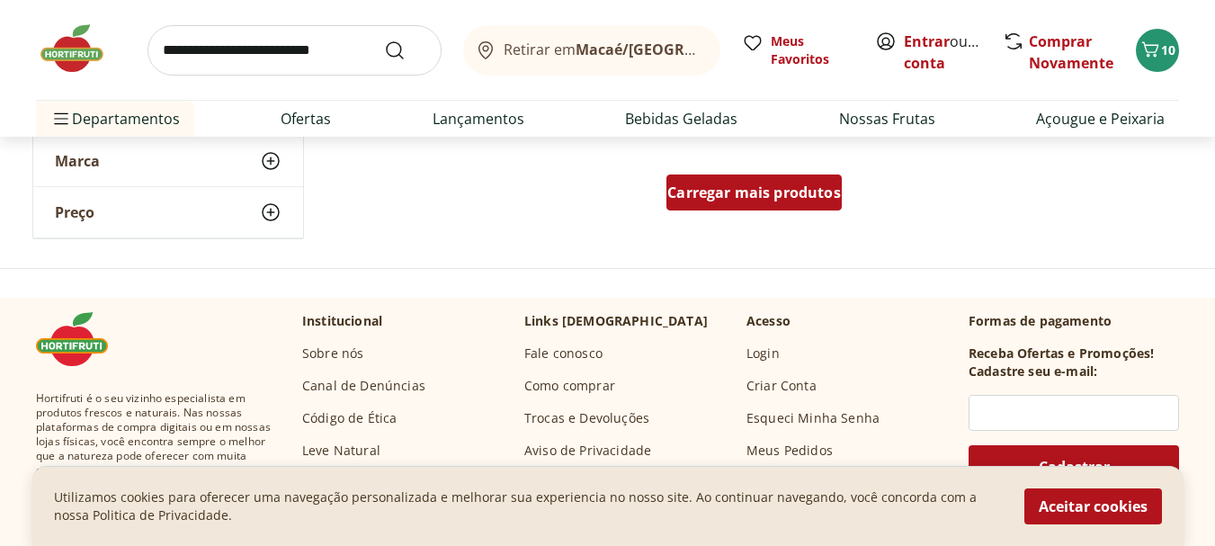
click at [735, 200] on span "Carregar mais produtos" at bounding box center [754, 192] width 174 height 14
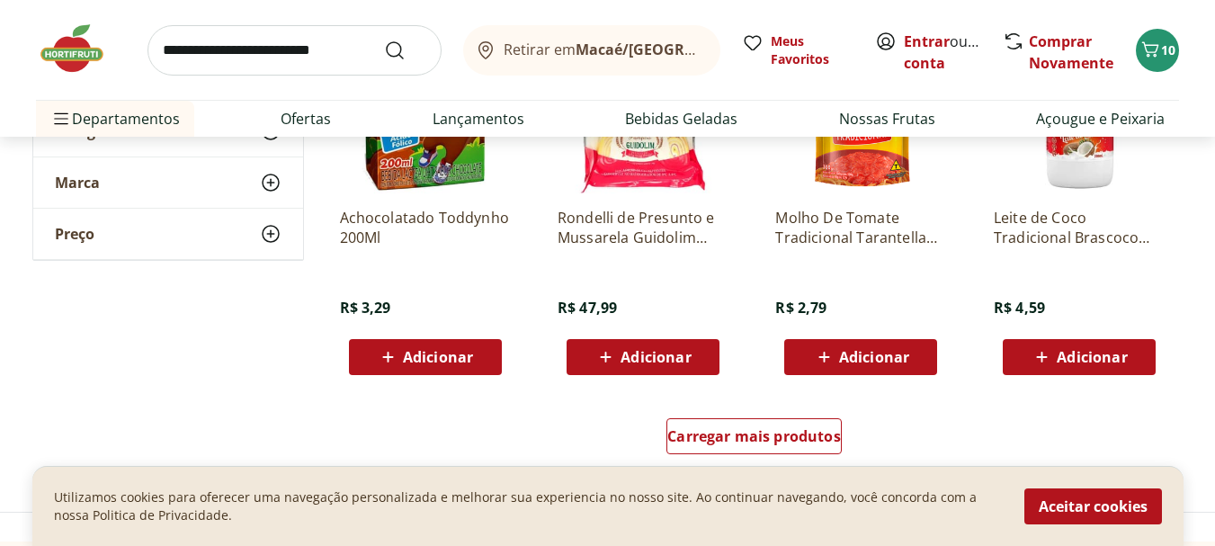
scroll to position [9264, 0]
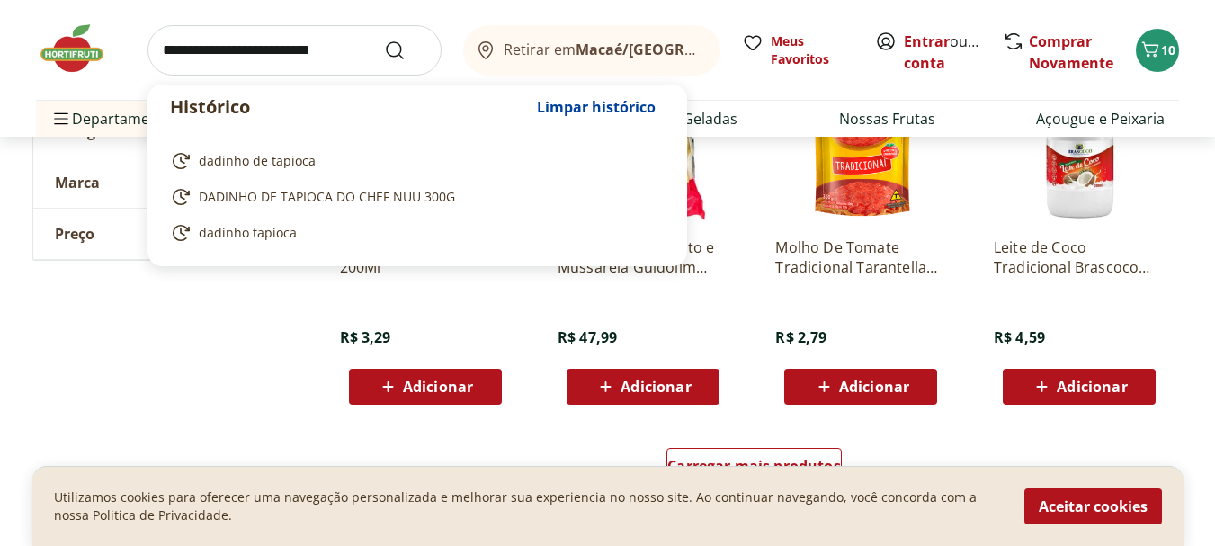
click at [228, 57] on input "search" at bounding box center [295, 50] width 294 height 50
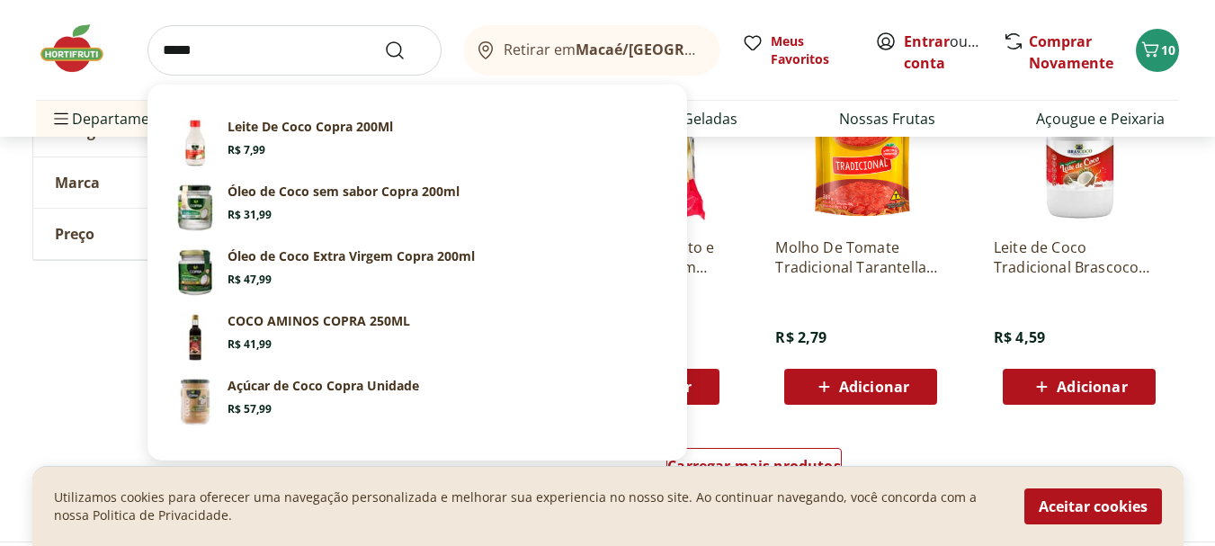
type input "*****"
click at [384, 40] on button "Submit Search" at bounding box center [405, 51] width 43 height 22
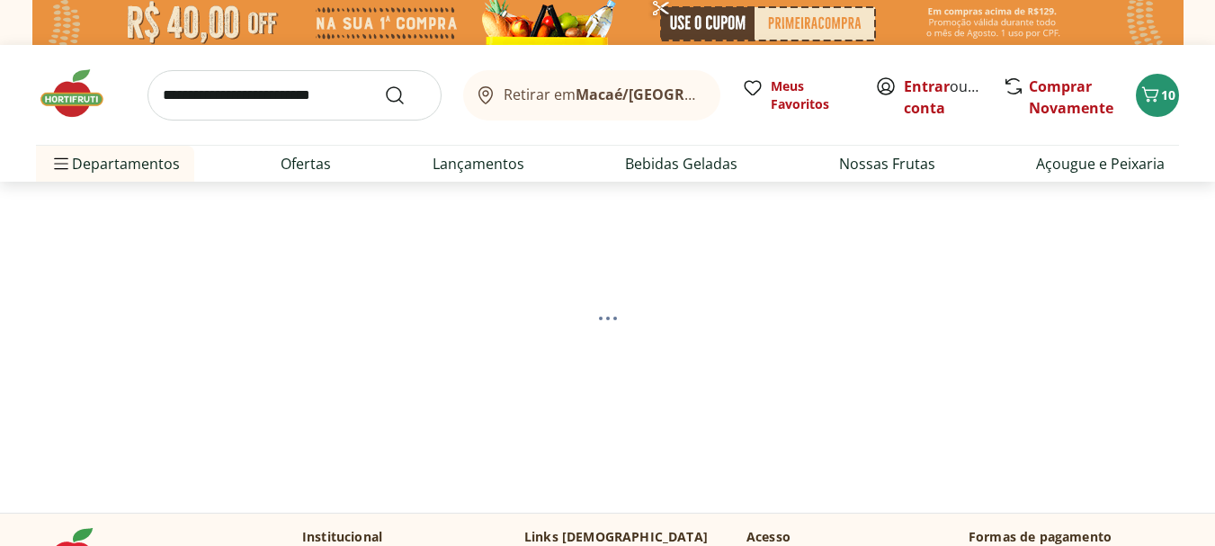
scroll to position [90, 0]
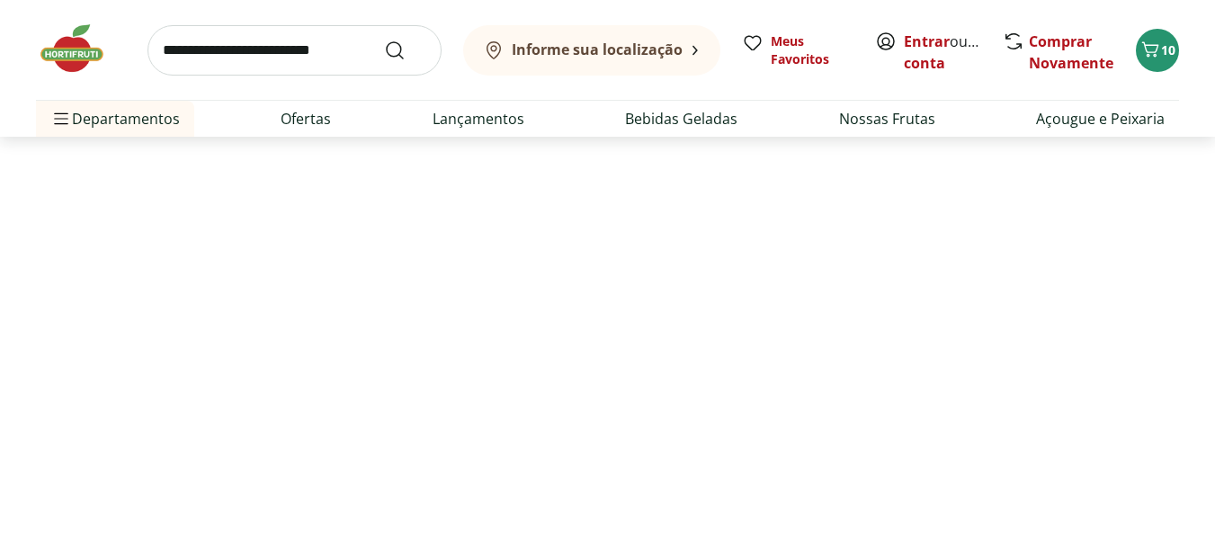
select select "**********"
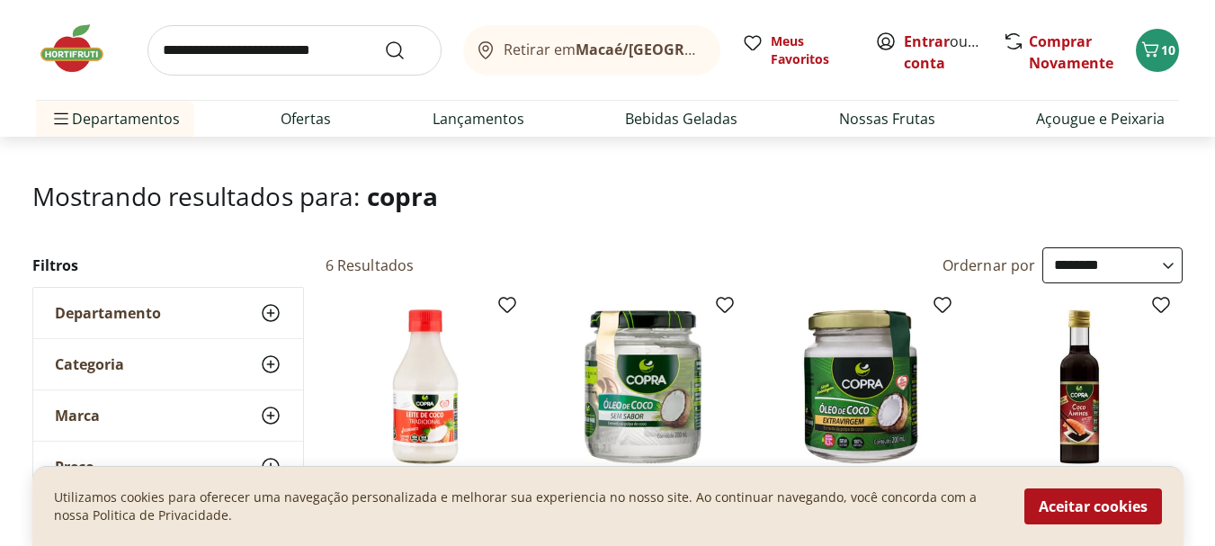
scroll to position [0, 0]
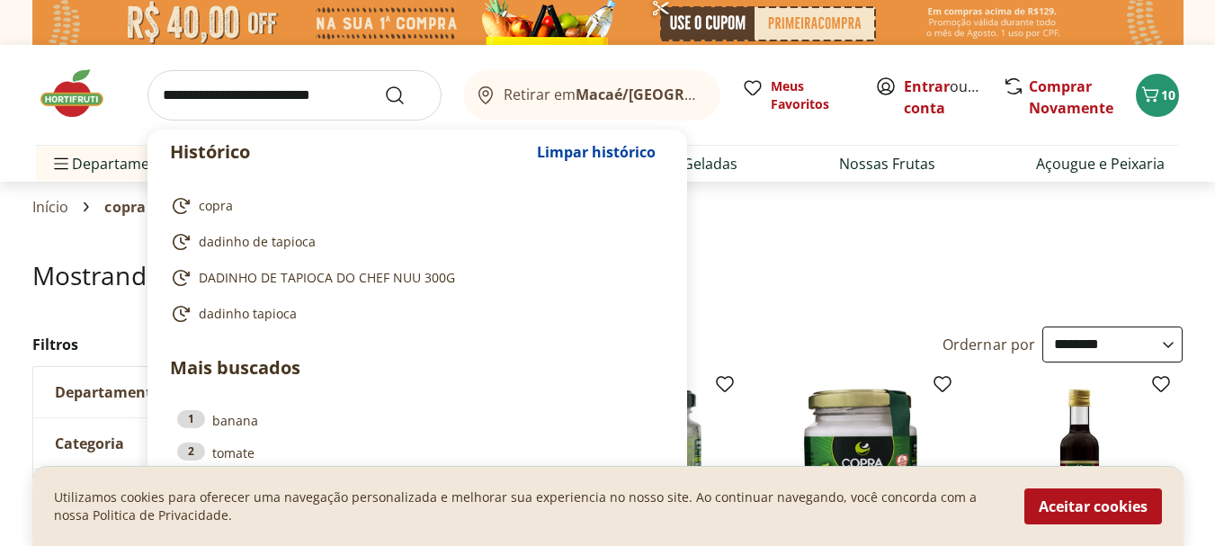
click at [188, 111] on input "search" at bounding box center [295, 95] width 294 height 50
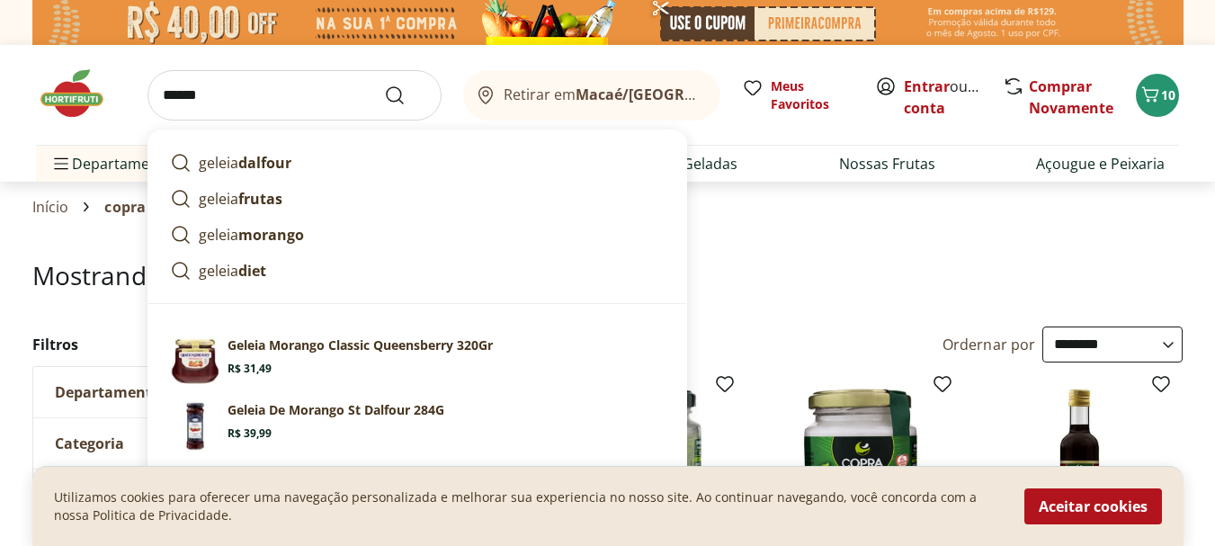
type input "******"
click at [384, 85] on button "Submit Search" at bounding box center [405, 96] width 43 height 22
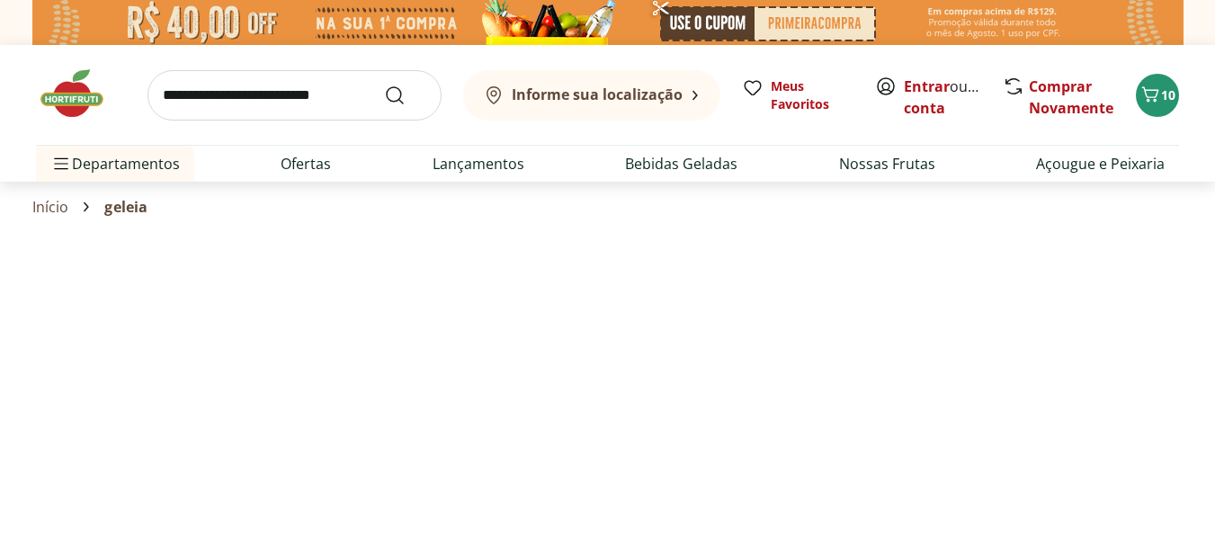
select select "**********"
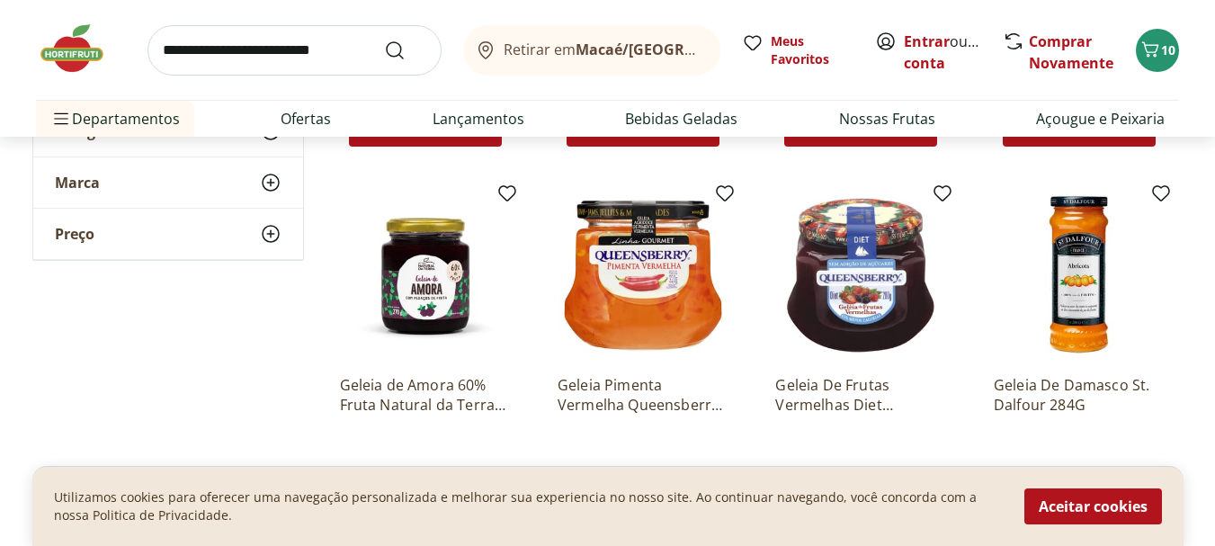
scroll to position [630, 0]
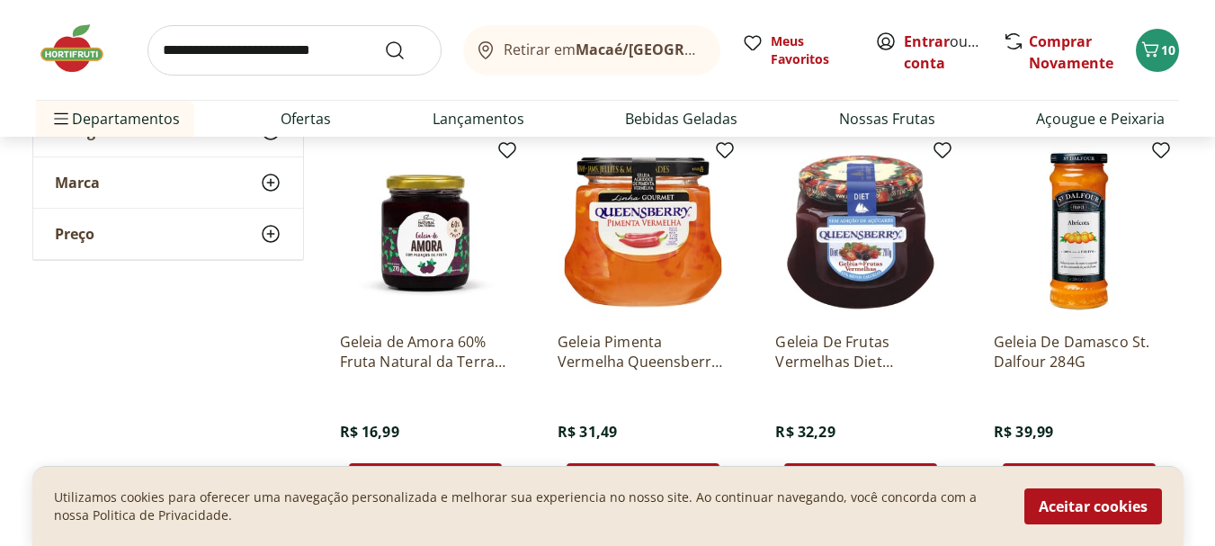
drag, startPoint x: 1140, startPoint y: 507, endPoint x: 1107, endPoint y: 484, distance: 40.7
click at [1139, 509] on button "Aceitar cookies" at bounding box center [1093, 506] width 138 height 36
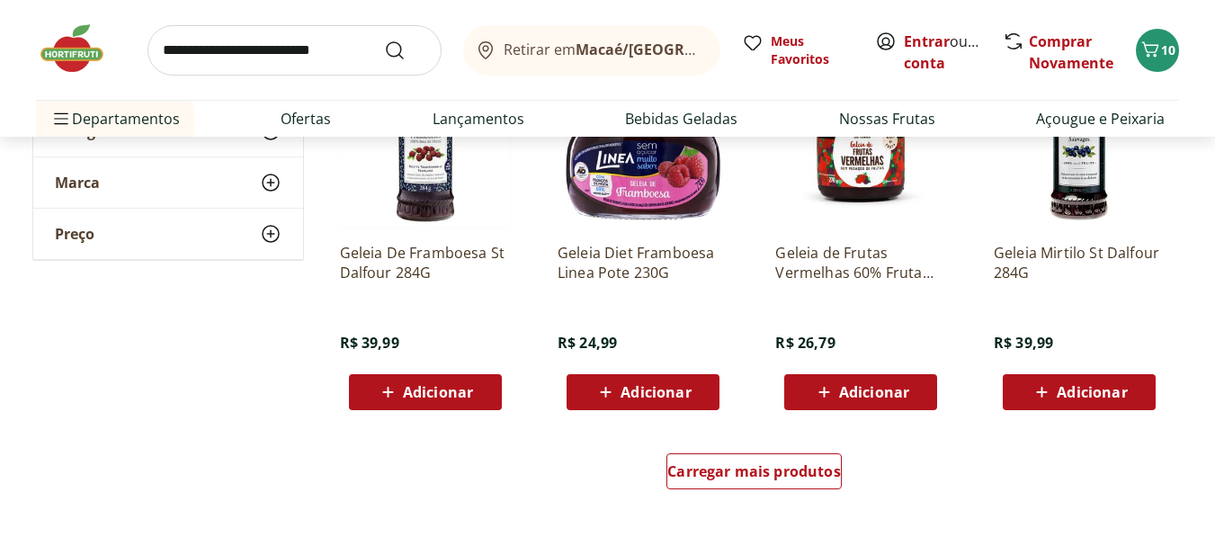
scroll to position [1169, 0]
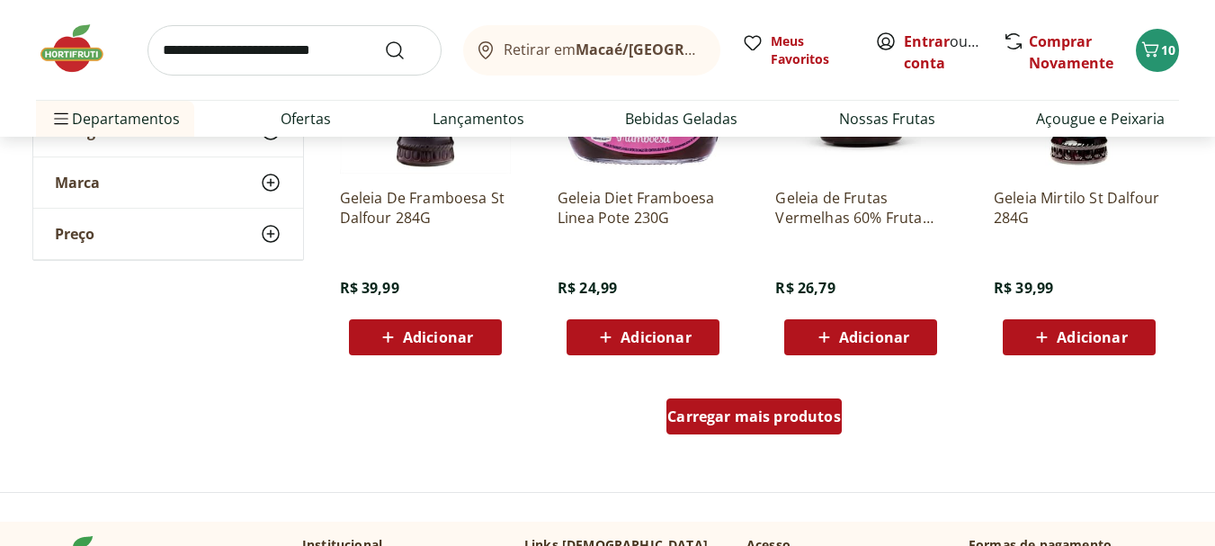
click at [721, 421] on span "Carregar mais produtos" at bounding box center [754, 416] width 174 height 14
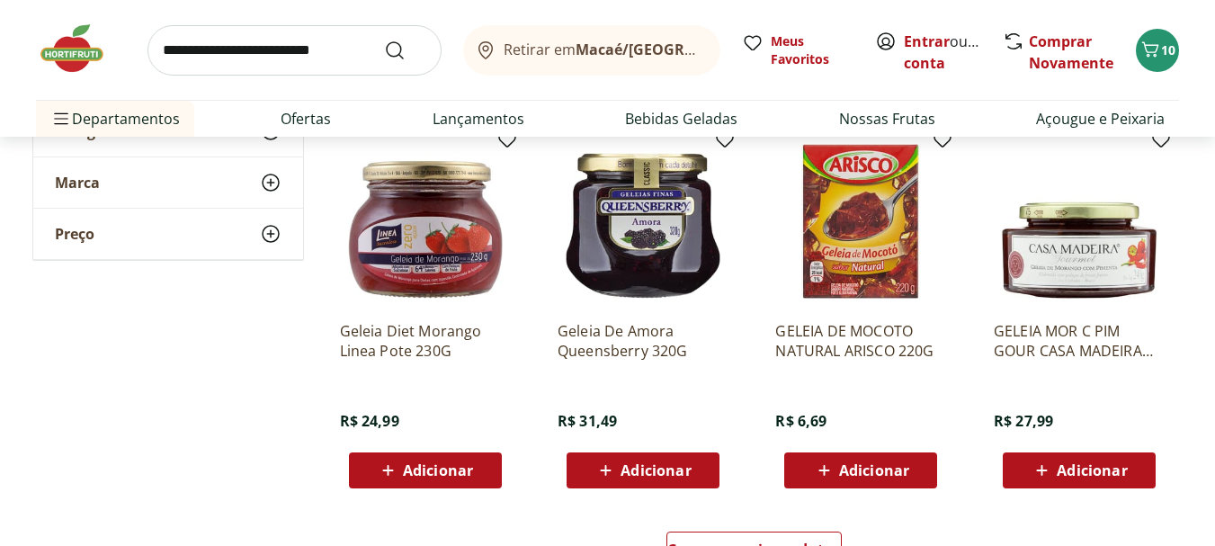
scroll to position [2249, 0]
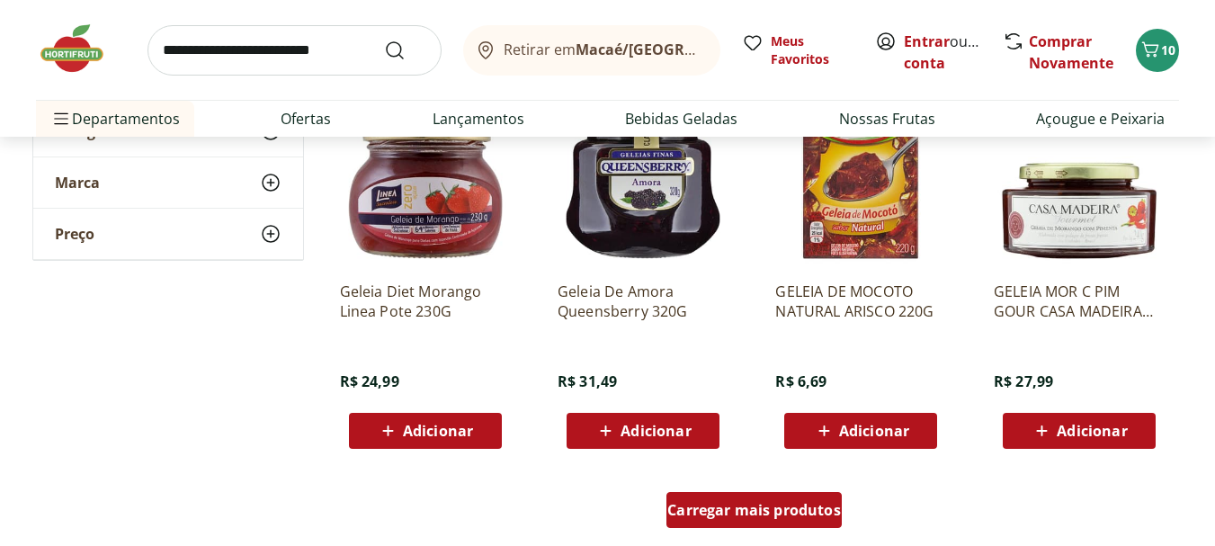
click at [763, 510] on span "Carregar mais produtos" at bounding box center [754, 510] width 174 height 14
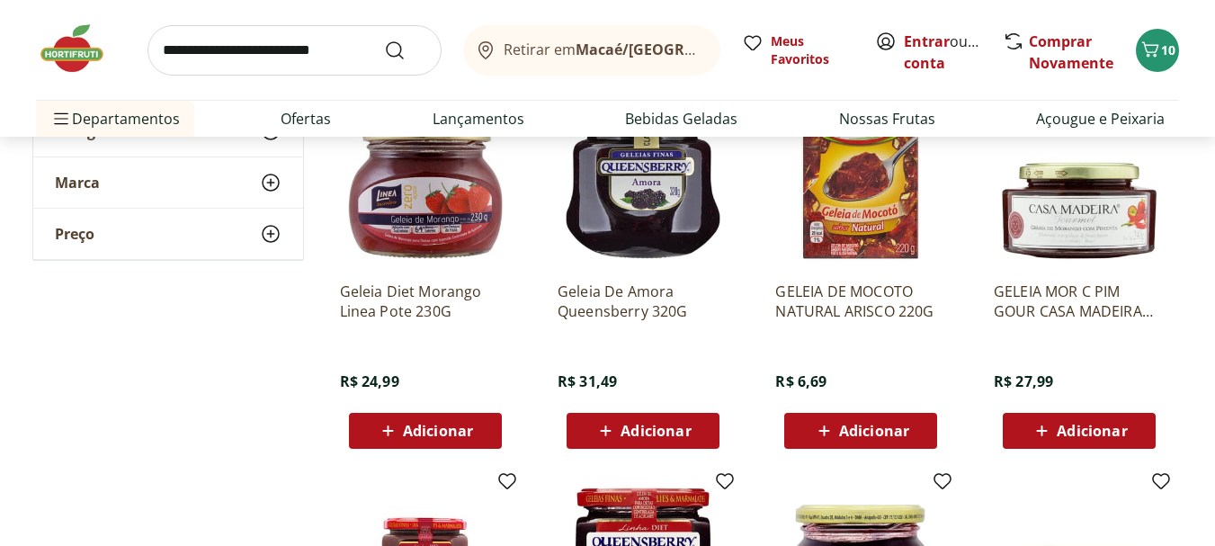
scroll to position [2518, 0]
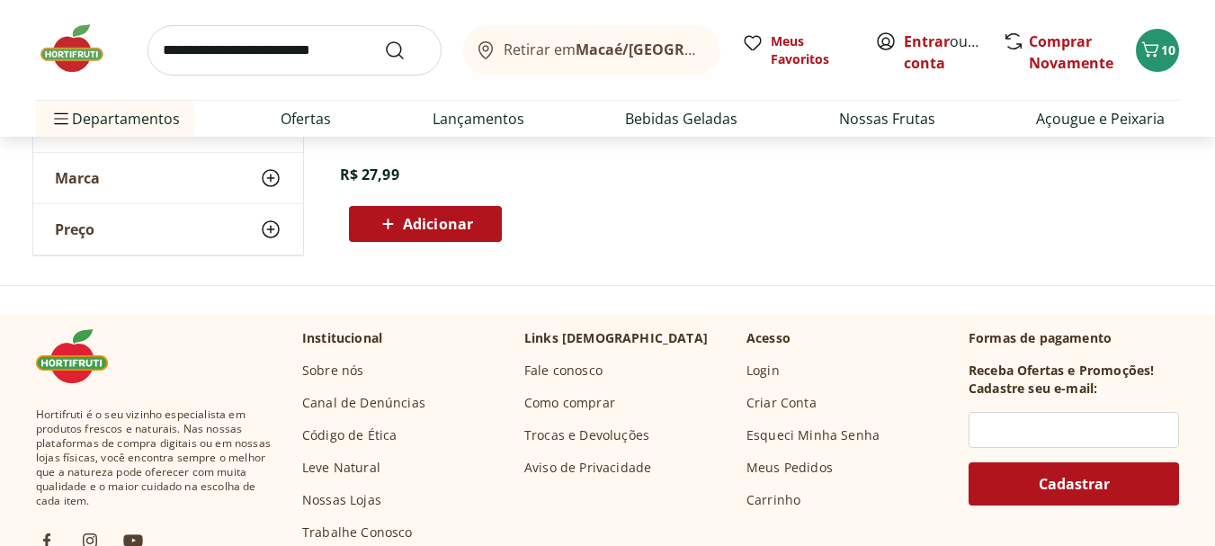
scroll to position [3238, 0]
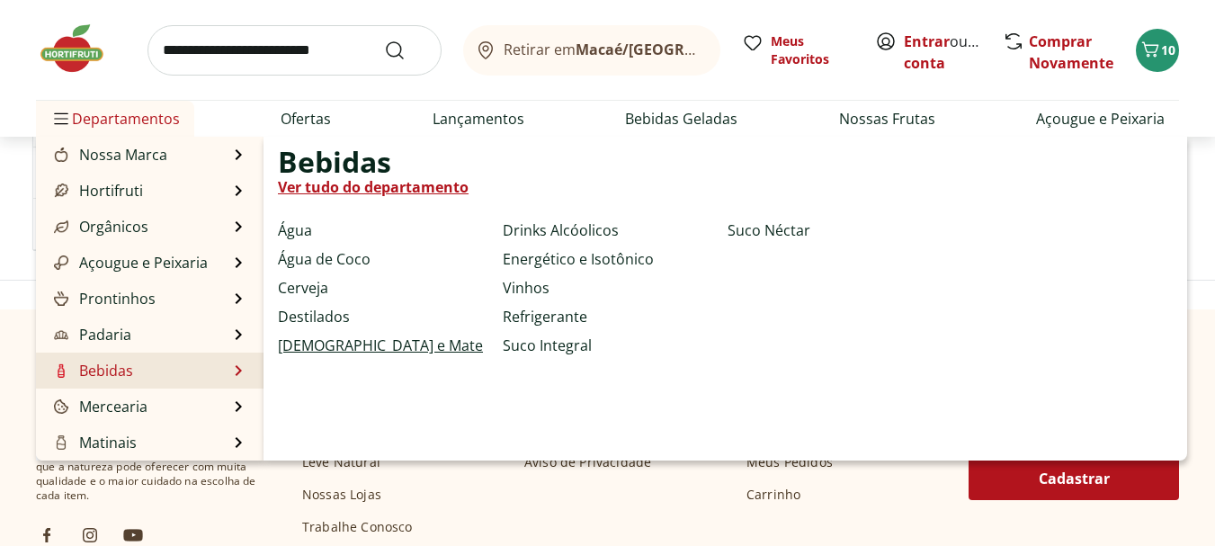
click at [312, 347] on link "[DEMOGRAPHIC_DATA] e Mate" at bounding box center [380, 346] width 205 height 22
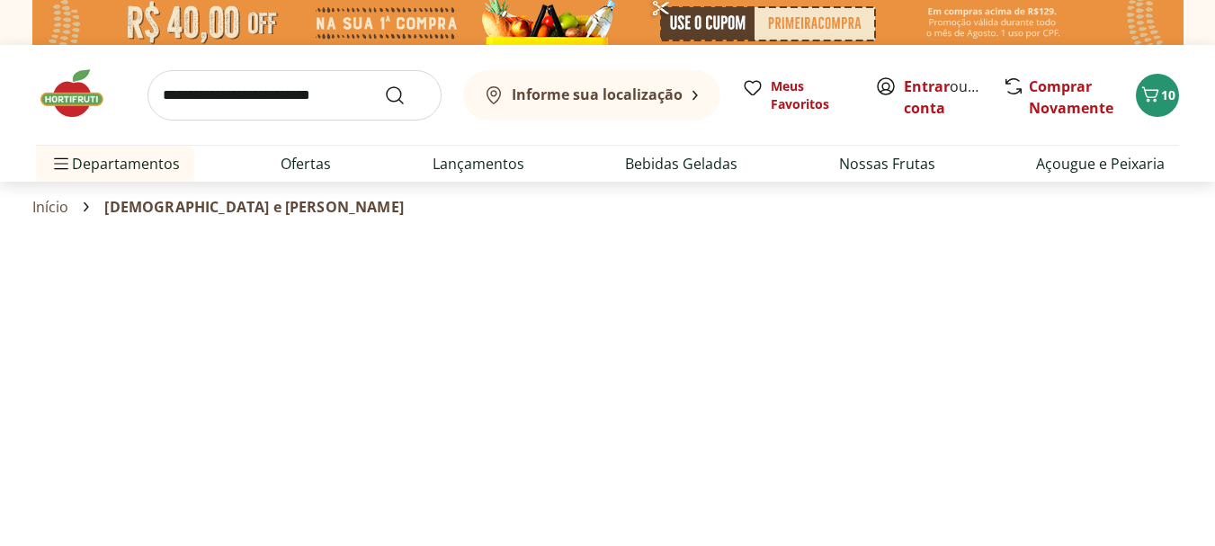
select select "**********"
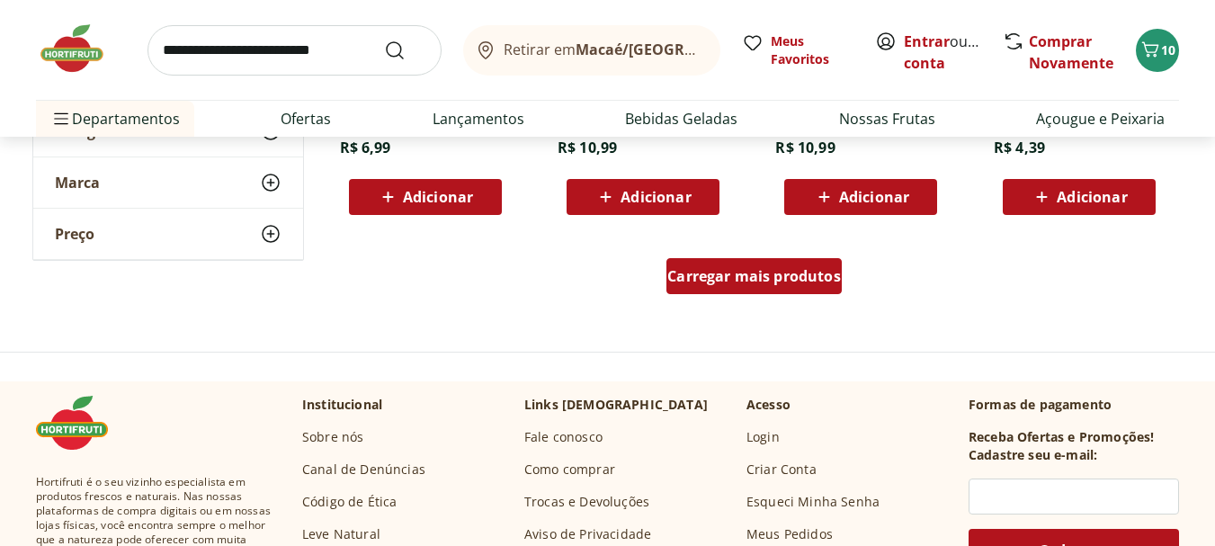
scroll to position [1259, 0]
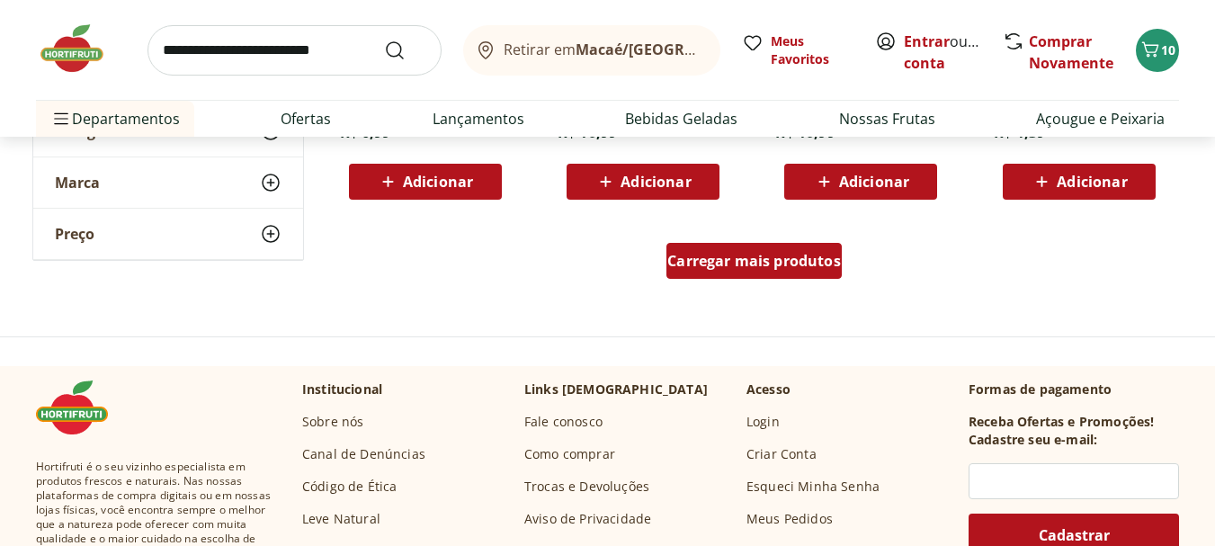
click at [743, 255] on span "Carregar mais produtos" at bounding box center [754, 261] width 174 height 14
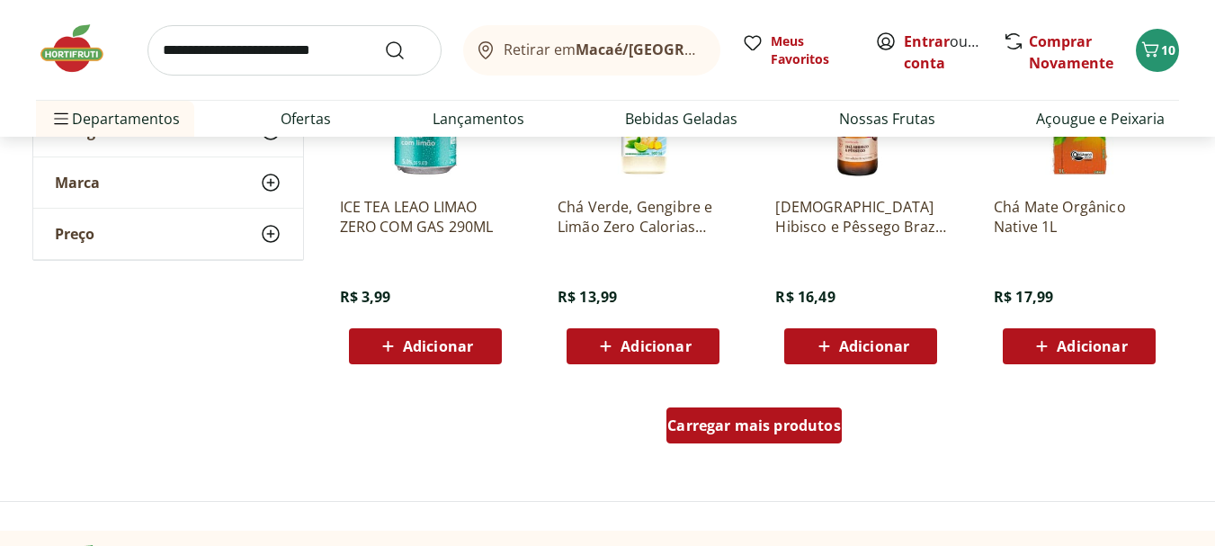
scroll to position [2338, 0]
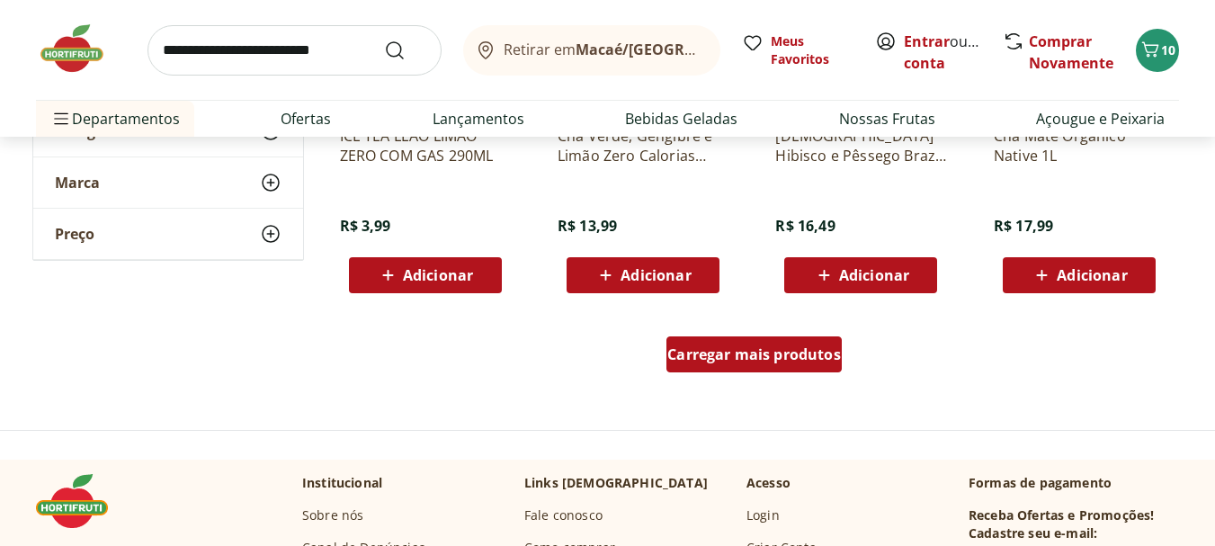
click at [729, 352] on span "Carregar mais produtos" at bounding box center [754, 354] width 174 height 14
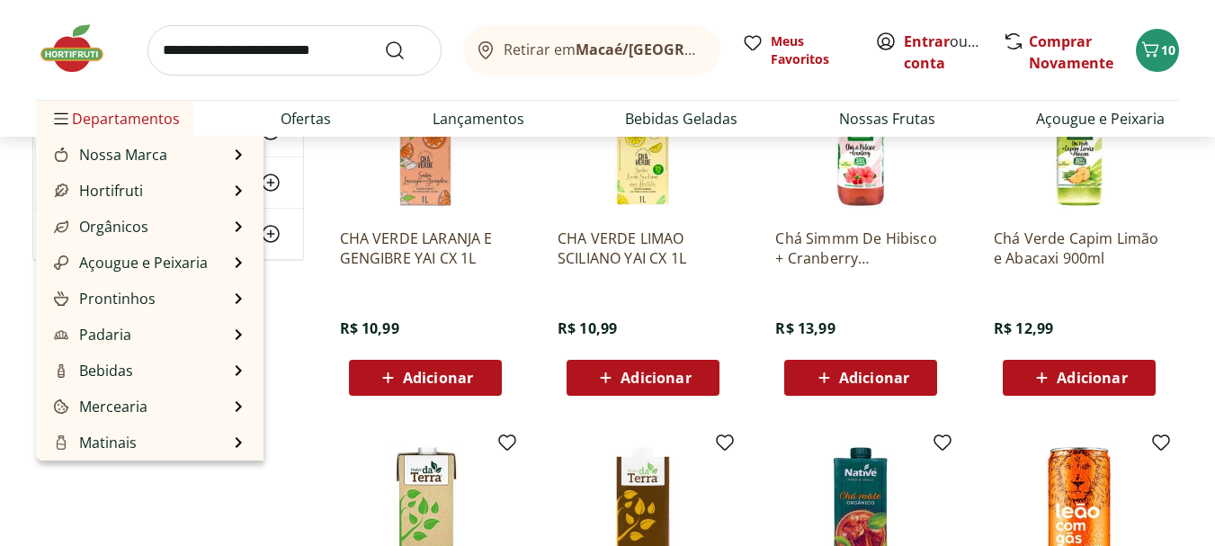
scroll to position [1439, 0]
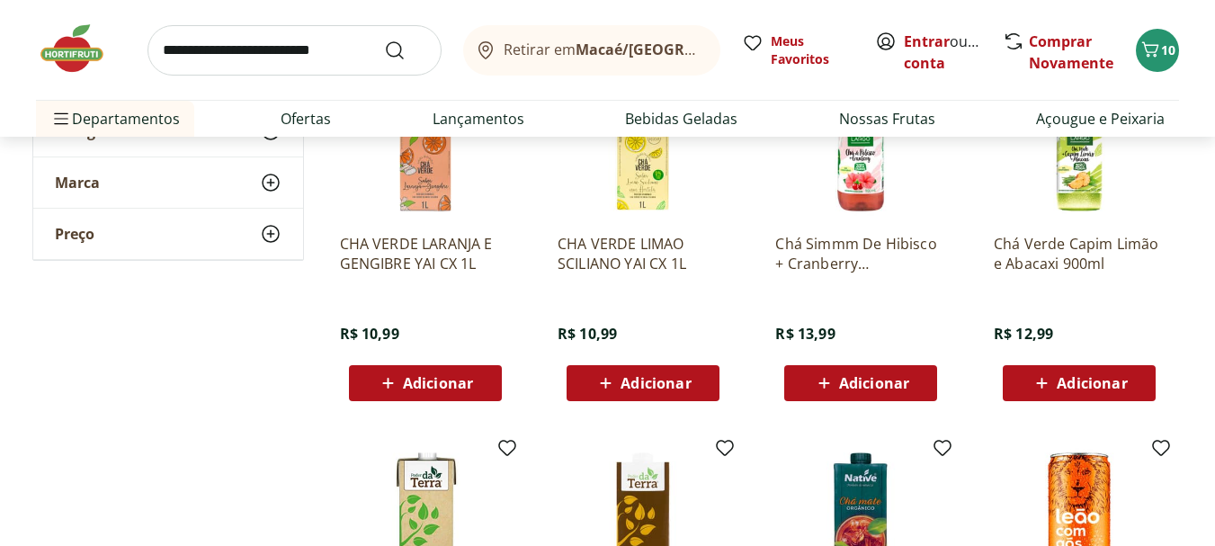
click at [193, 54] on input "search" at bounding box center [295, 50] width 294 height 50
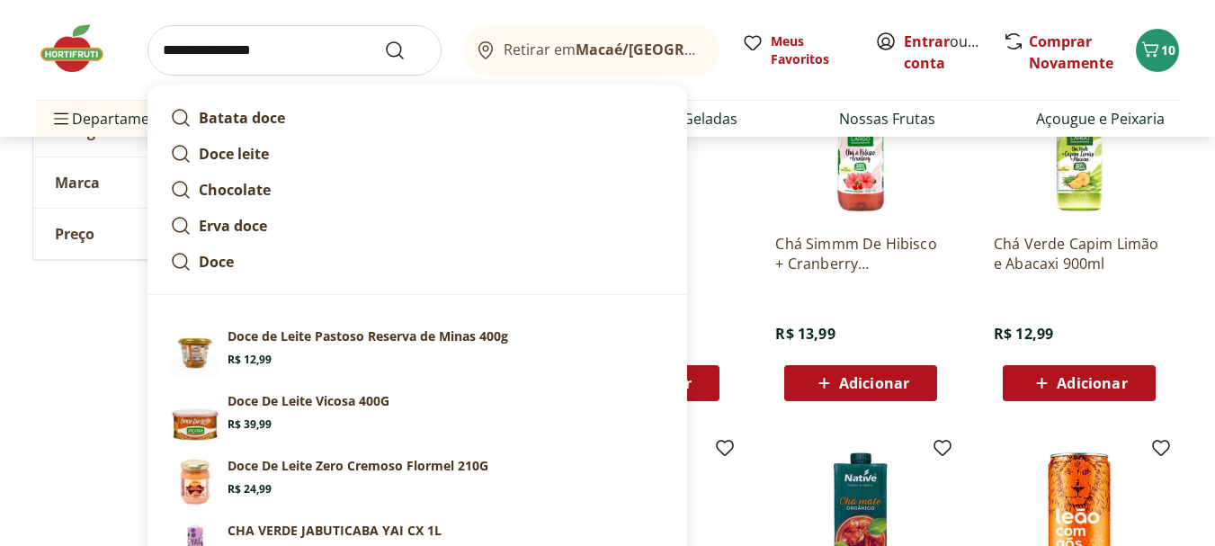
type input "**********"
click at [384, 40] on button "Submit Search" at bounding box center [405, 51] width 43 height 22
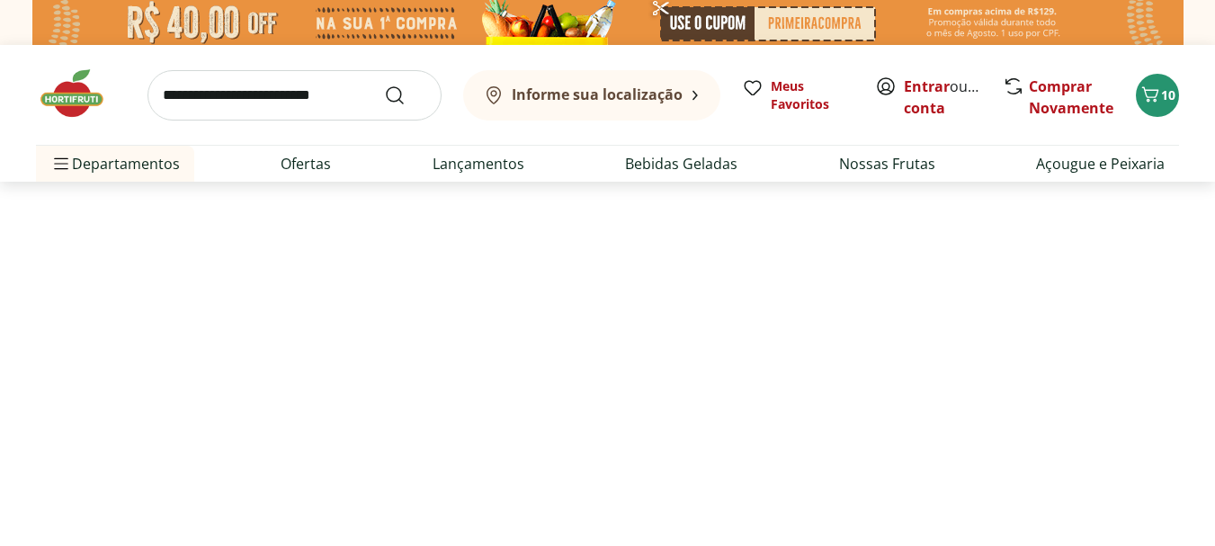
select select "**********"
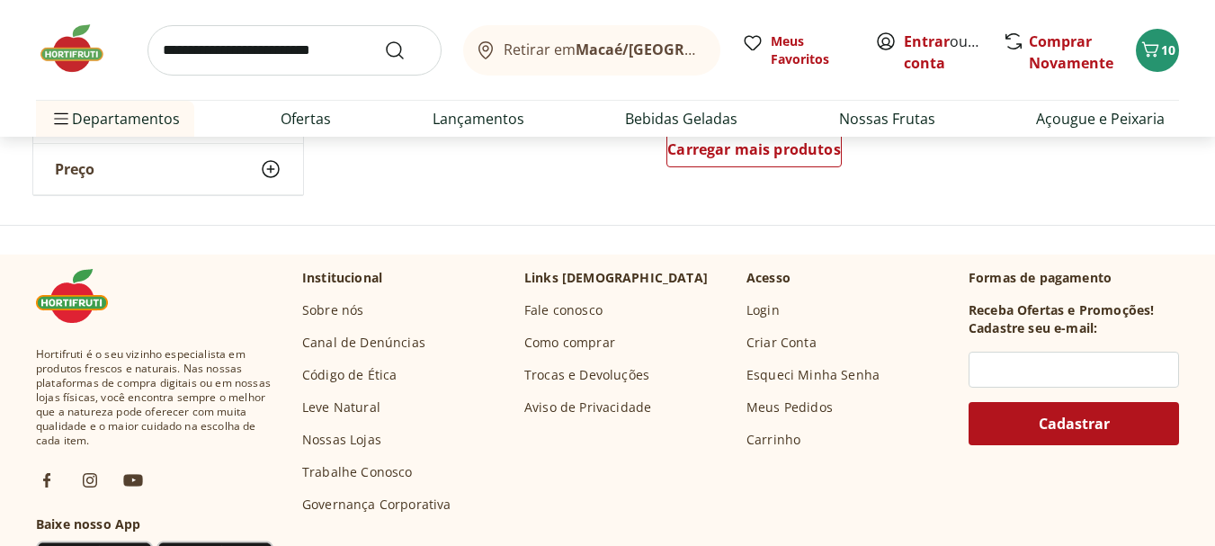
scroll to position [1439, 0]
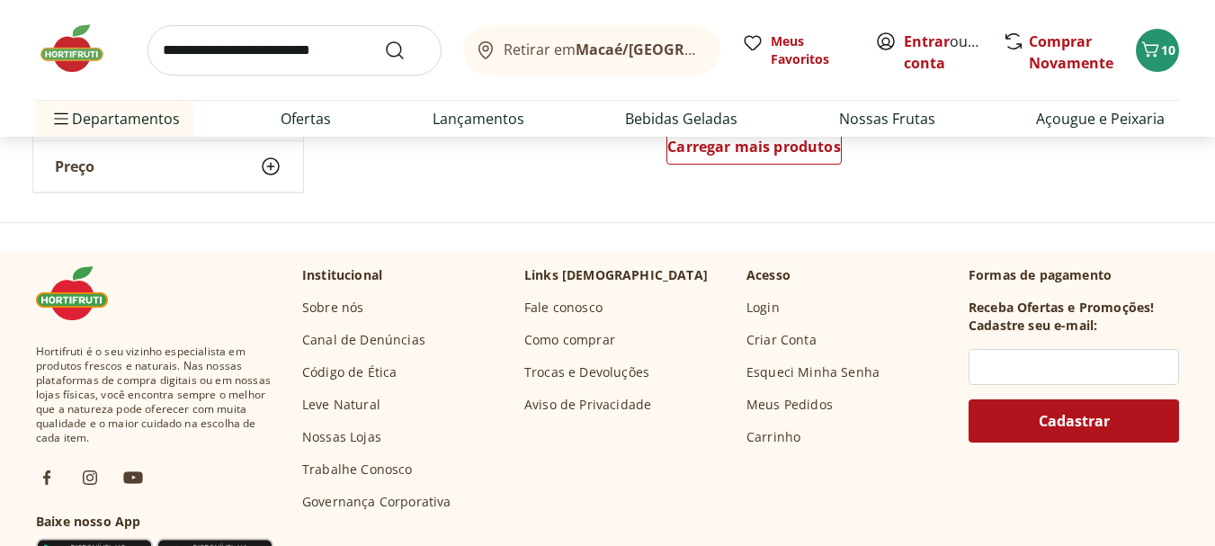
drag, startPoint x: 282, startPoint y: 61, endPoint x: 285, endPoint y: 49, distance: 12.0
click at [282, 58] on input "search" at bounding box center [295, 50] width 294 height 50
type input "**********"
click at [384, 40] on button "Submit Search" at bounding box center [405, 51] width 43 height 22
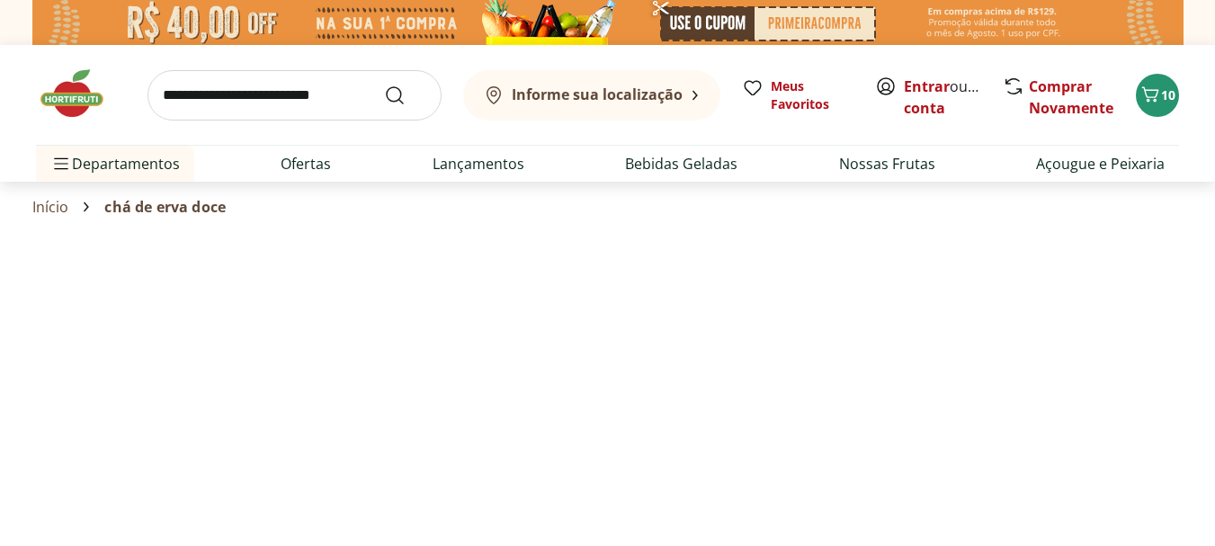
select select "**********"
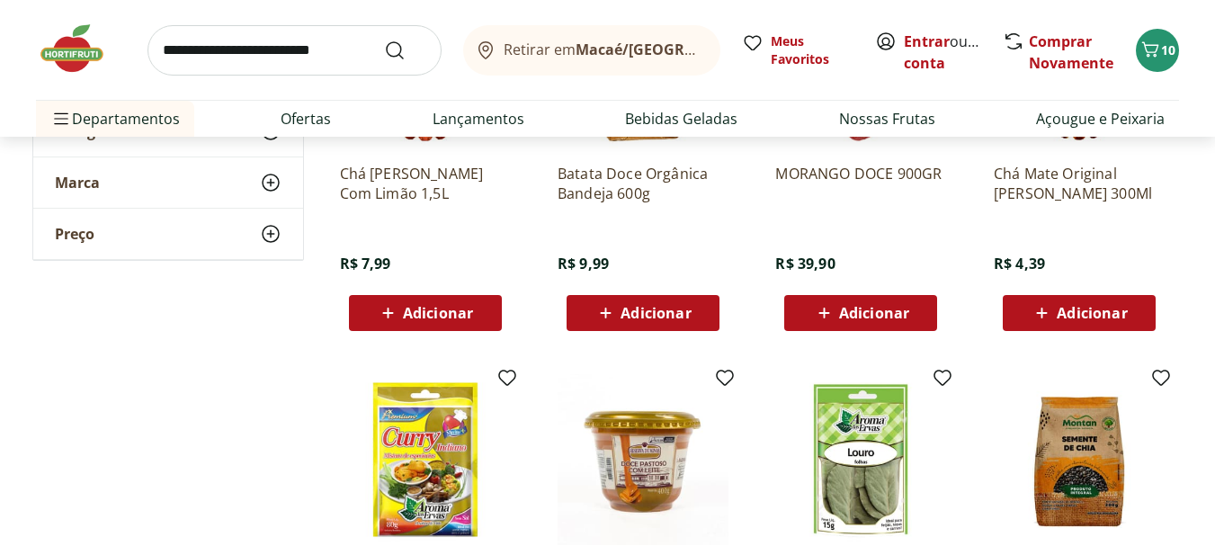
scroll to position [540, 0]
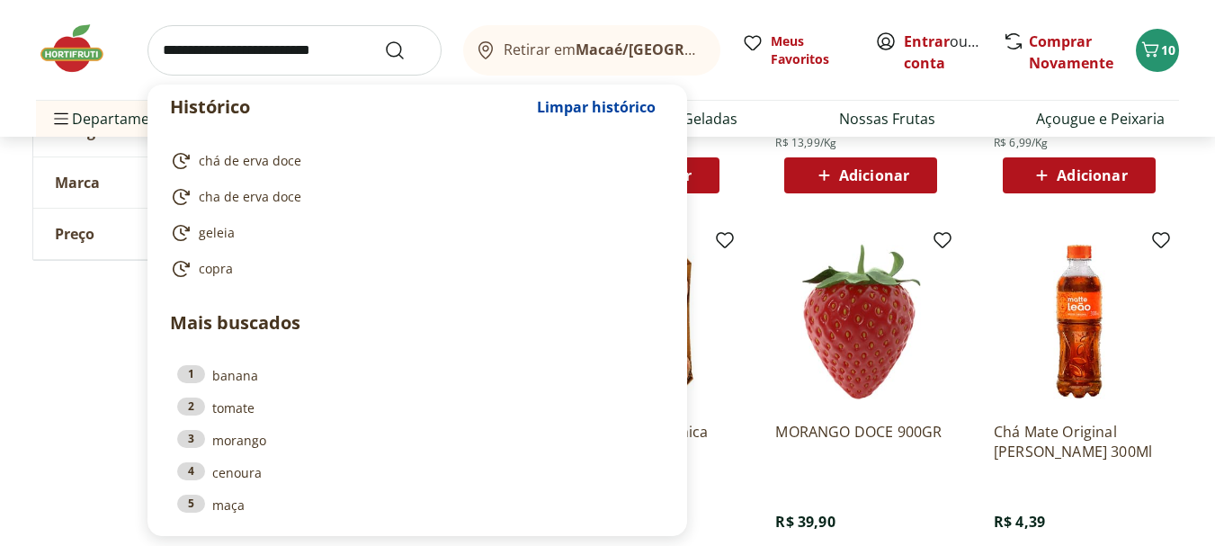
click at [222, 61] on input "search" at bounding box center [295, 50] width 294 height 50
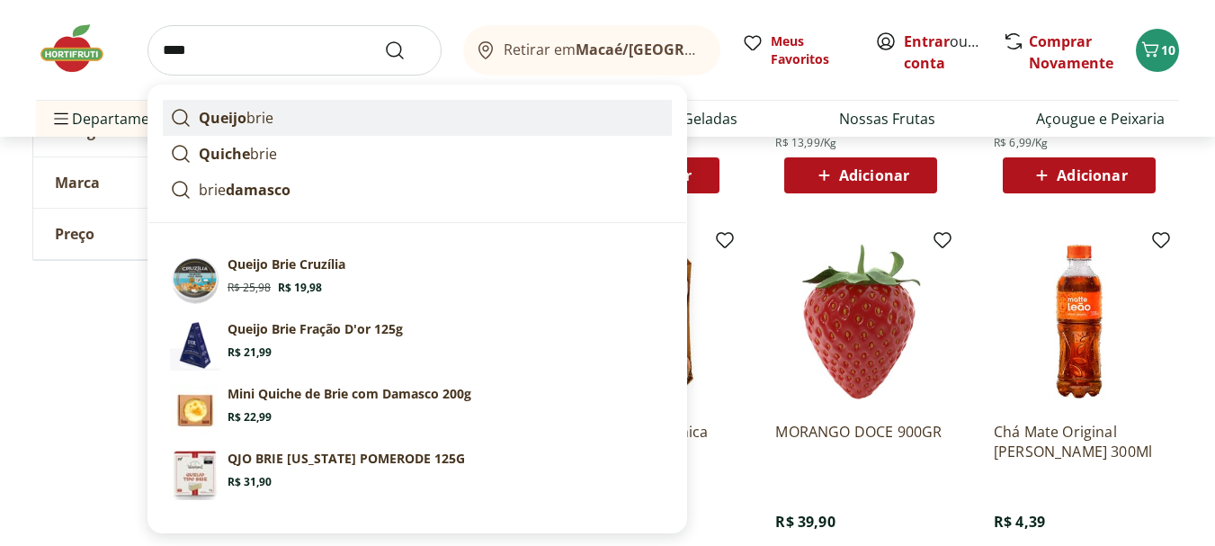
click at [240, 111] on strong "Queijo" at bounding box center [223, 118] width 48 height 20
type input "**********"
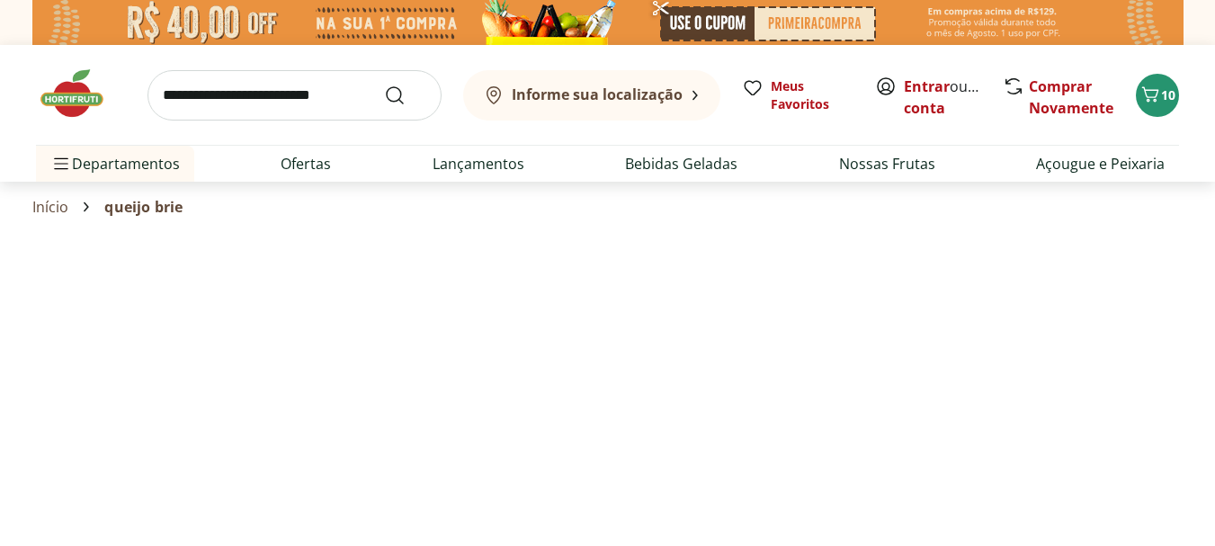
select select "**********"
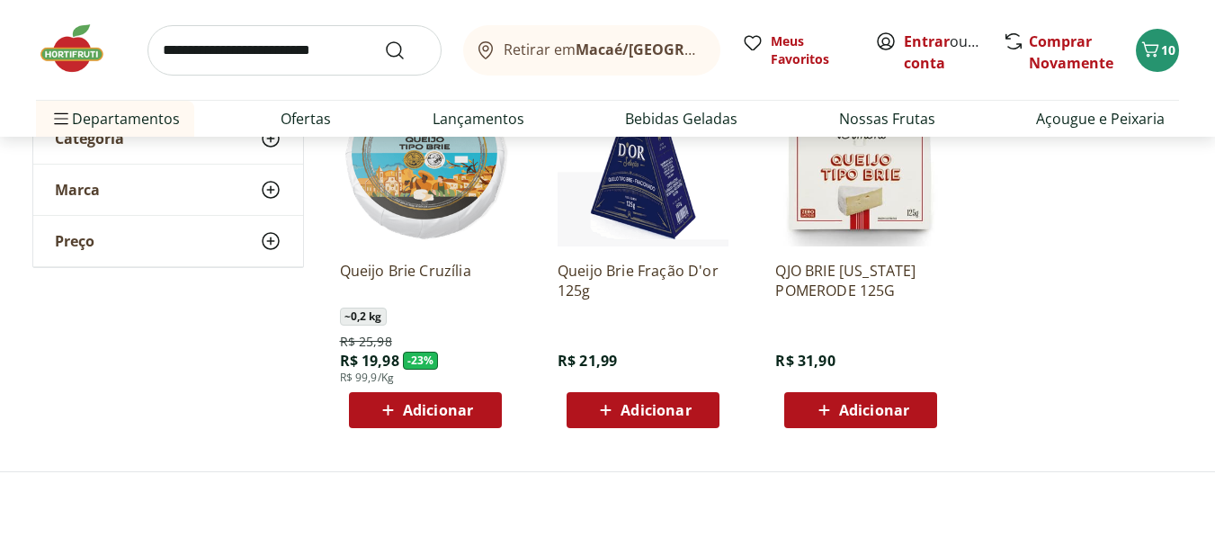
scroll to position [360, 0]
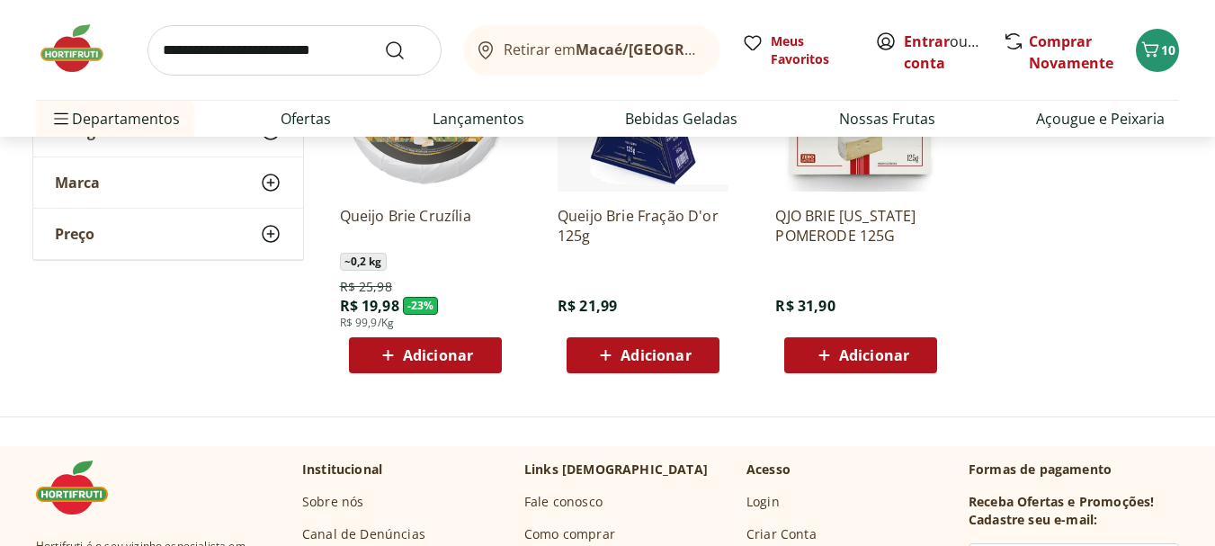
click at [438, 354] on span "Adicionar" at bounding box center [438, 355] width 70 height 14
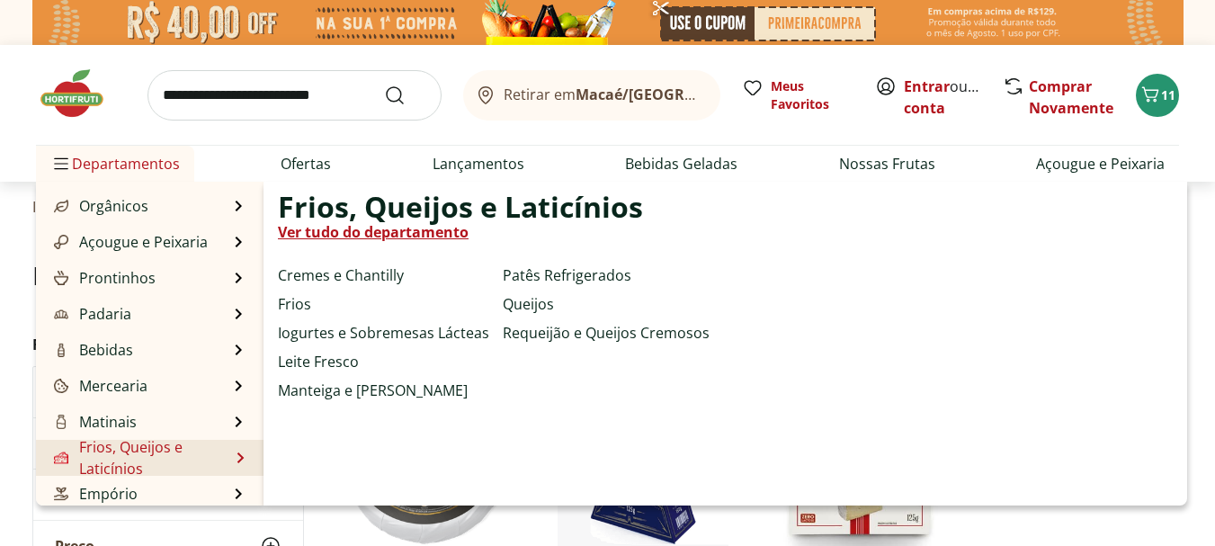
scroll to position [180, 0]
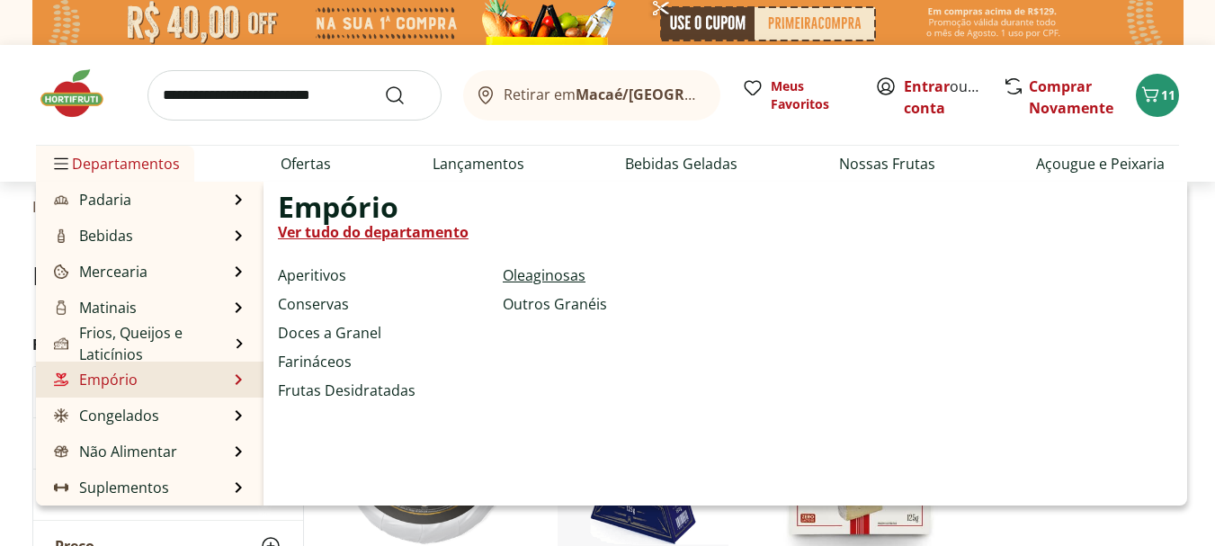
click at [571, 277] on link "Oleaginosas" at bounding box center [544, 275] width 83 height 22
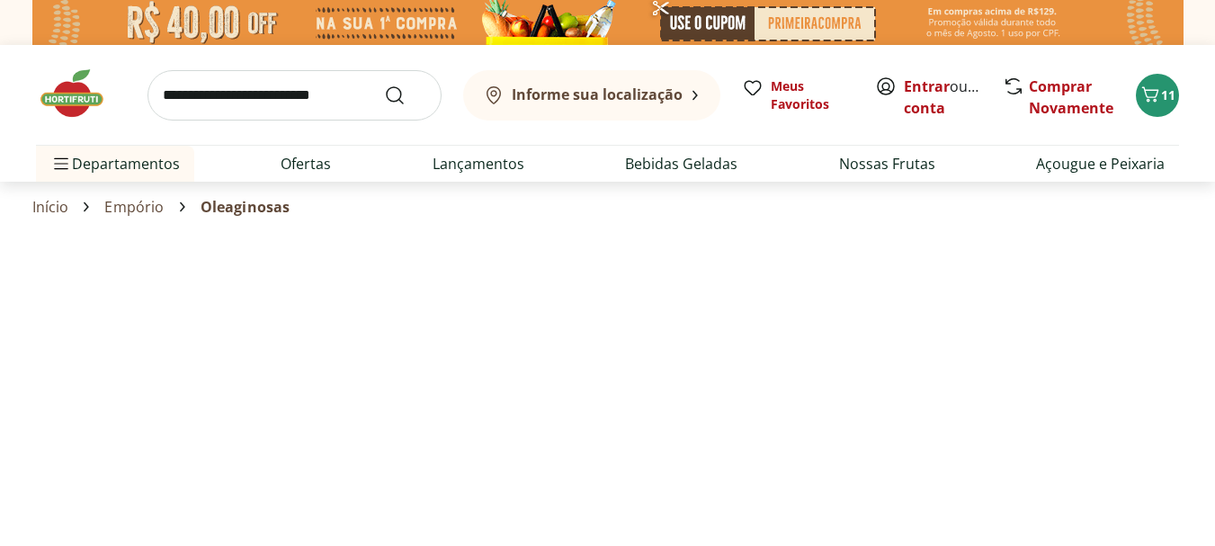
select select "**********"
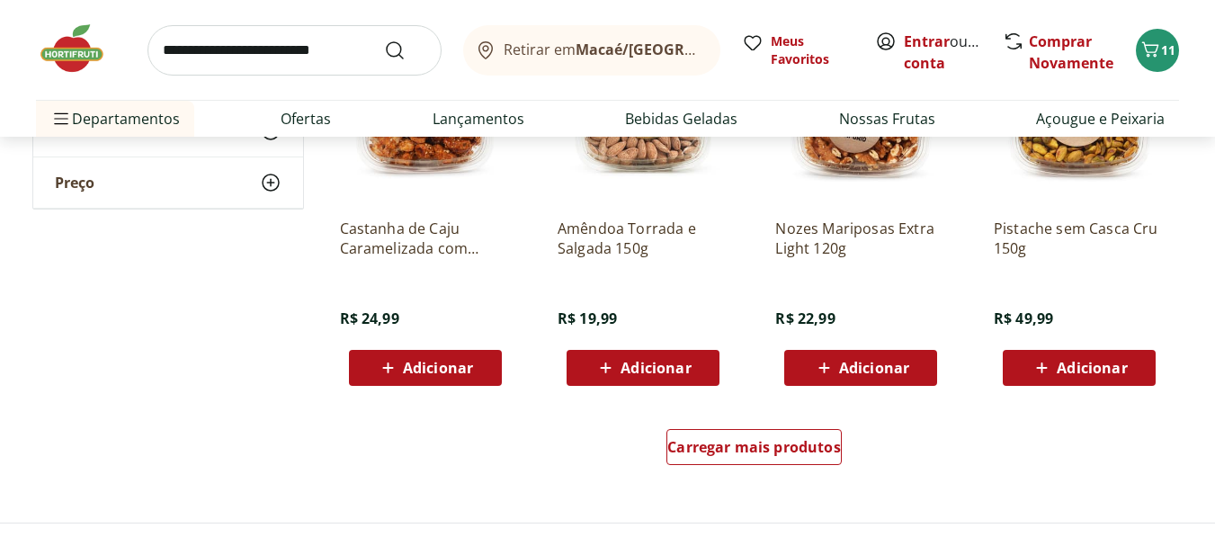
scroll to position [1169, 0]
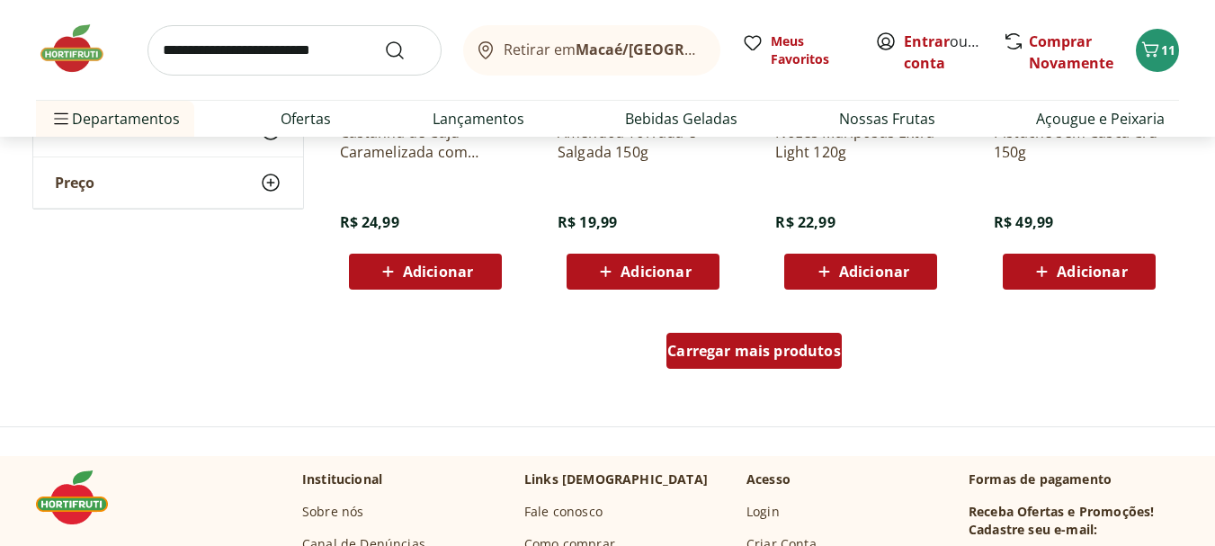
click at [764, 348] on span "Carregar mais produtos" at bounding box center [754, 351] width 174 height 14
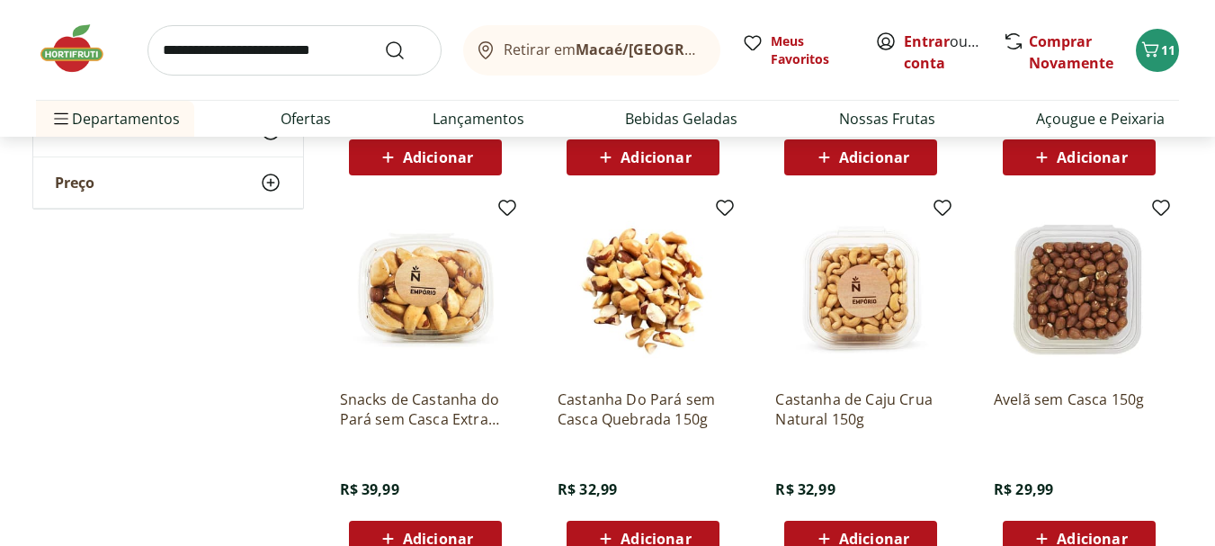
scroll to position [1349, 0]
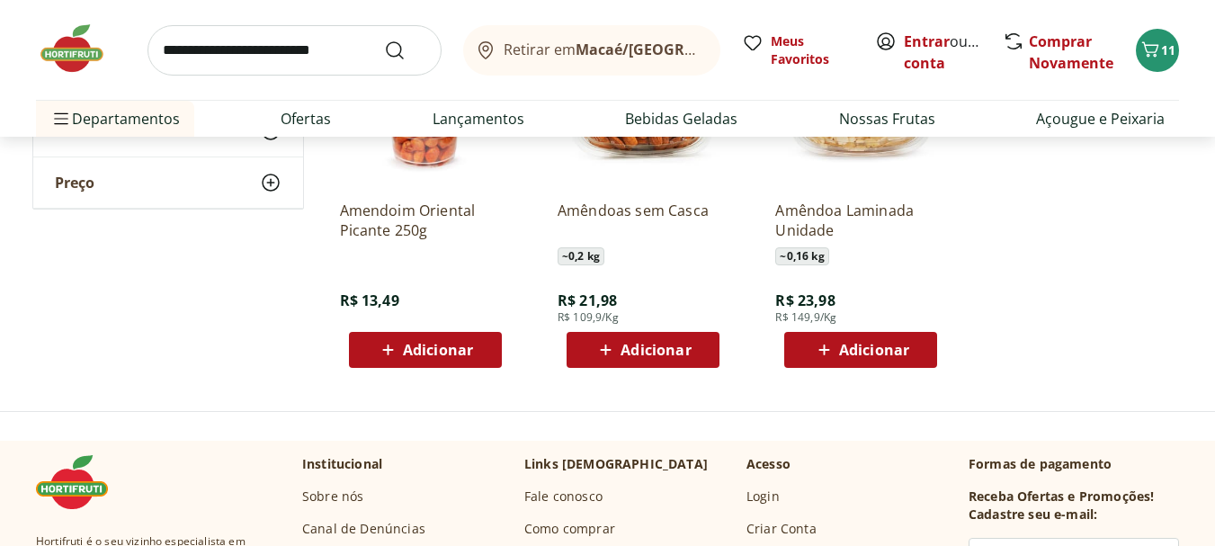
scroll to position [1889, 0]
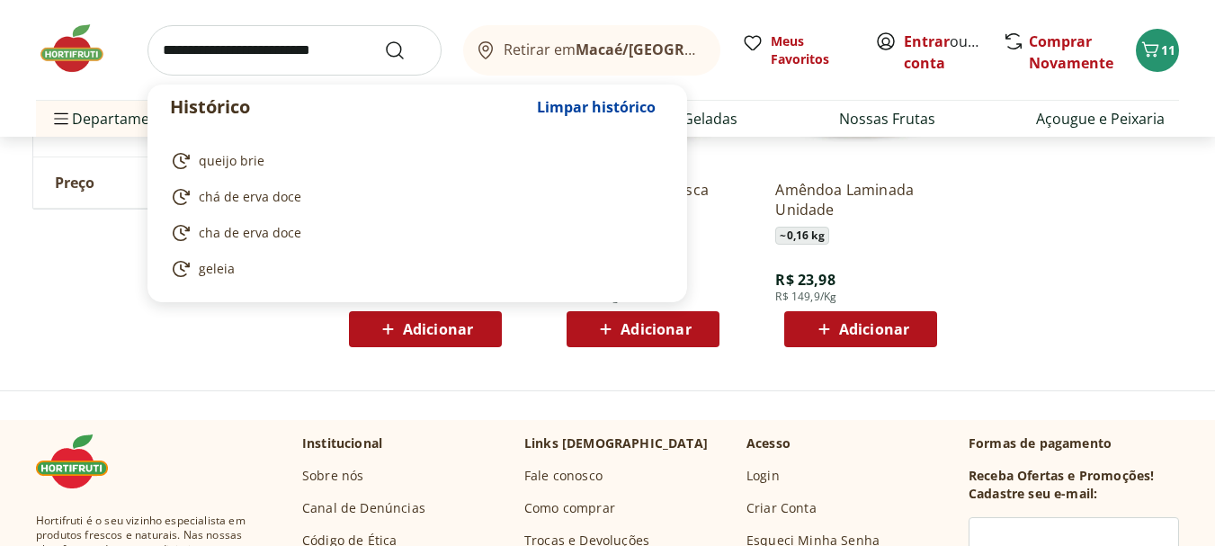
click at [220, 48] on input "search" at bounding box center [295, 50] width 294 height 50
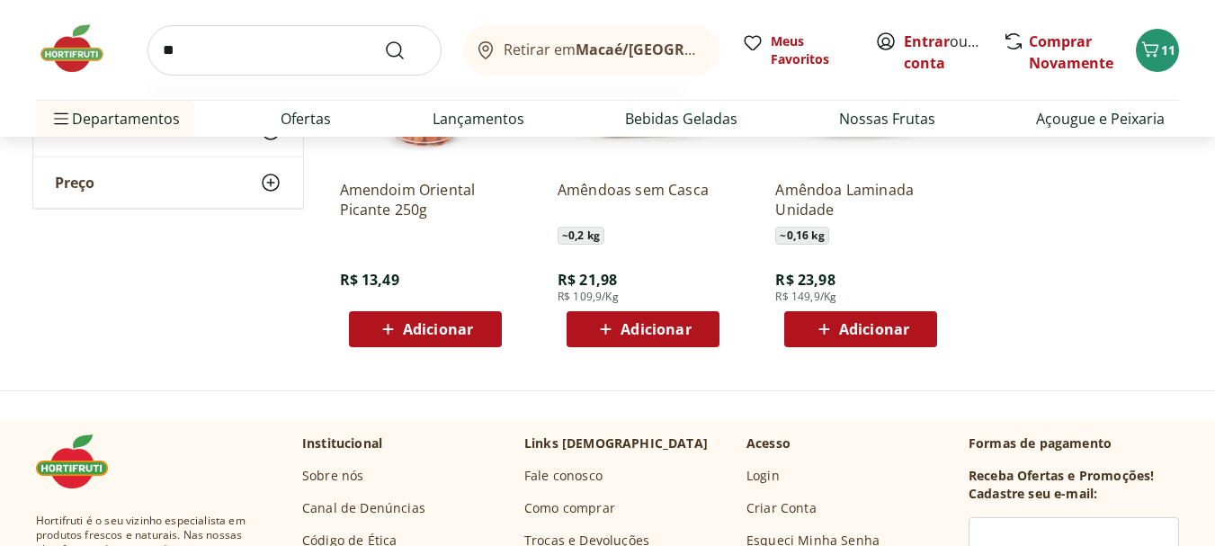
type input "*"
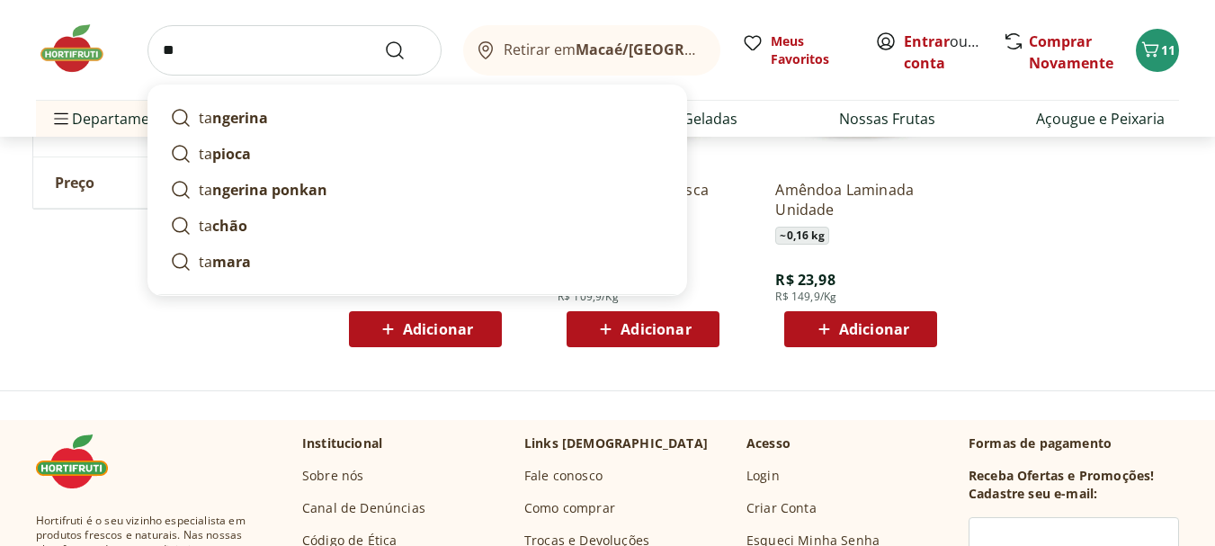
type input "*"
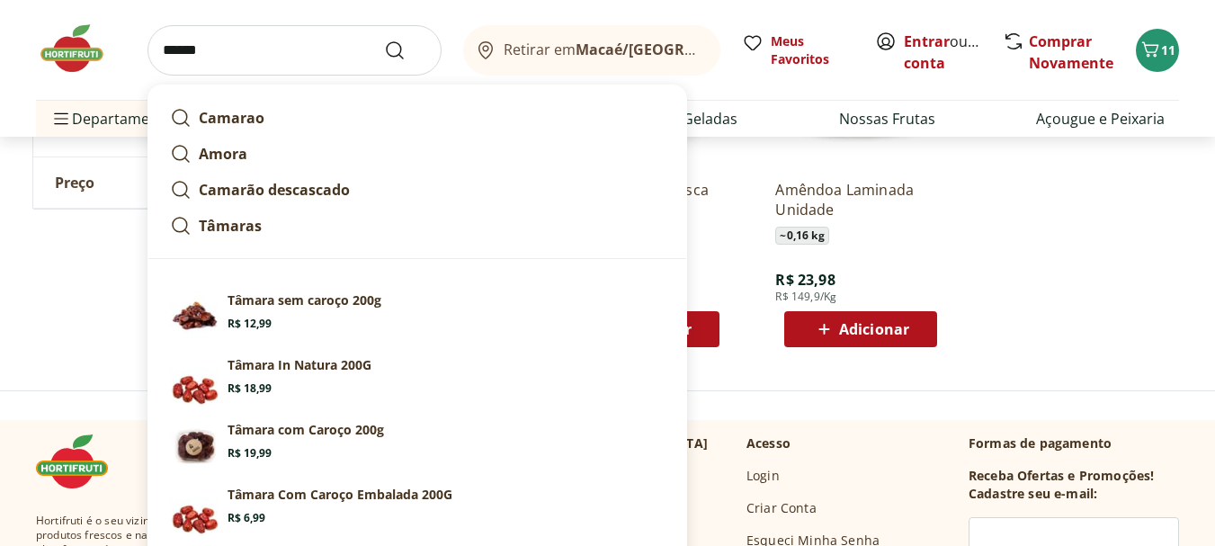
type input "******"
click at [384, 40] on button "Submit Search" at bounding box center [405, 51] width 43 height 22
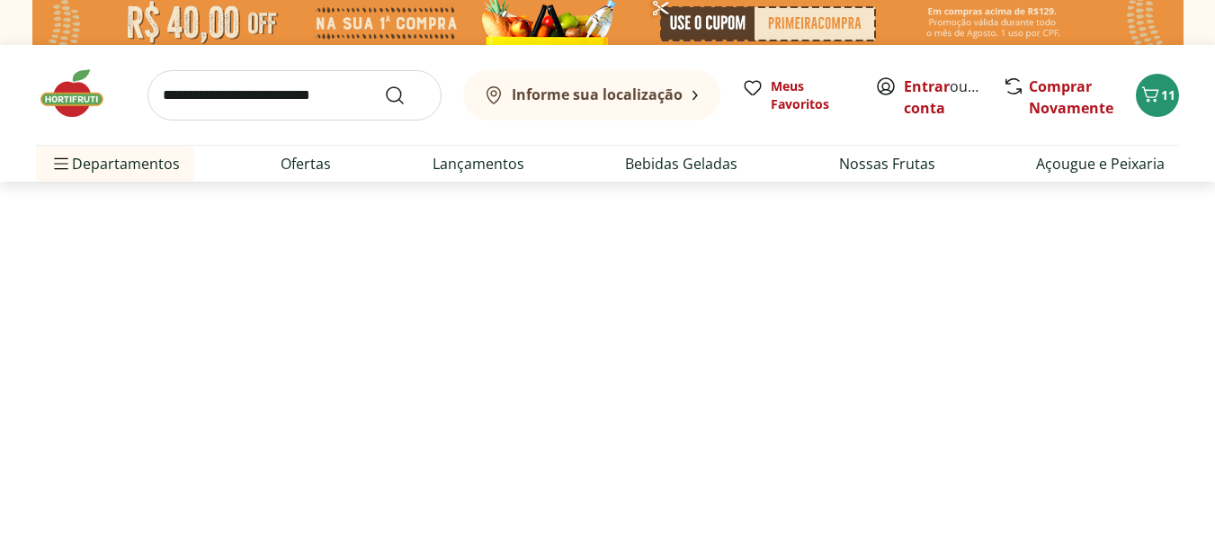
select select "**********"
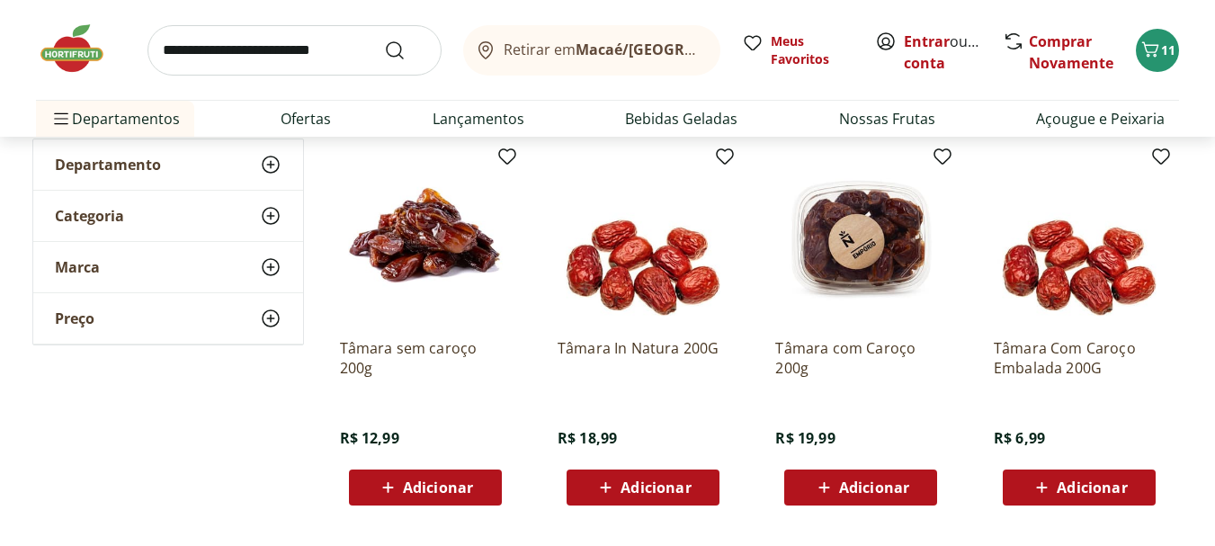
scroll to position [270, 0]
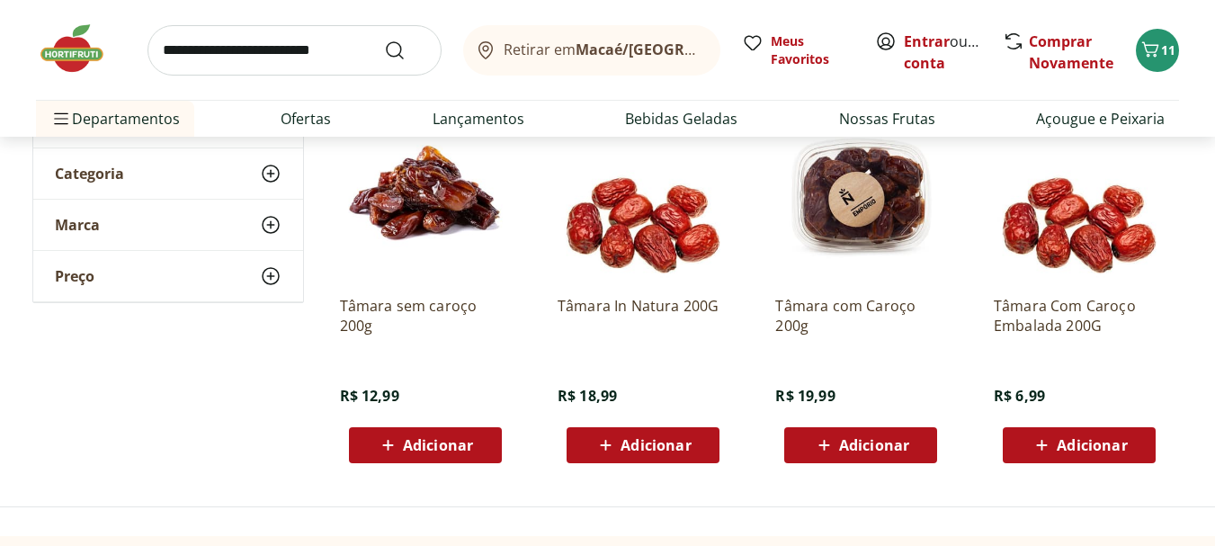
click at [867, 443] on span "Adicionar" at bounding box center [874, 445] width 70 height 14
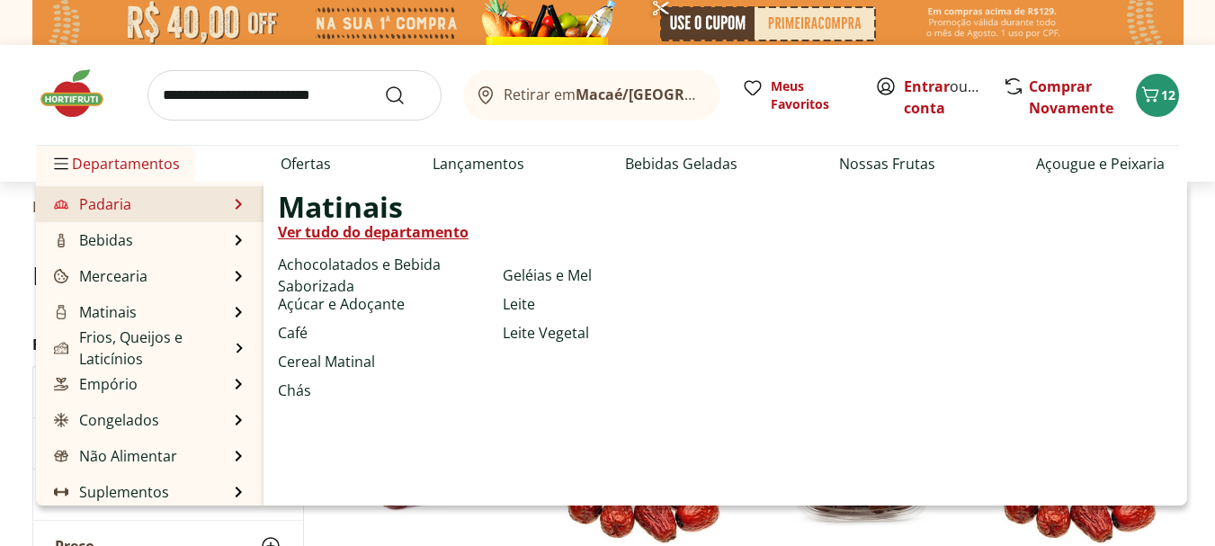
scroll to position [180, 0]
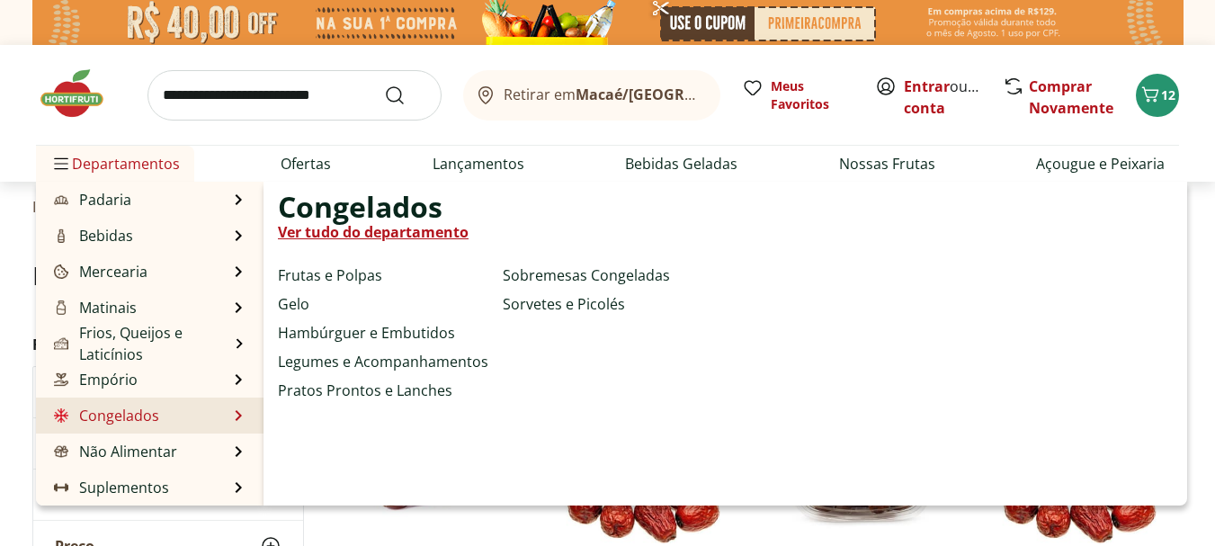
click at [122, 416] on link "Congelados" at bounding box center [104, 416] width 109 height 22
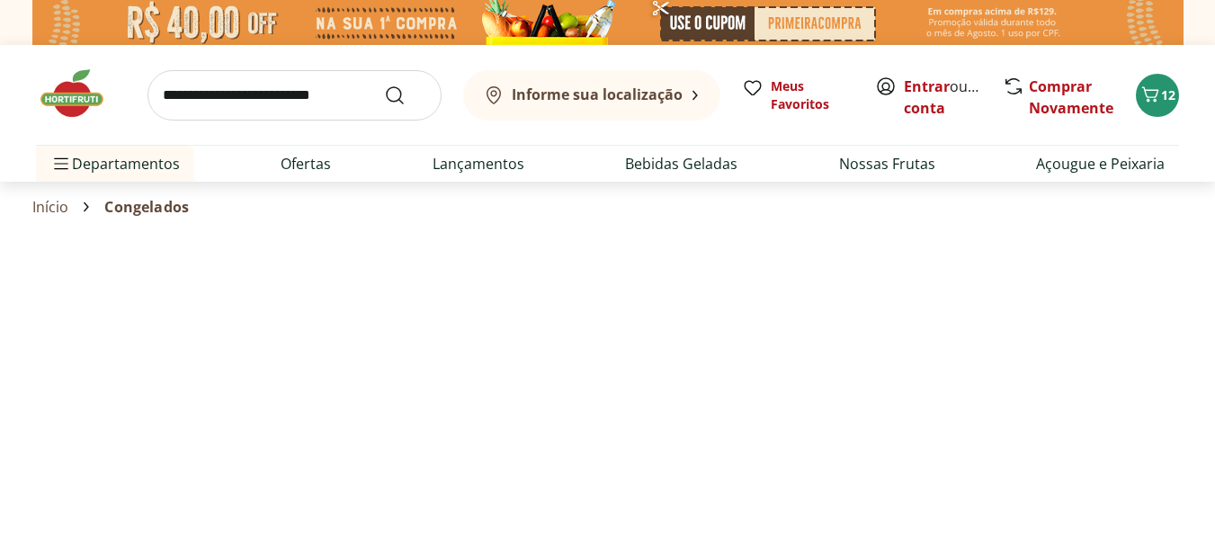
select select "**********"
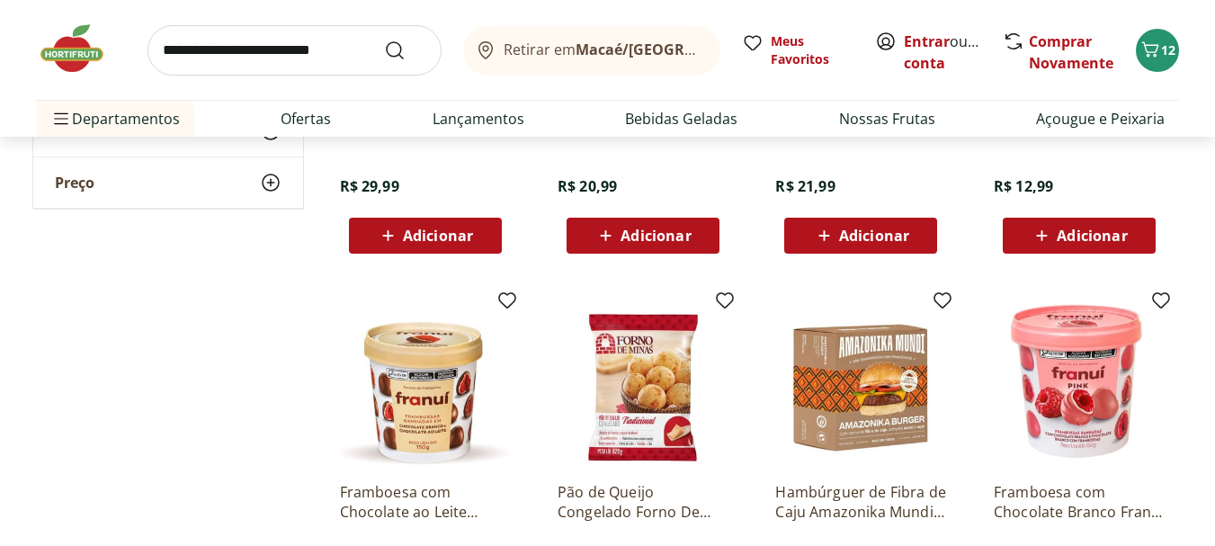
scroll to position [1169, 0]
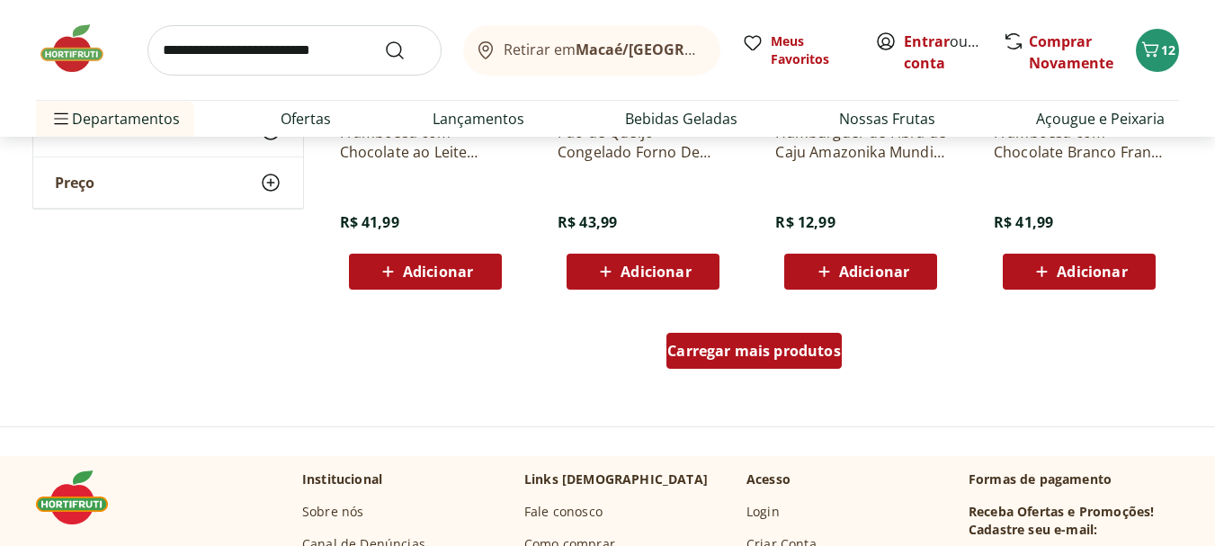
click at [729, 358] on span "Carregar mais produtos" at bounding box center [754, 351] width 174 height 14
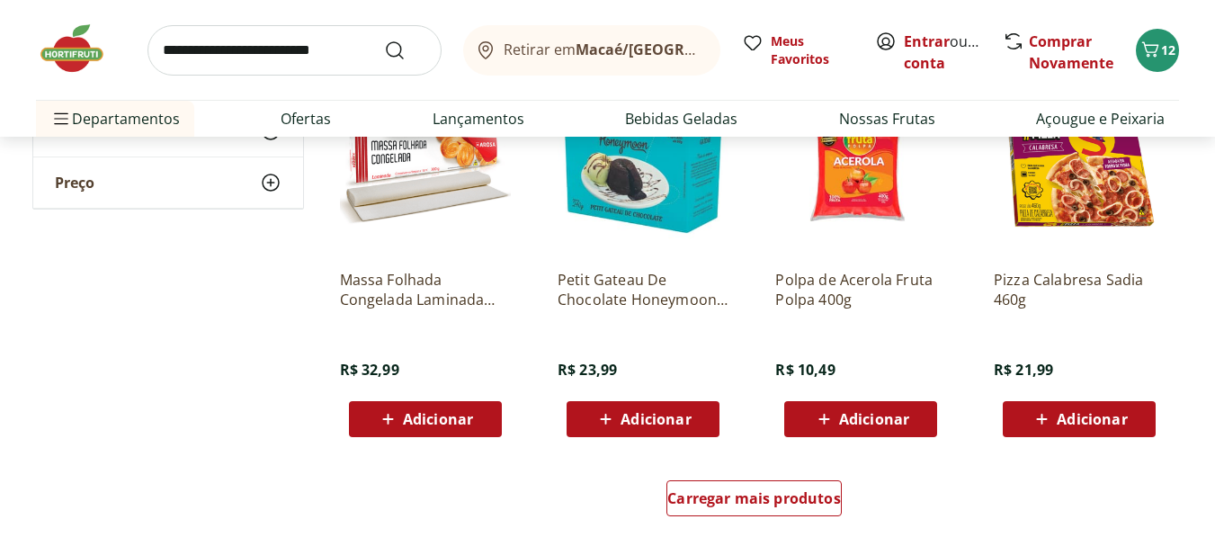
scroll to position [2249, 0]
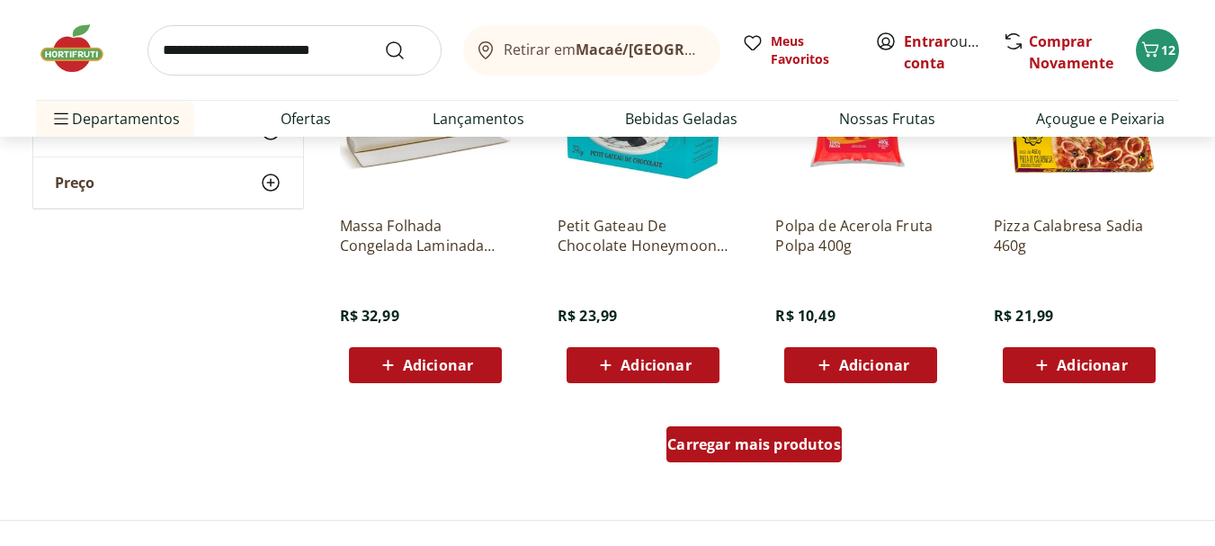
click at [757, 437] on span "Carregar mais produtos" at bounding box center [754, 444] width 174 height 14
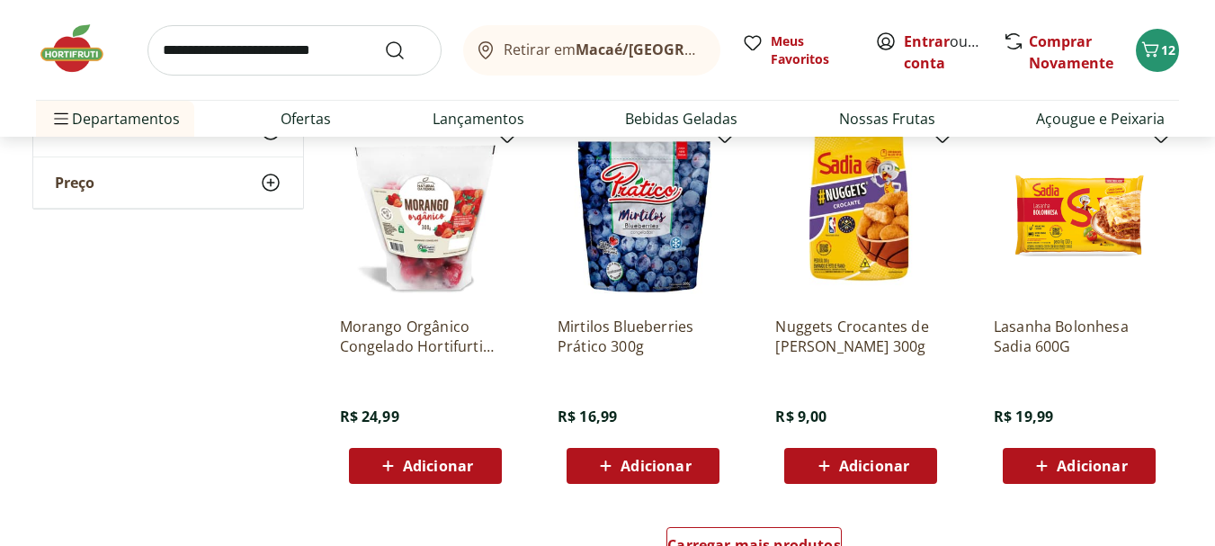
scroll to position [3328, 0]
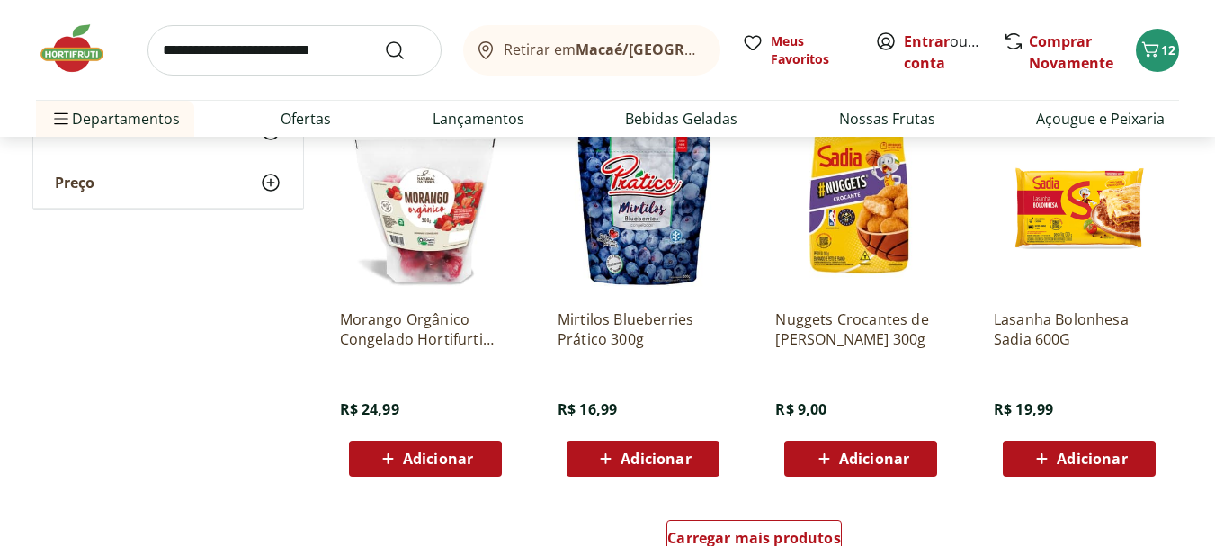
click at [627, 463] on span "Adicionar" at bounding box center [656, 459] width 70 height 14
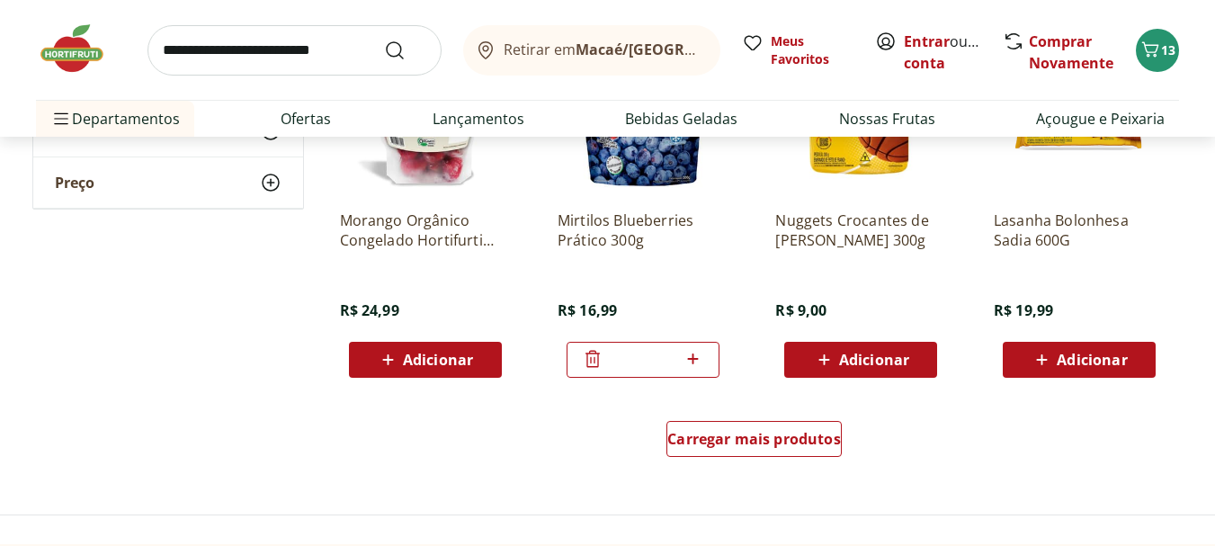
scroll to position [3508, 0]
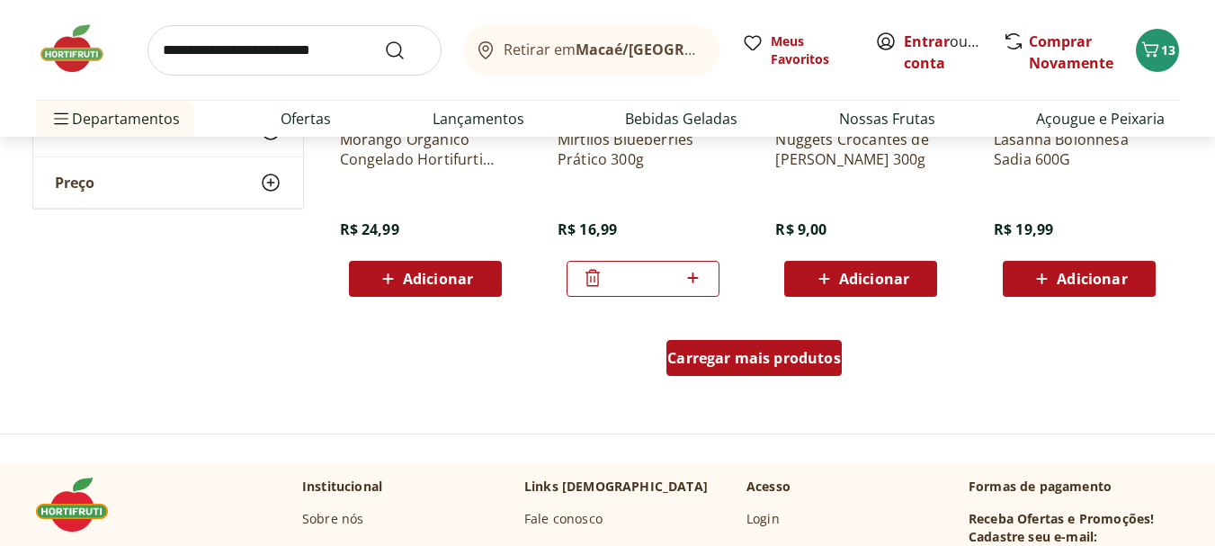
click at [728, 365] on span "Carregar mais produtos" at bounding box center [754, 358] width 174 height 14
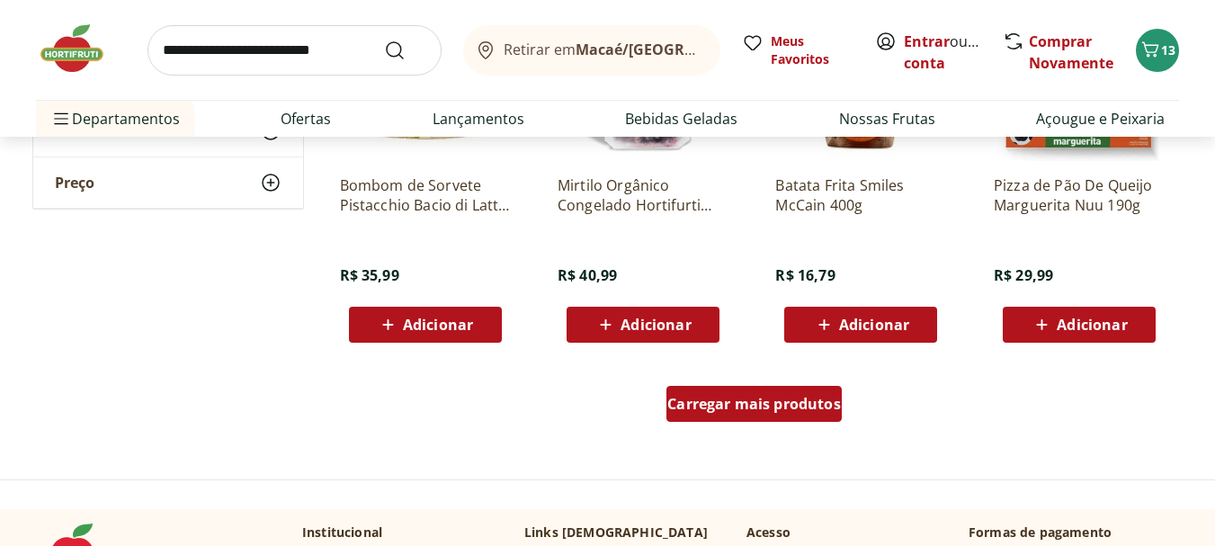
scroll to position [4677, 0]
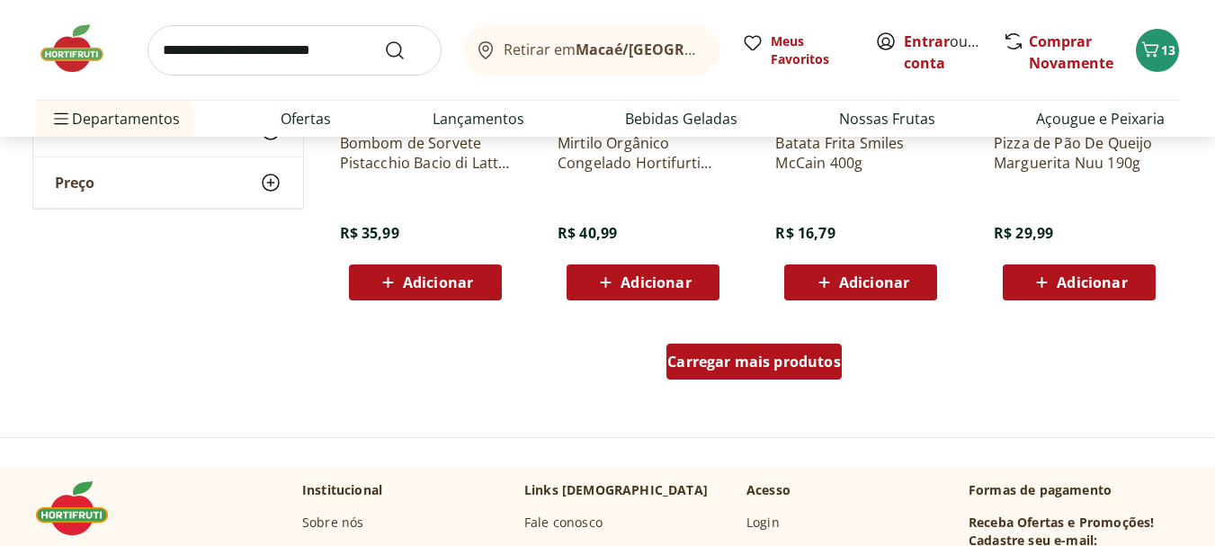
click at [728, 367] on span "Carregar mais produtos" at bounding box center [754, 361] width 174 height 14
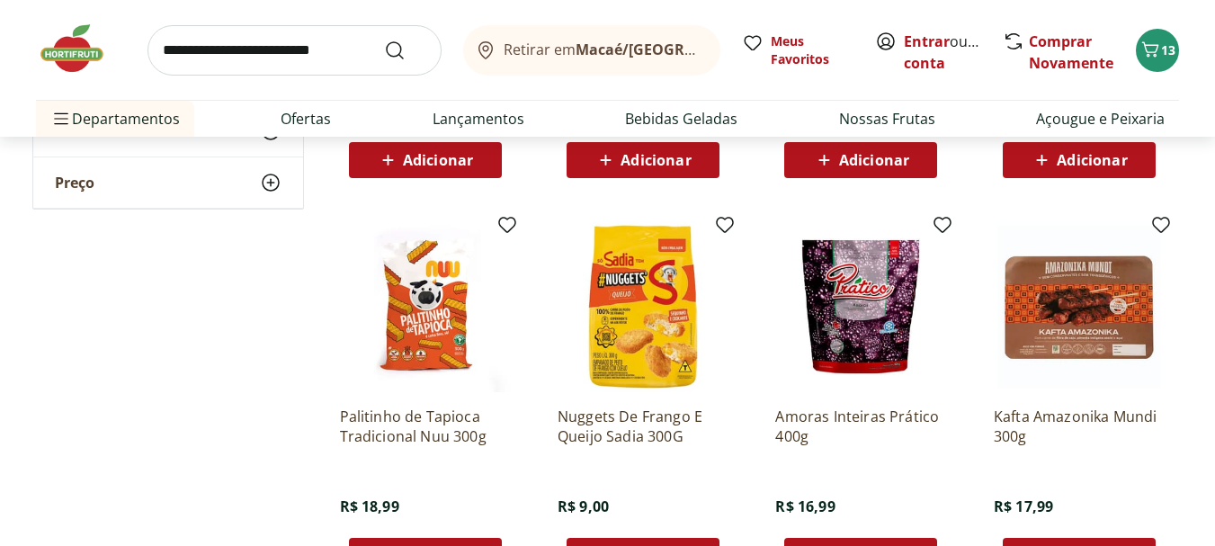
scroll to position [5666, 0]
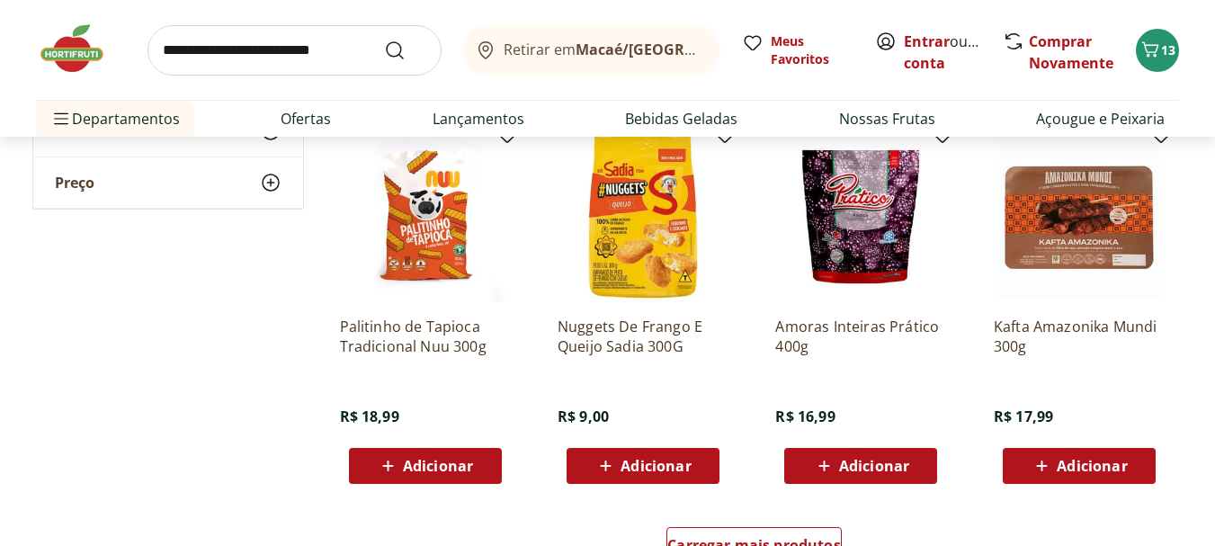
click at [847, 464] on span "Adicionar" at bounding box center [874, 466] width 70 height 14
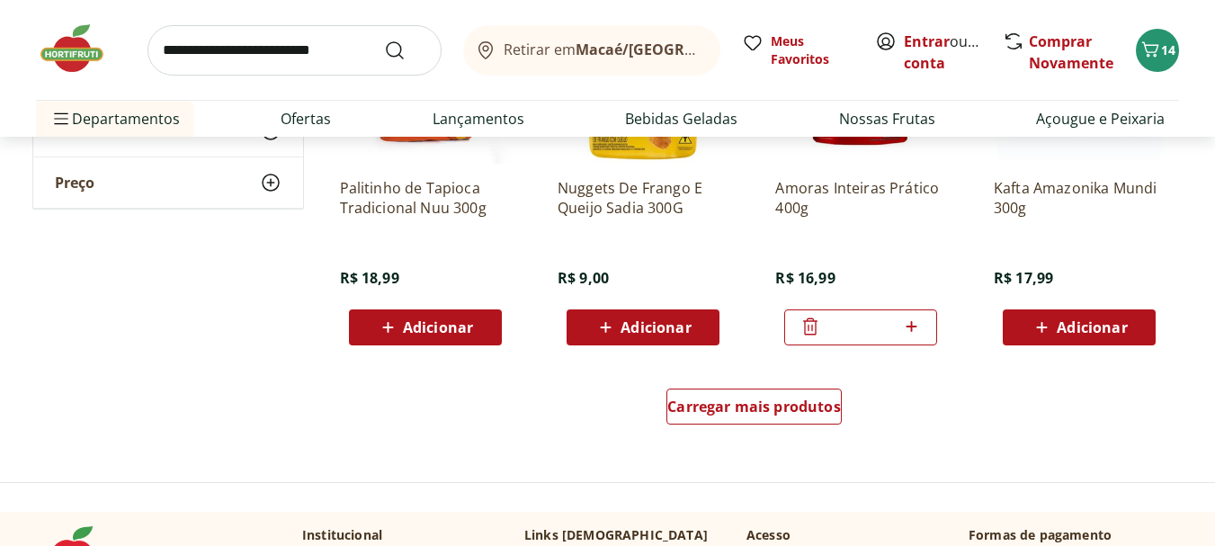
scroll to position [5846, 0]
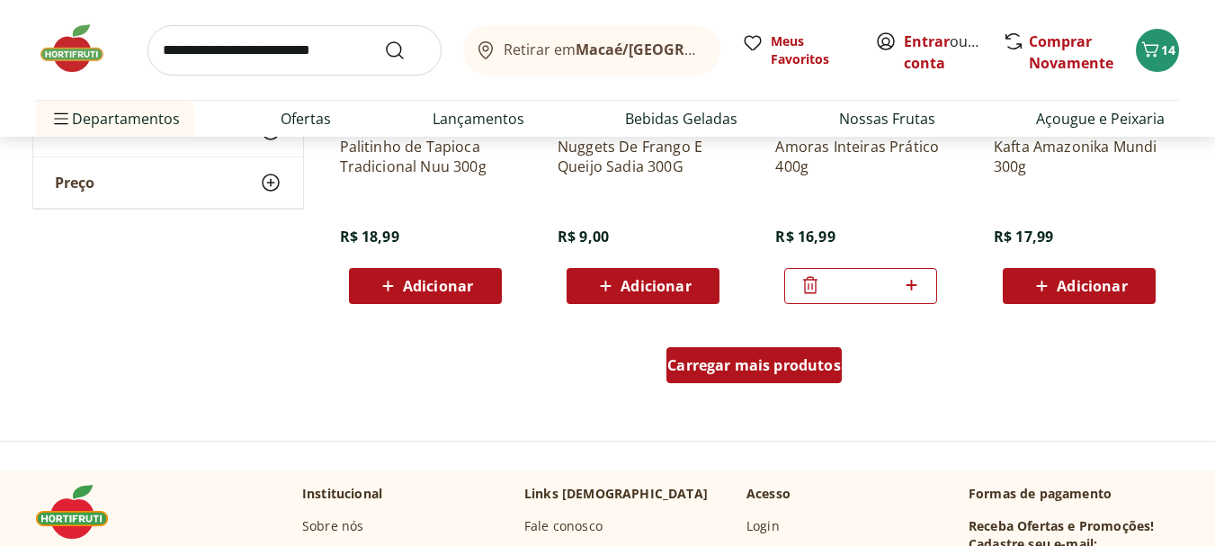
click at [747, 362] on span "Carregar mais produtos" at bounding box center [754, 365] width 174 height 14
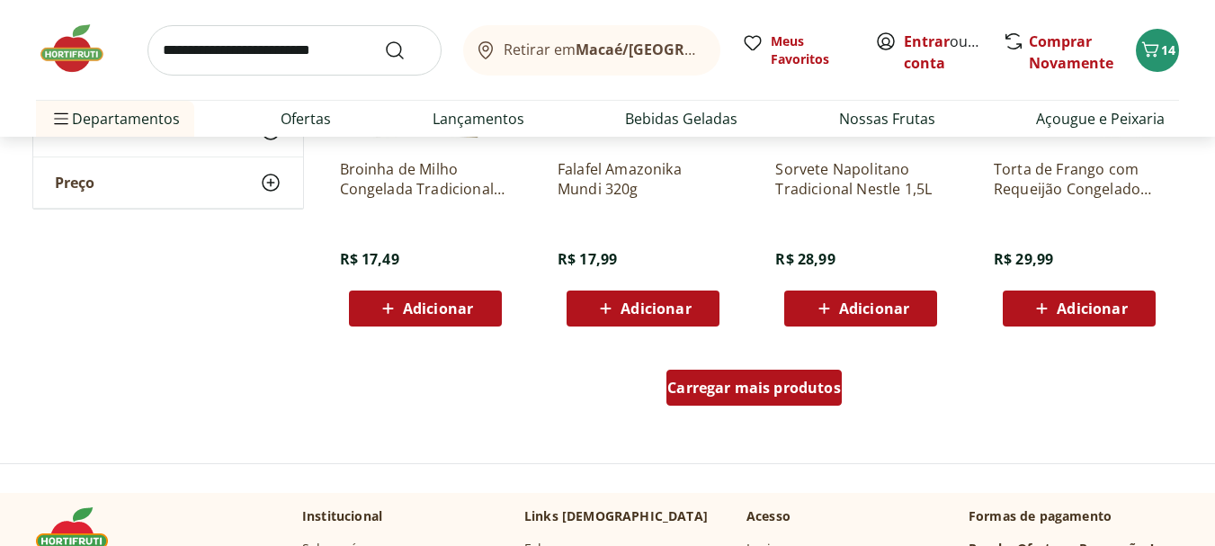
scroll to position [7015, 0]
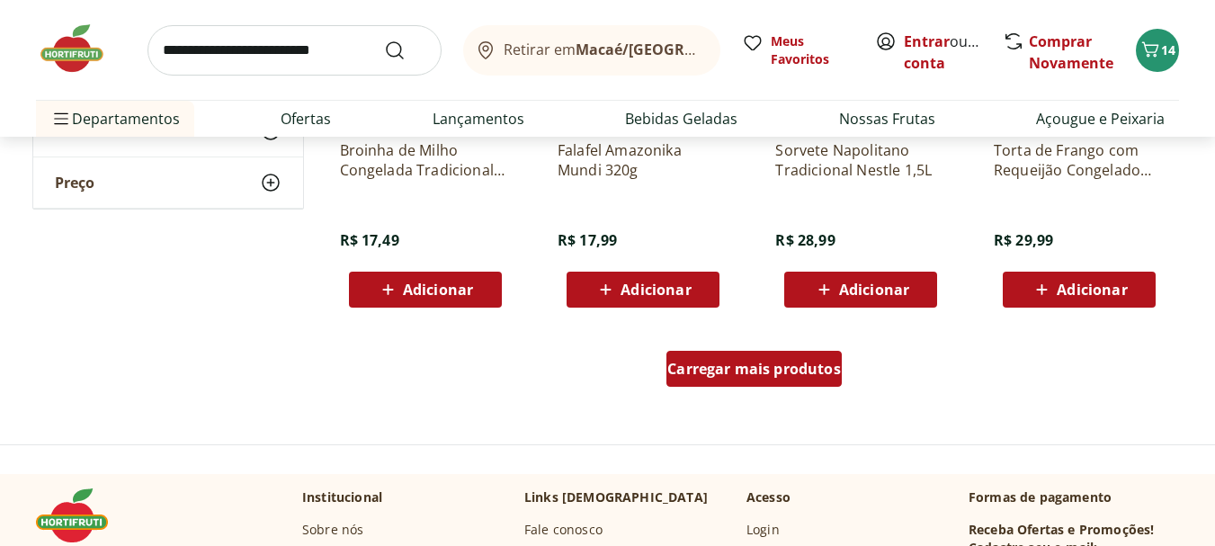
click at [734, 381] on div "Carregar mais produtos" at bounding box center [753, 369] width 175 height 36
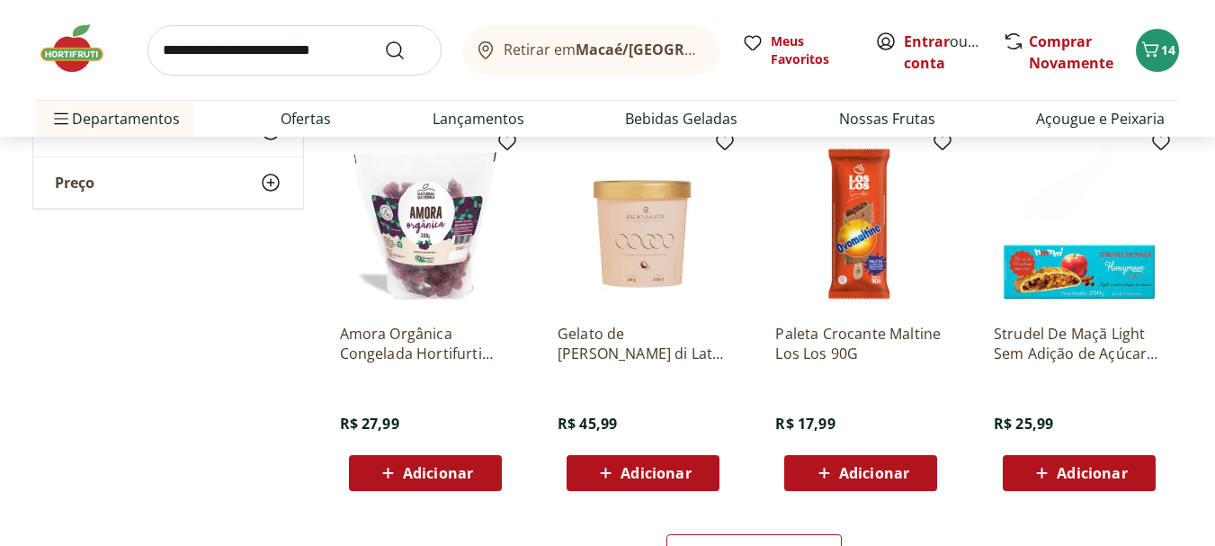
scroll to position [8185, 0]
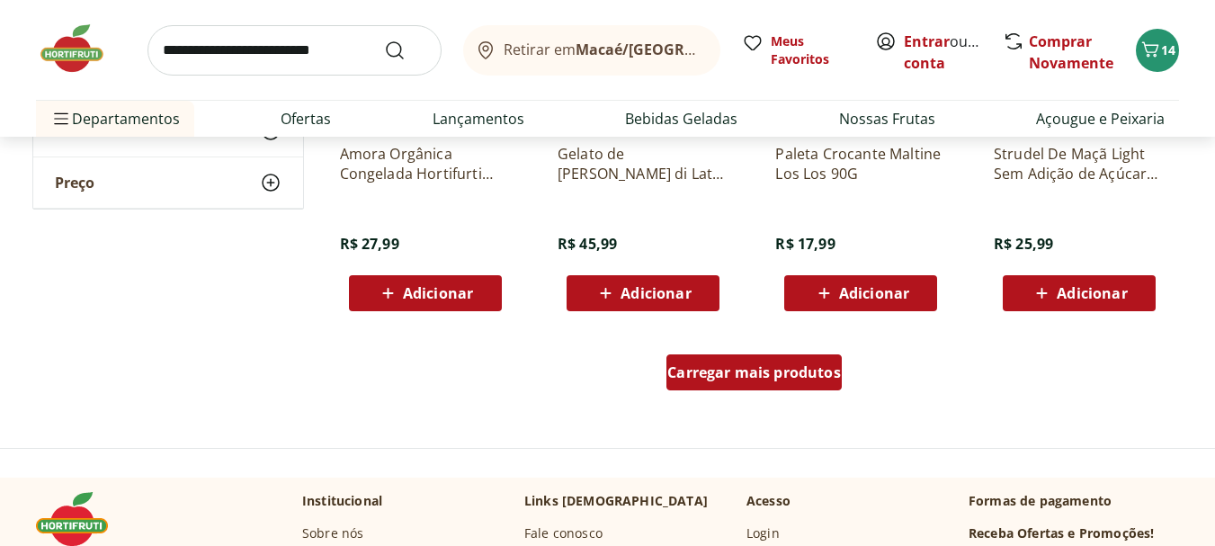
click at [745, 373] on span "Carregar mais produtos" at bounding box center [754, 372] width 174 height 14
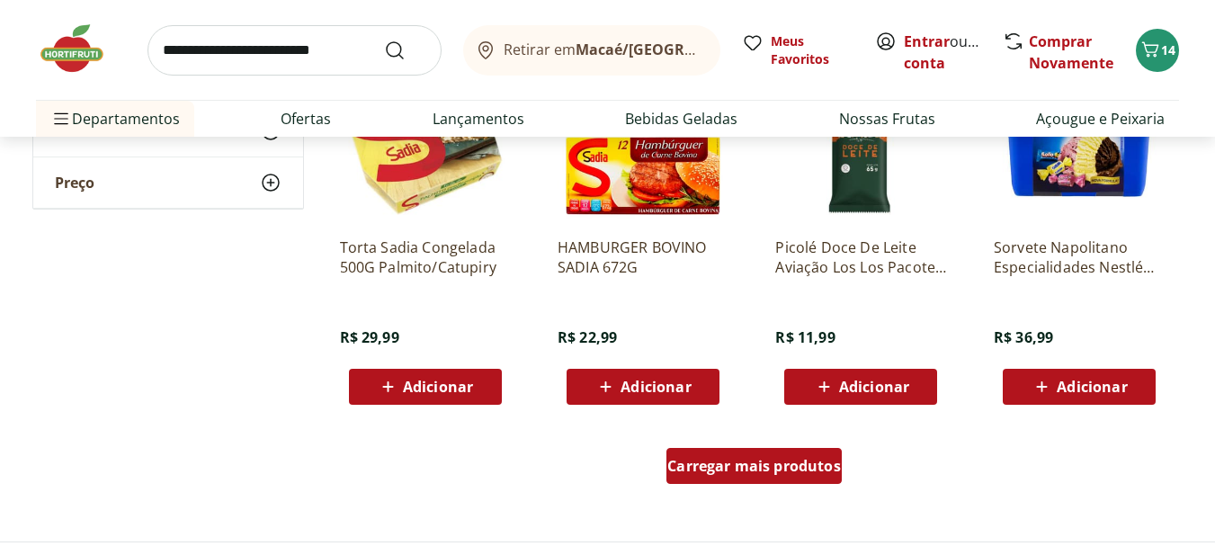
scroll to position [9354, 0]
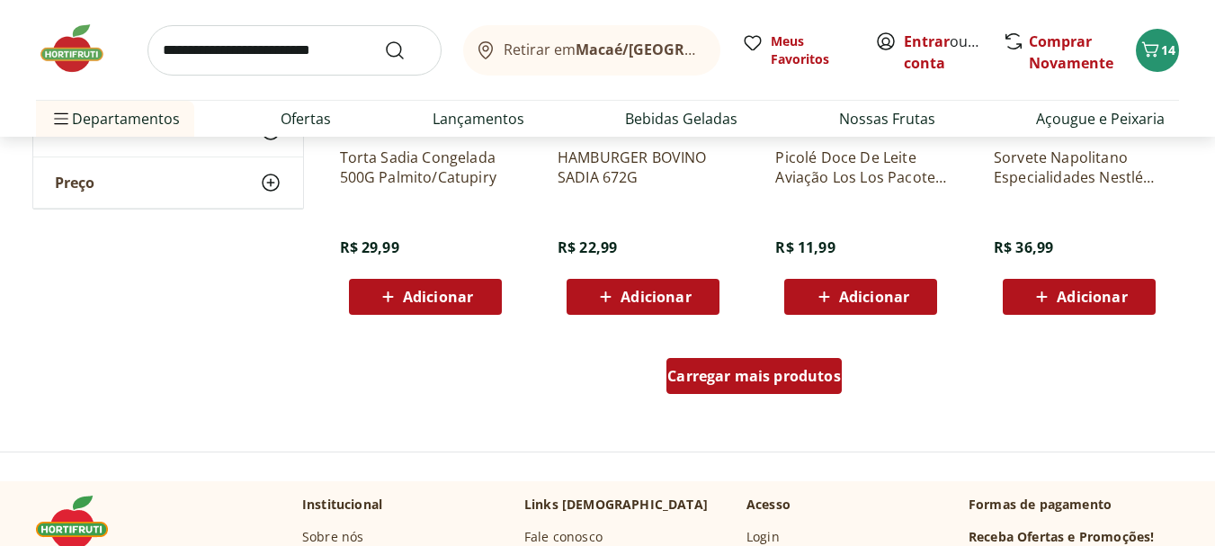
click at [745, 375] on span "Carregar mais produtos" at bounding box center [754, 376] width 174 height 14
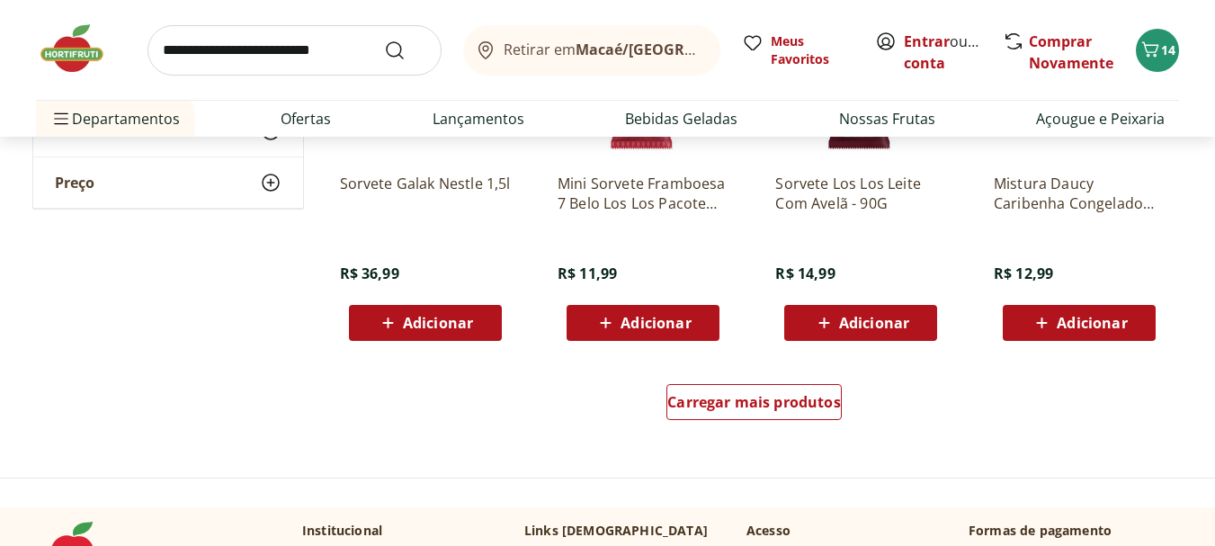
scroll to position [10523, 0]
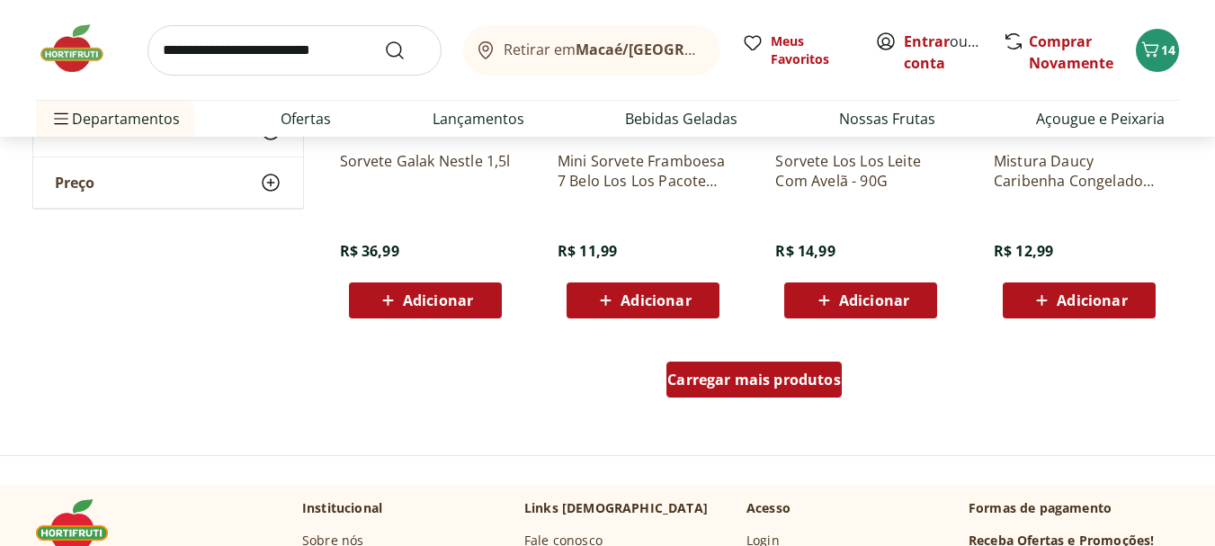
click at [730, 373] on span "Carregar mais produtos" at bounding box center [754, 379] width 174 height 14
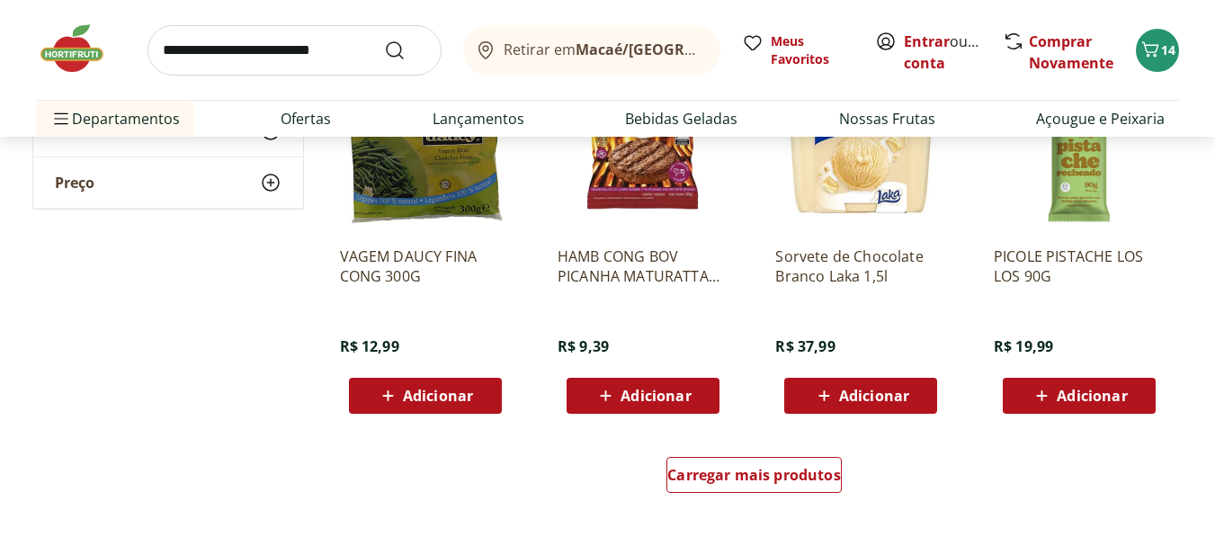
scroll to position [11692, 0]
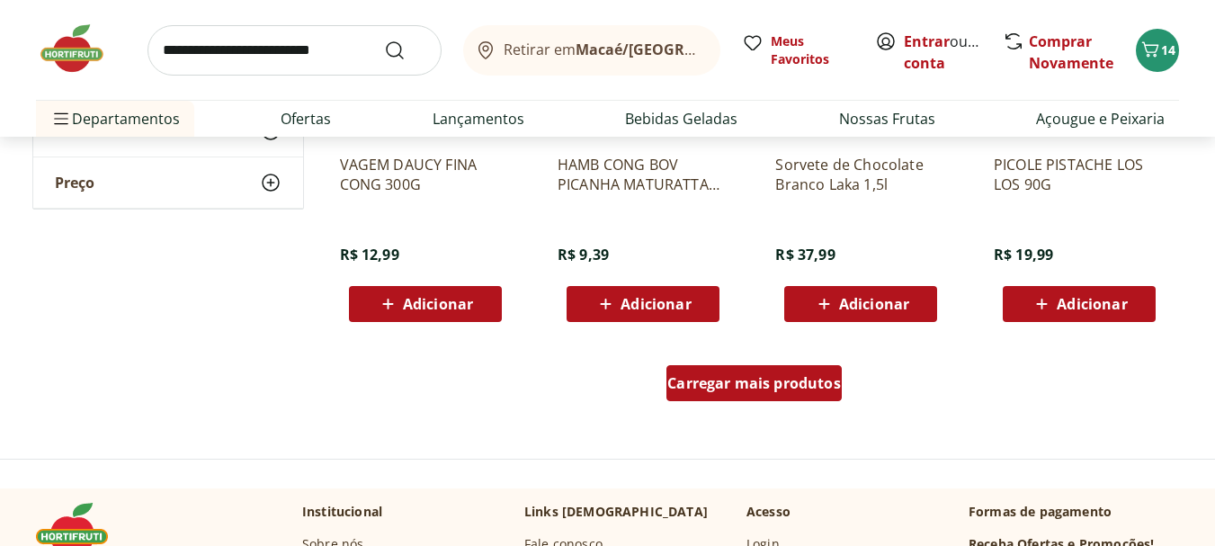
click at [722, 381] on span "Carregar mais produtos" at bounding box center [754, 383] width 174 height 14
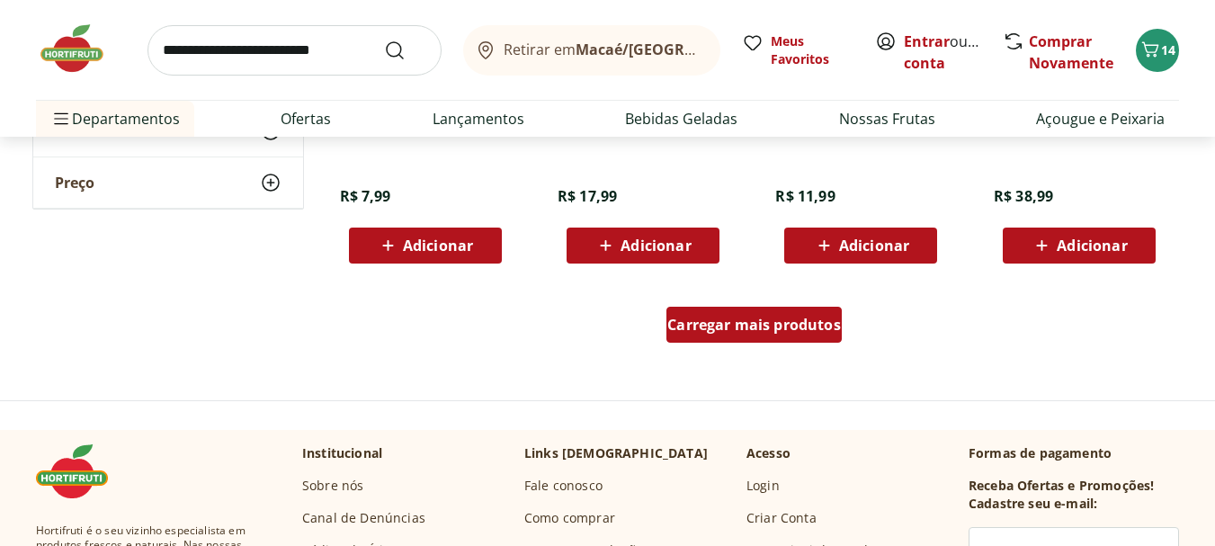
scroll to position [12952, 0]
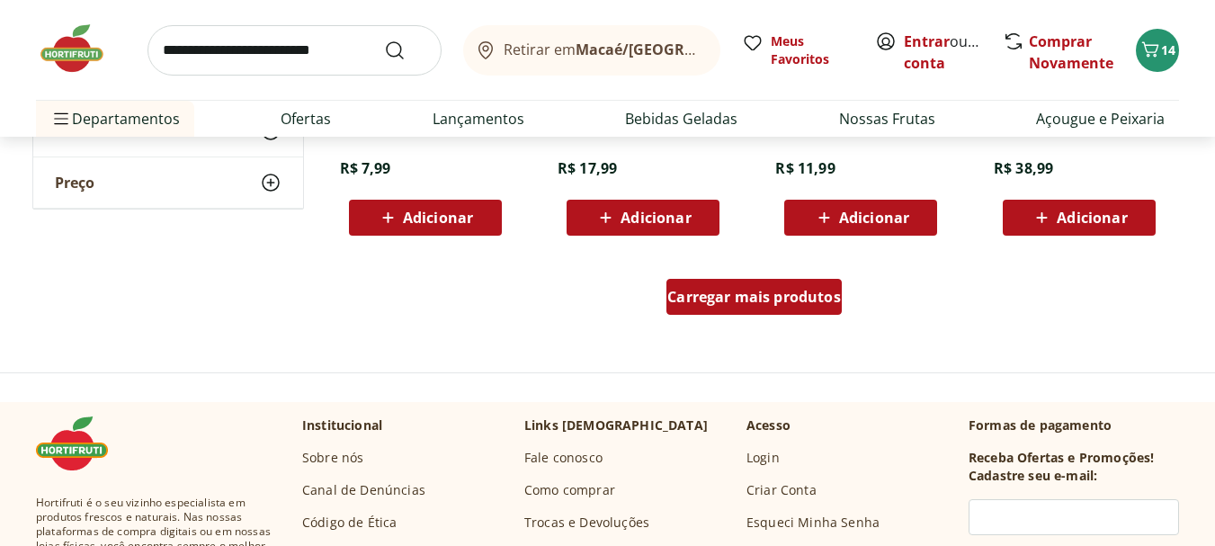
click at [729, 300] on span "Carregar mais produtos" at bounding box center [754, 297] width 174 height 14
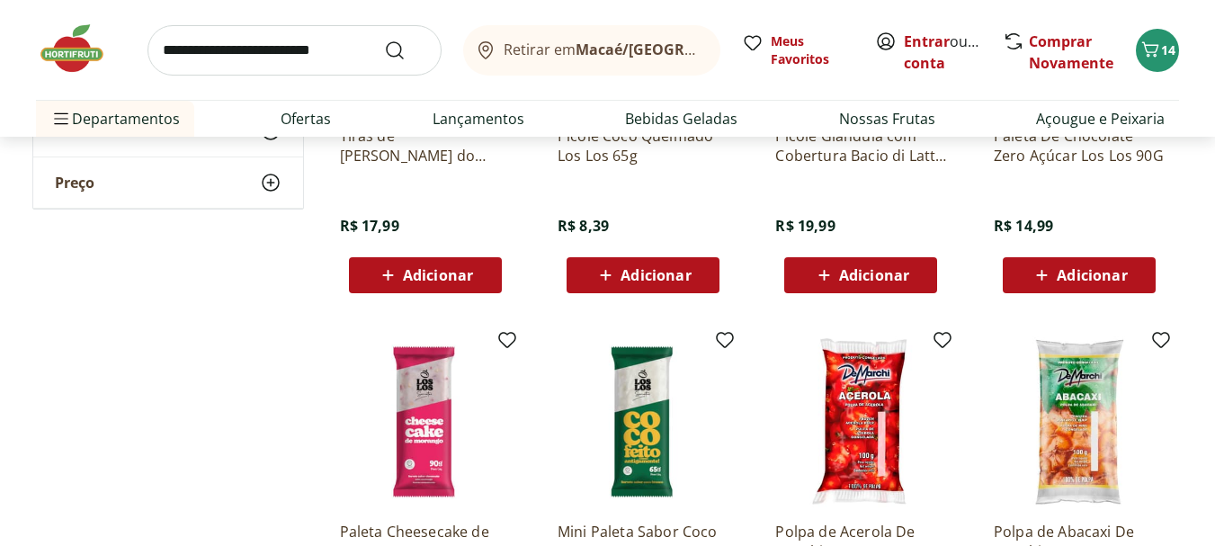
scroll to position [14031, 0]
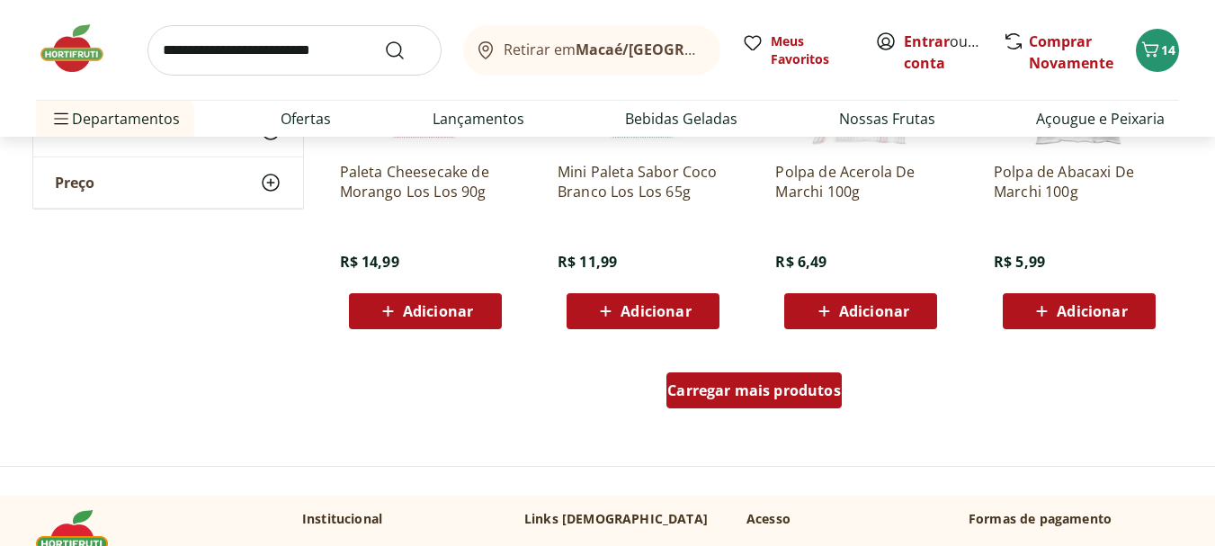
click at [744, 390] on span "Carregar mais produtos" at bounding box center [754, 390] width 174 height 14
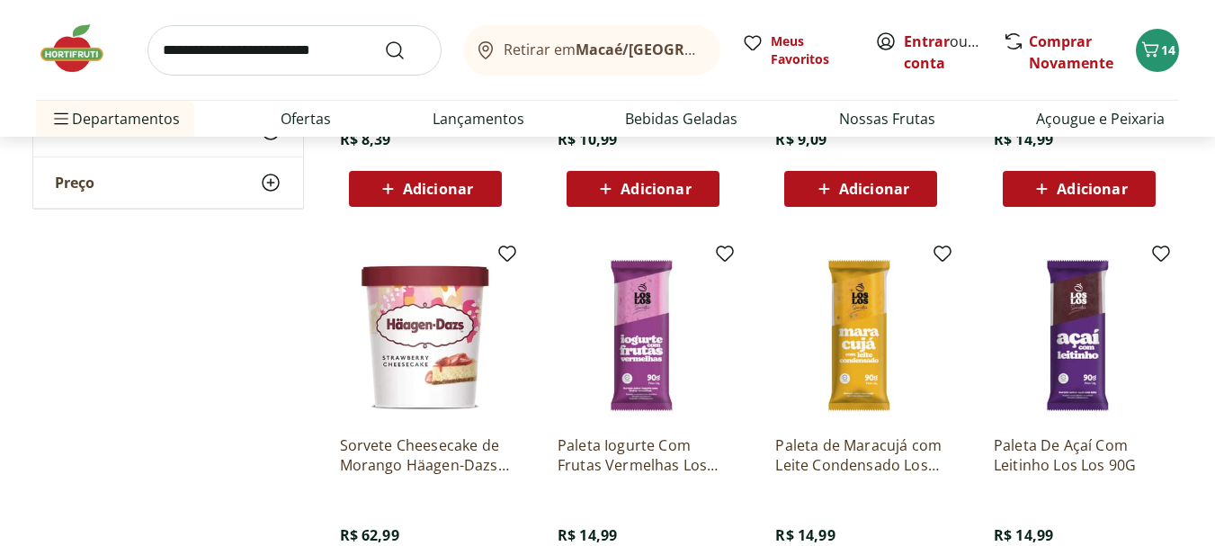
scroll to position [15110, 0]
